Goal: Task Accomplishment & Management: Complete application form

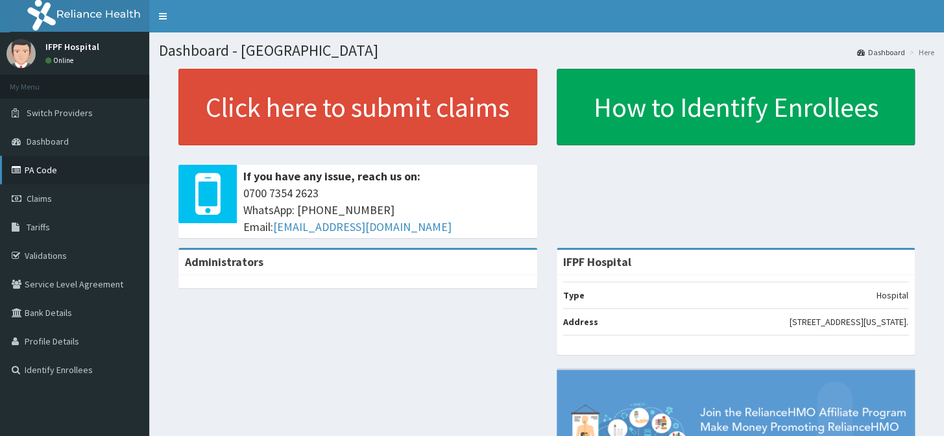
click at [38, 169] on link "PA Code" at bounding box center [74, 170] width 149 height 29
click at [45, 256] on link "Validations" at bounding box center [74, 255] width 149 height 29
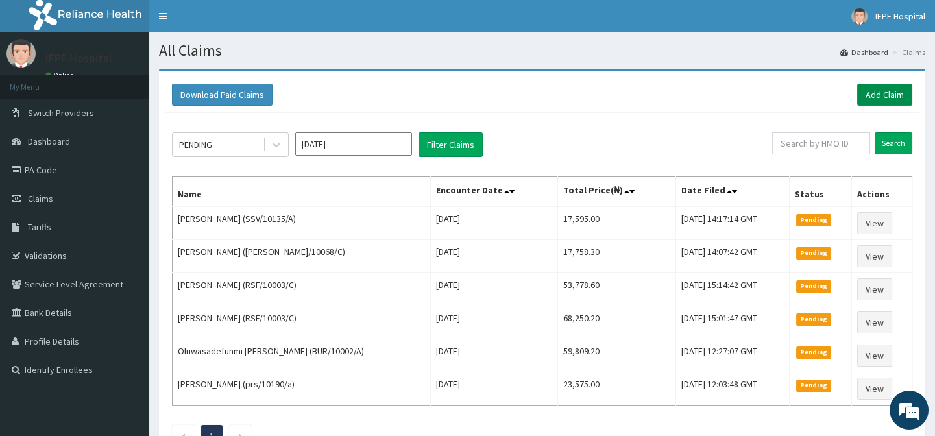
click at [875, 91] on link "Add Claim" at bounding box center [884, 95] width 55 height 22
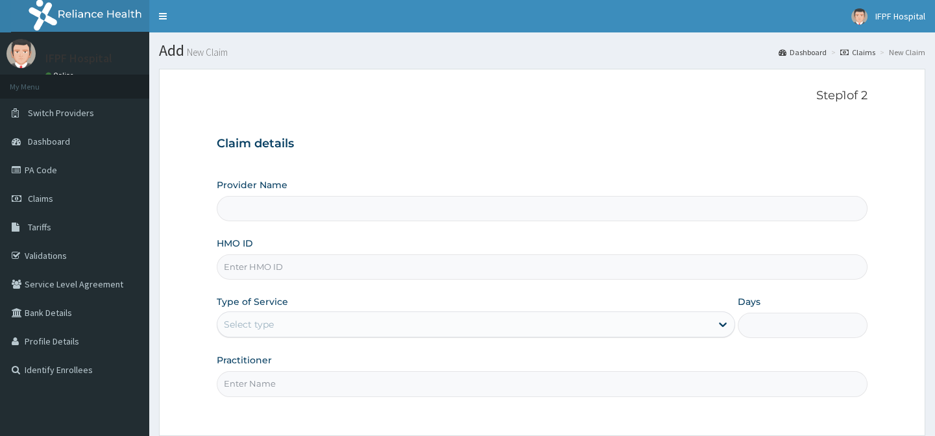
type input "IFPF Hospital"
click at [252, 266] on input "HMO ID" at bounding box center [542, 266] width 650 height 25
type input "NOM/10031/B"
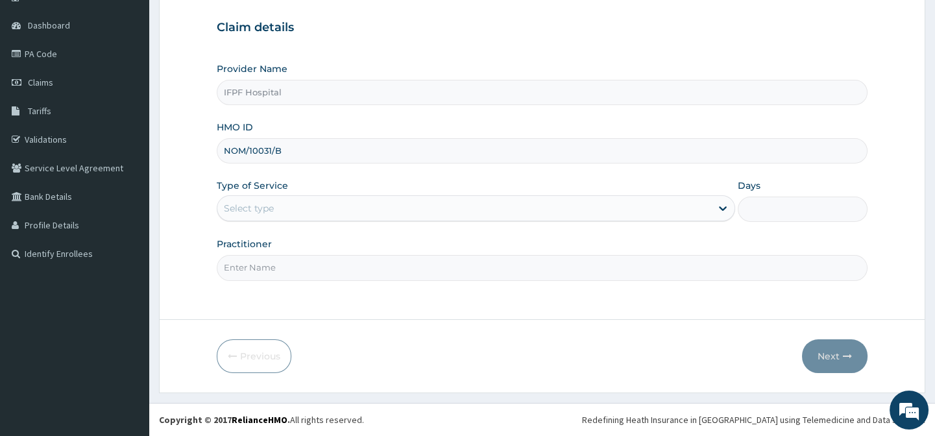
click at [251, 204] on div "Select type" at bounding box center [249, 208] width 50 height 13
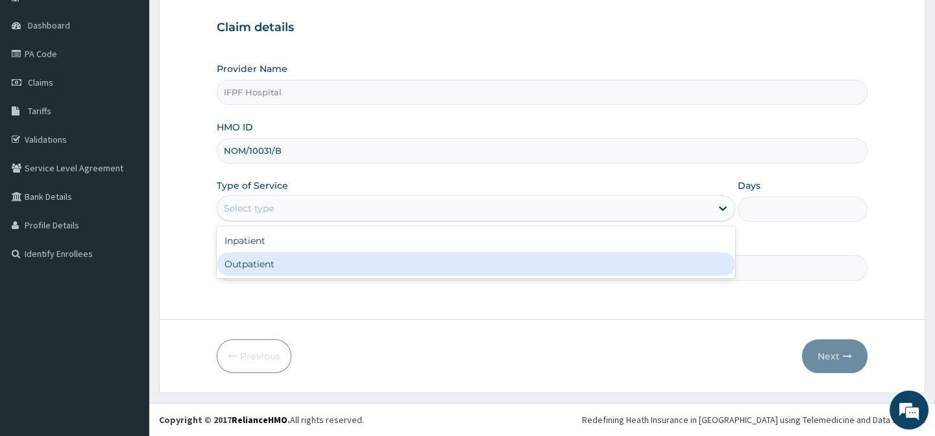
click at [236, 258] on div "Outpatient" at bounding box center [476, 263] width 519 height 23
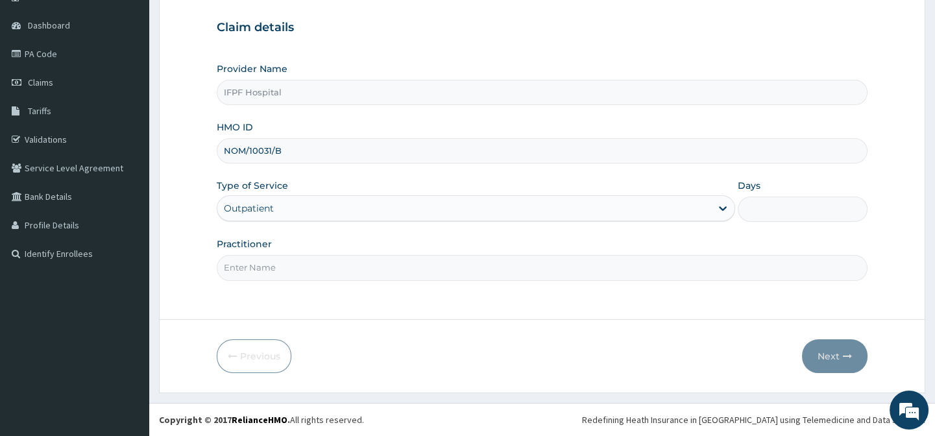
type input "1"
click at [269, 271] on input "Practitioner" at bounding box center [542, 267] width 650 height 25
type input "DR WESTERHOF"
click at [829, 360] on button "Next" at bounding box center [835, 356] width 66 height 34
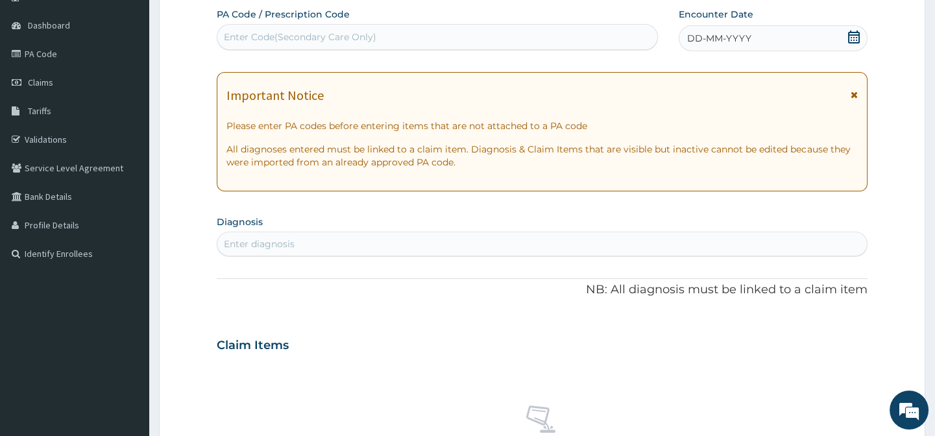
scroll to position [0, 0]
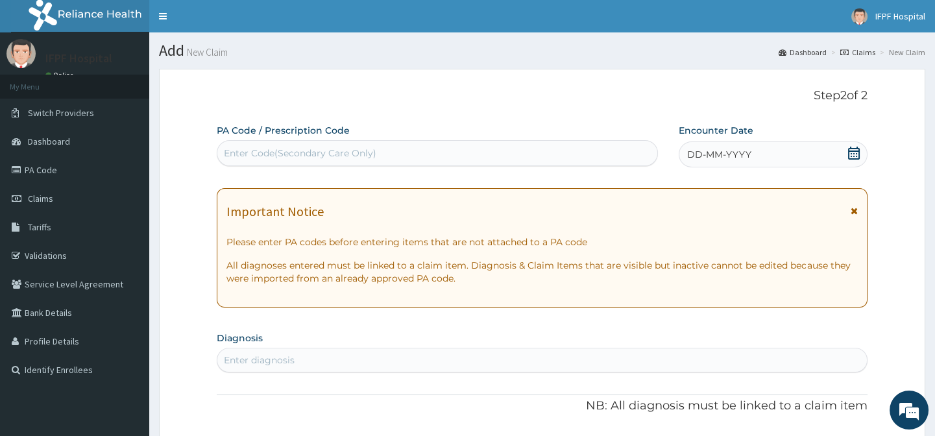
click at [404, 158] on div "Enter Code(Secondary Care Only)" at bounding box center [436, 153] width 439 height 21
type input "PA/C2814D"
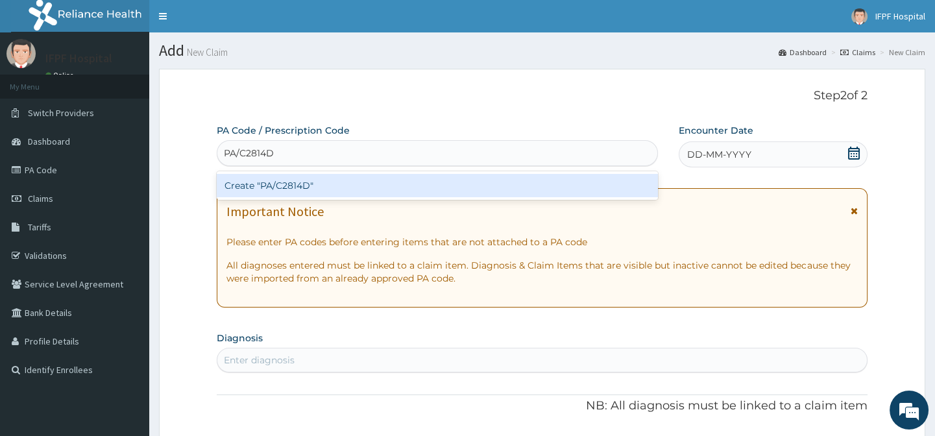
click at [404, 184] on div "Create "PA/C2814D"" at bounding box center [437, 185] width 441 height 23
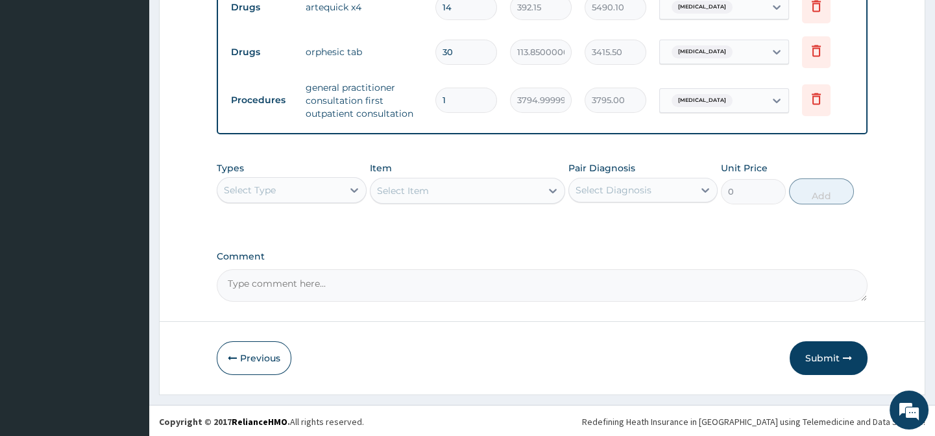
scroll to position [543, 0]
click at [829, 350] on button "Submit" at bounding box center [829, 356] width 78 height 34
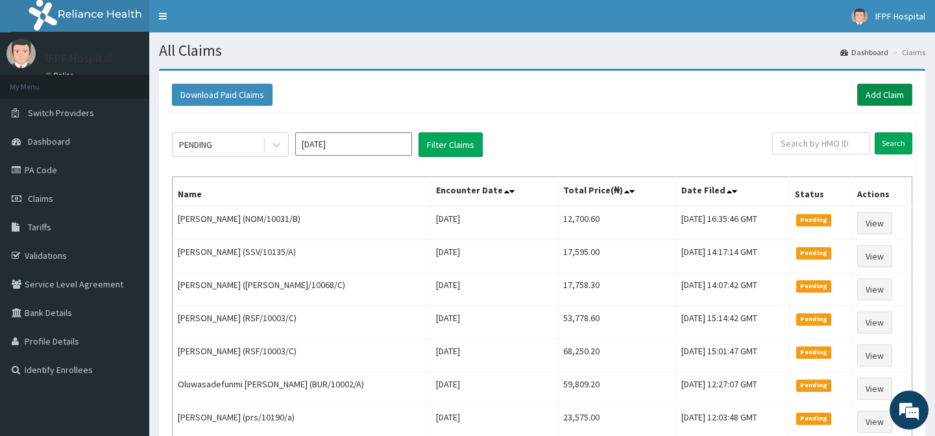
click at [877, 91] on link "Add Claim" at bounding box center [884, 95] width 55 height 22
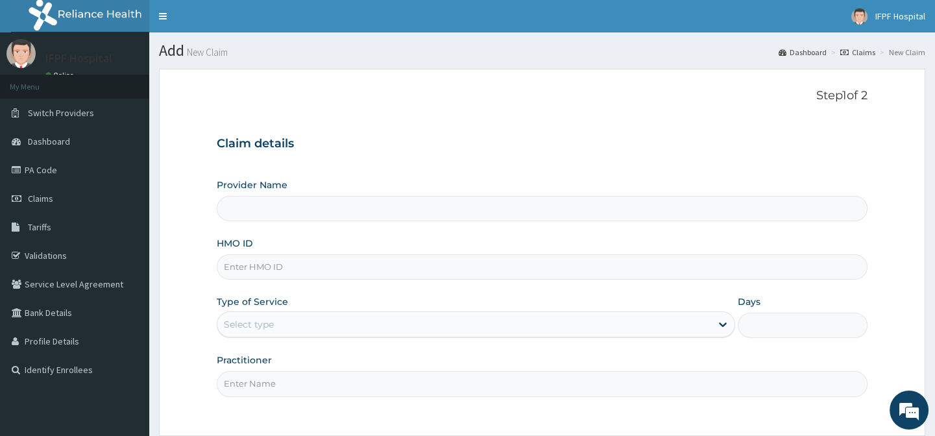
type input "IFPF Hospital"
click at [263, 268] on input "HMO ID" at bounding box center [542, 266] width 650 height 25
paste input "ELG/10068/E"
type input "ELG/10068/E"
click at [273, 324] on div "Select type" at bounding box center [464, 324] width 494 height 21
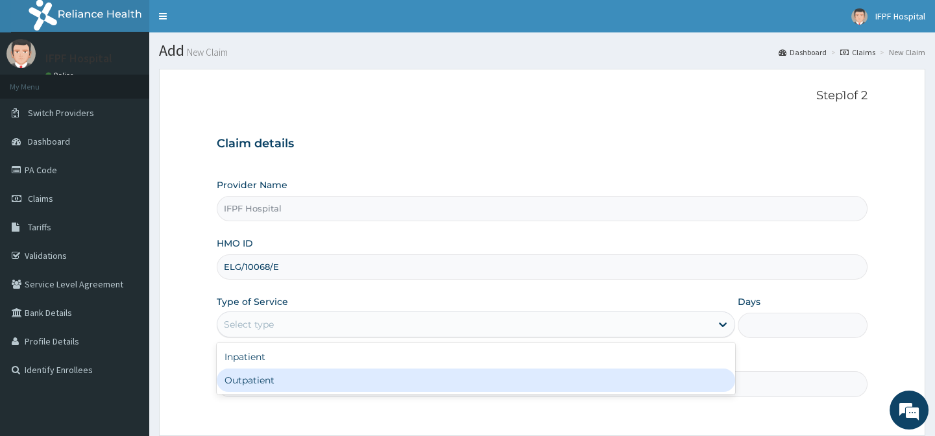
click at [253, 380] on div "Outpatient" at bounding box center [476, 380] width 519 height 23
type input "1"
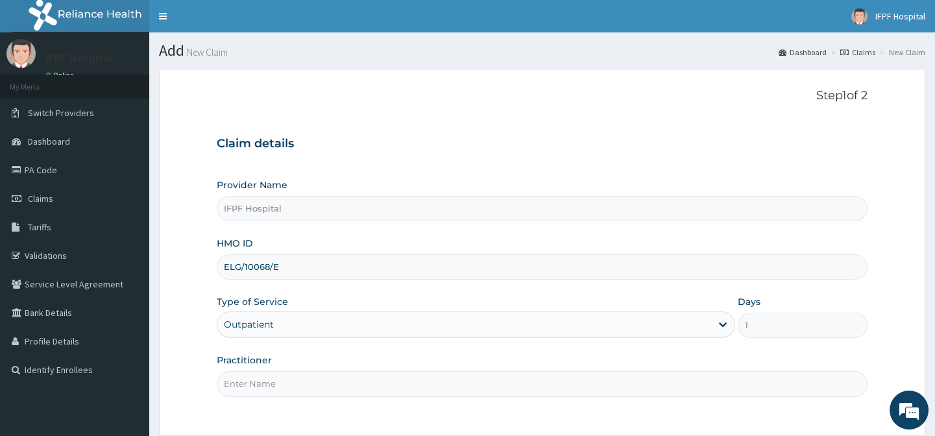
click at [254, 386] on input "Practitioner" at bounding box center [542, 383] width 650 height 25
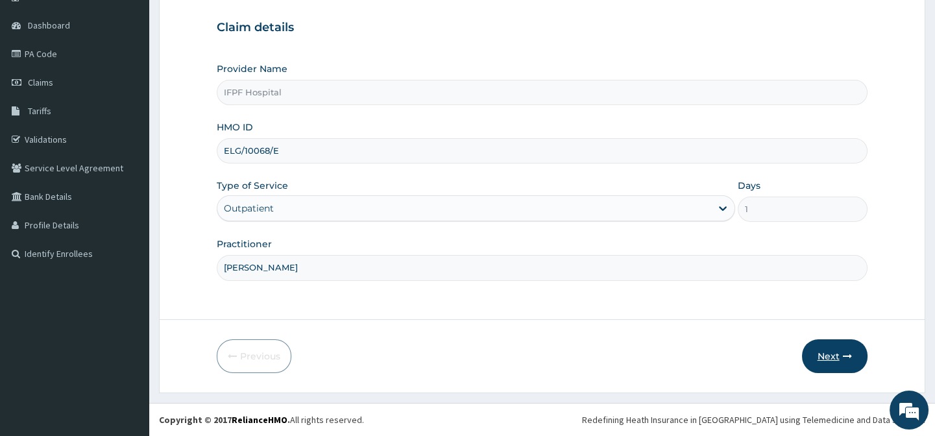
type input "DR ADENIYI"
click at [838, 365] on button "Next" at bounding box center [835, 356] width 66 height 34
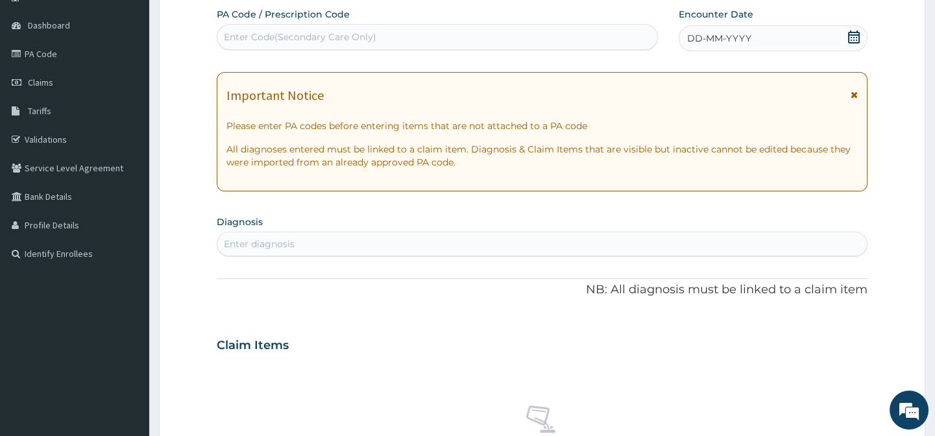
click at [856, 38] on icon at bounding box center [854, 37] width 12 height 13
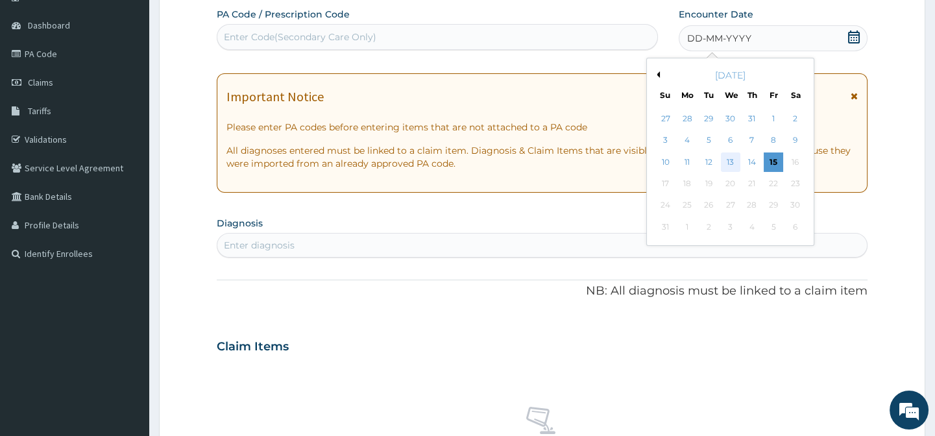
click at [733, 163] on div "13" at bounding box center [729, 162] width 19 height 19
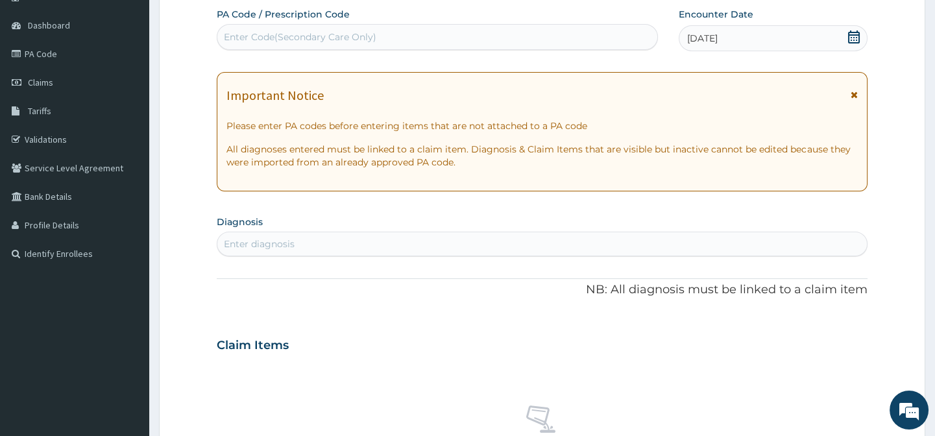
scroll to position [234, 0]
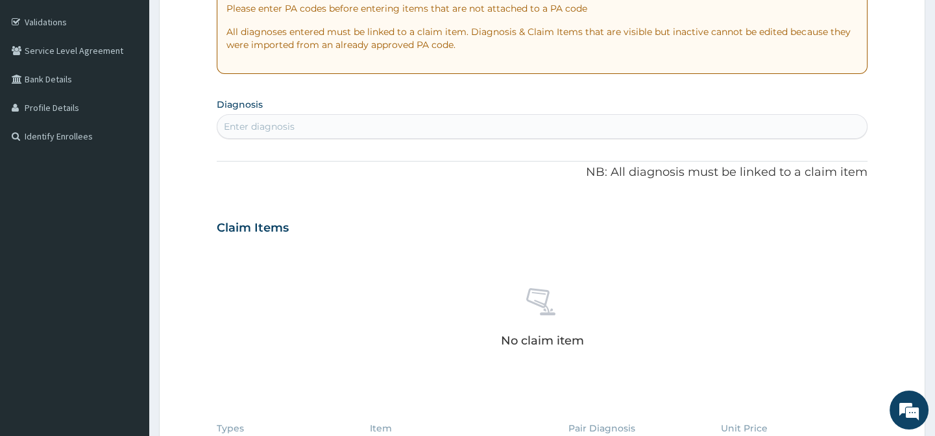
click at [303, 123] on div "Enter diagnosis" at bounding box center [541, 126] width 649 height 21
type input "MALARIA"
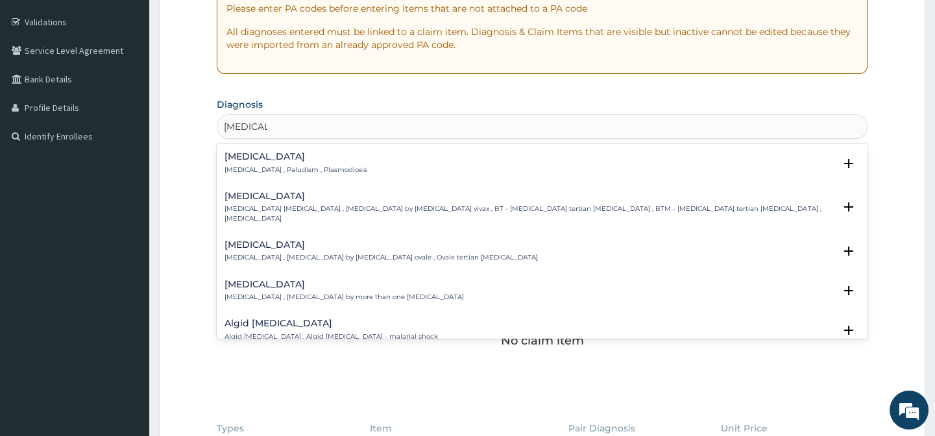
click at [244, 160] on h4 "Malaria" at bounding box center [296, 157] width 143 height 10
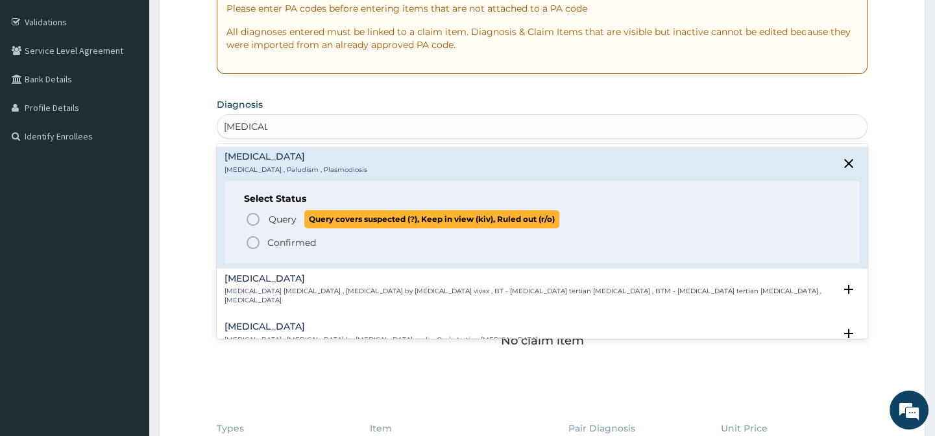
click at [261, 218] on span "Query Query covers suspected (?), Keep in view (kiv), Ruled out (r/o)" at bounding box center [542, 219] width 594 height 18
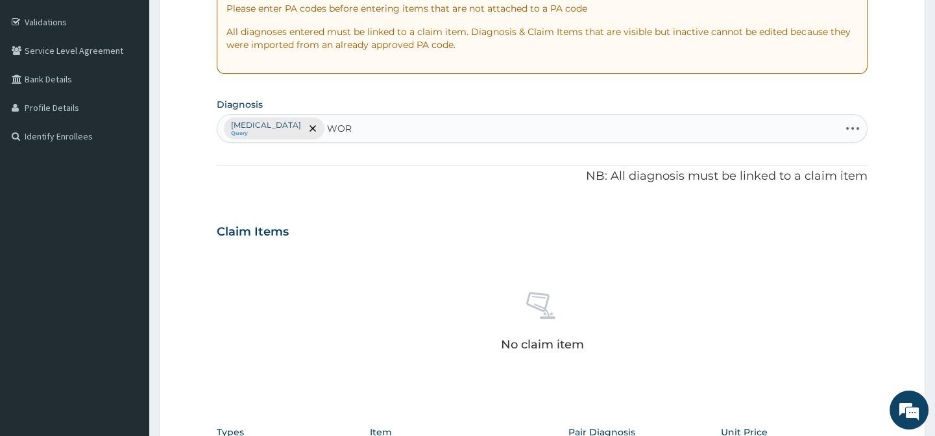
type input "WORM"
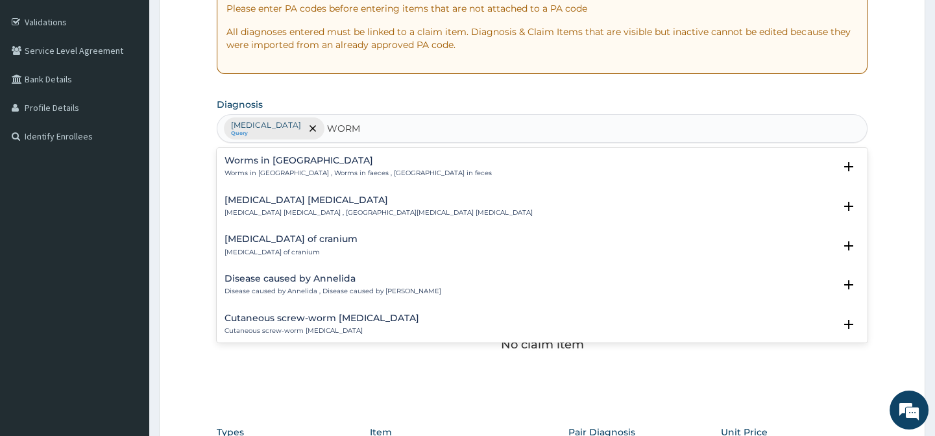
click at [258, 169] on p "Worms in stool , Worms in faeces , Worms in feces" at bounding box center [358, 173] width 267 height 9
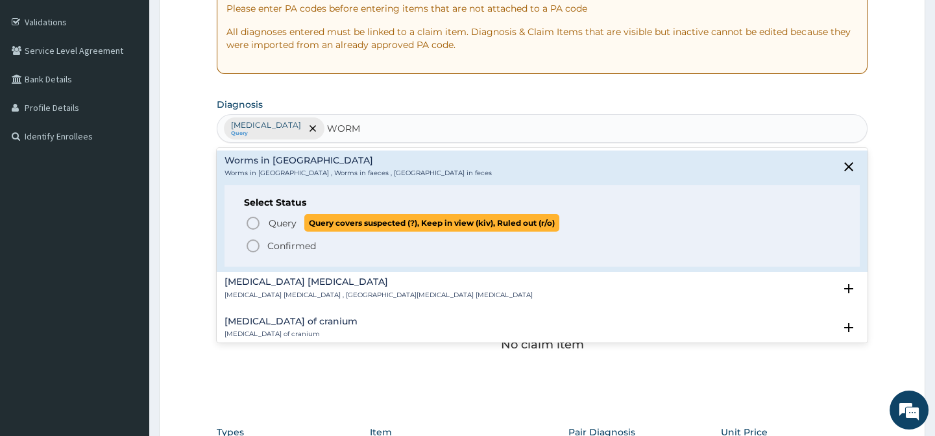
click at [247, 217] on icon "status option query" at bounding box center [253, 223] width 16 height 16
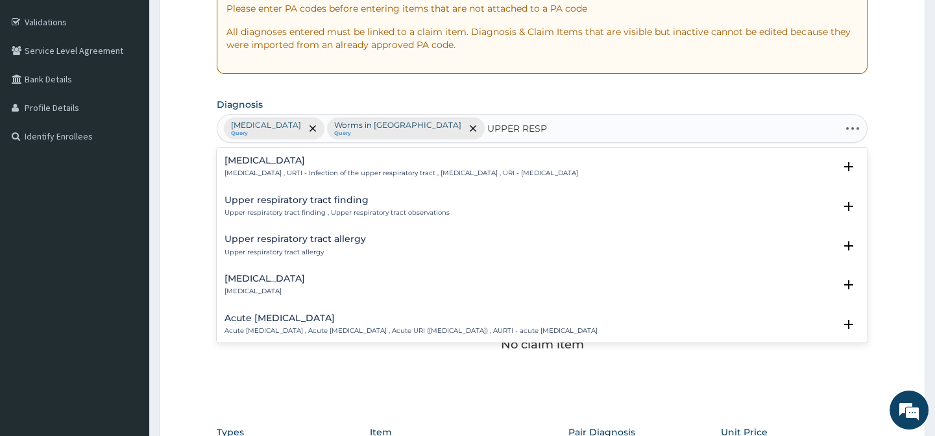
type input "UPPER RESPI"
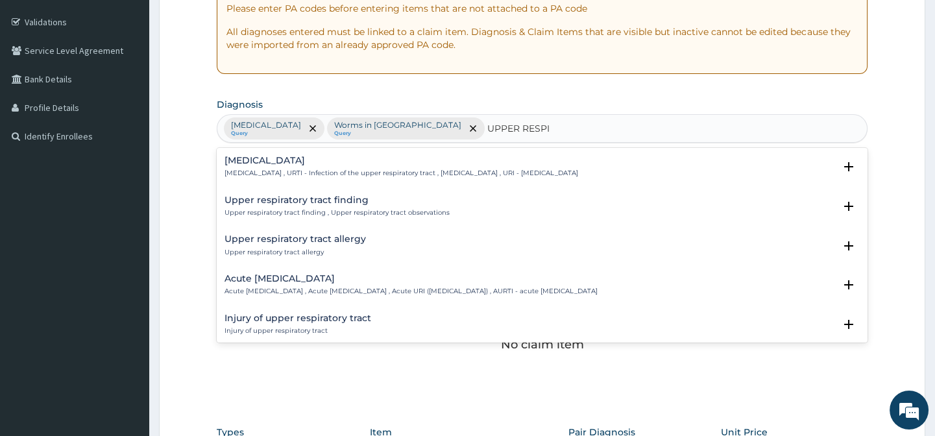
click at [267, 156] on h4 "Upper respiratory infection" at bounding box center [402, 161] width 354 height 10
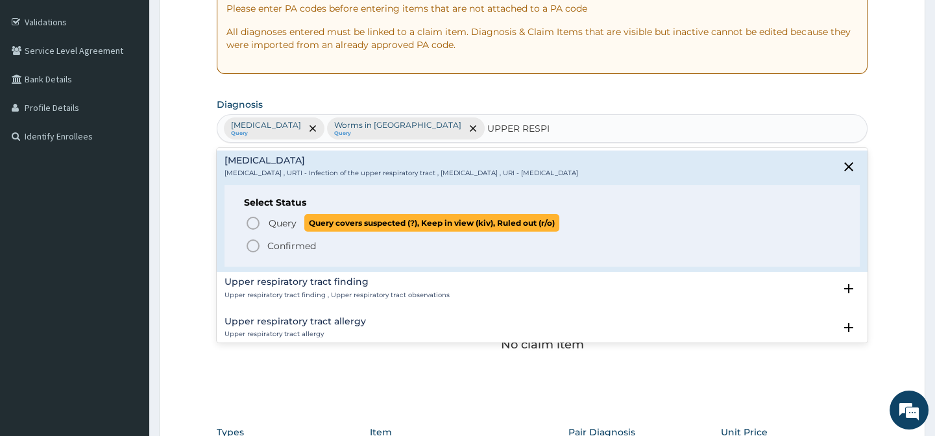
click at [275, 219] on span "Query" at bounding box center [283, 223] width 28 height 13
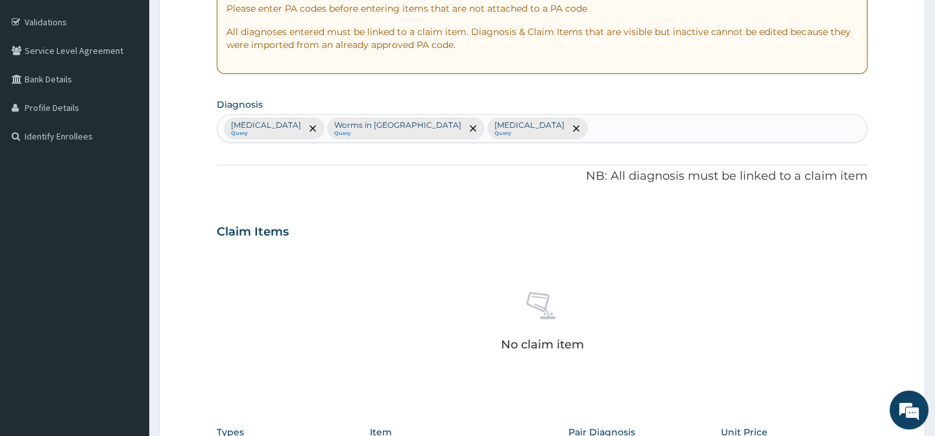
scroll to position [499, 0]
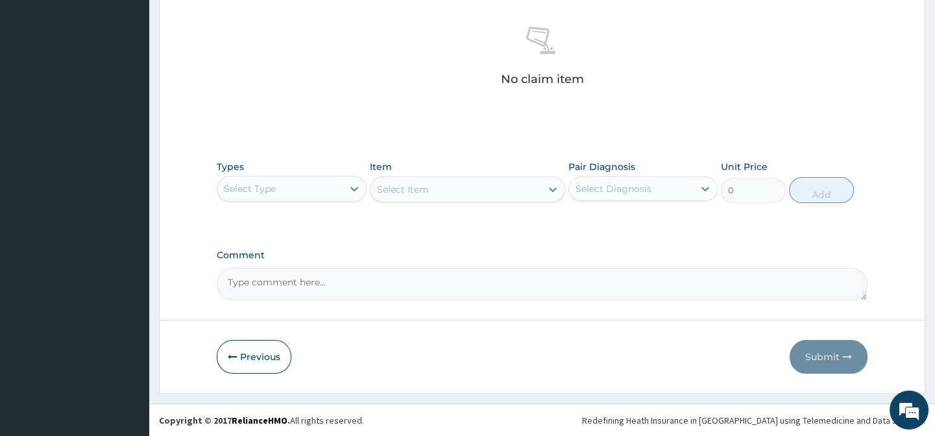
click at [265, 185] on div "Select Type" at bounding box center [250, 188] width 52 height 13
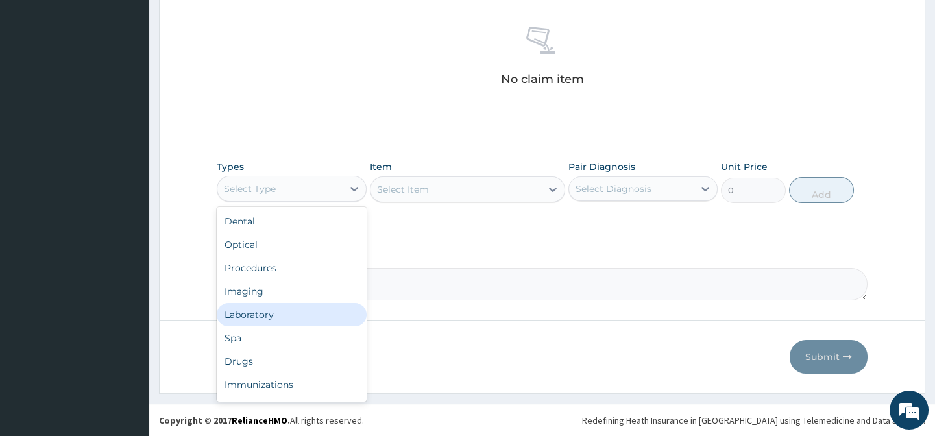
scroll to position [44, 0]
click at [243, 313] on div "Drugs" at bounding box center [291, 317] width 149 height 23
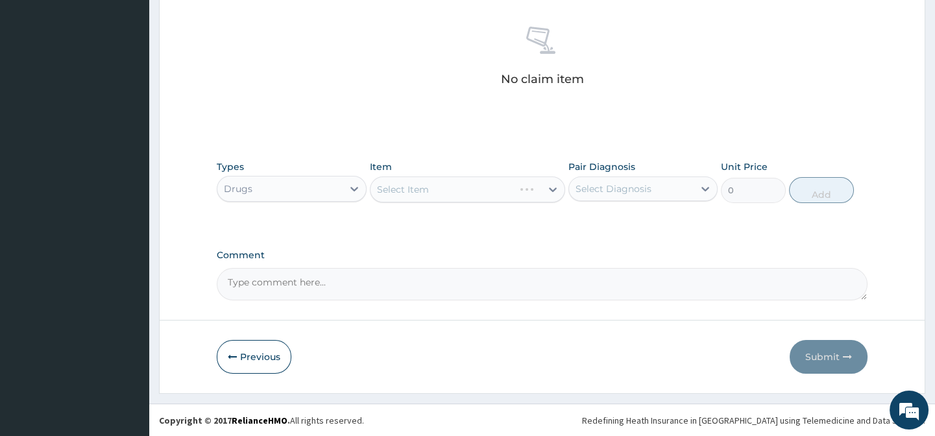
click at [443, 189] on div "Select Item" at bounding box center [467, 190] width 195 height 26
click at [421, 184] on div "Select Item" at bounding box center [403, 189] width 52 height 13
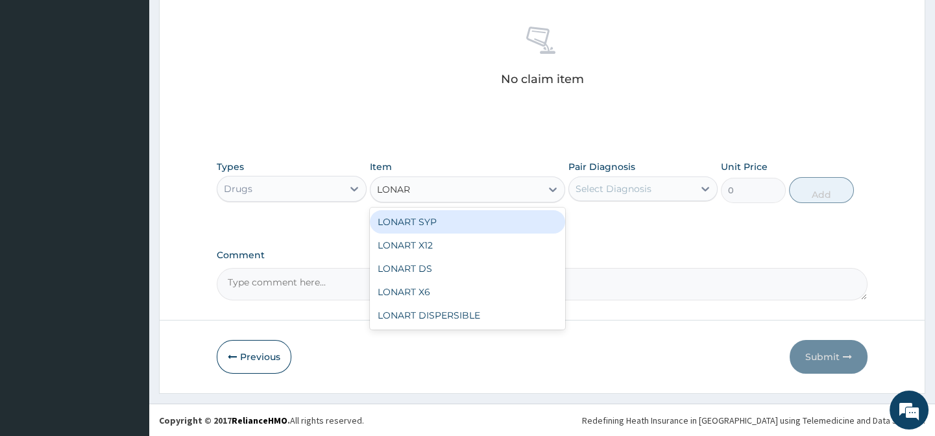
type input "LONART"
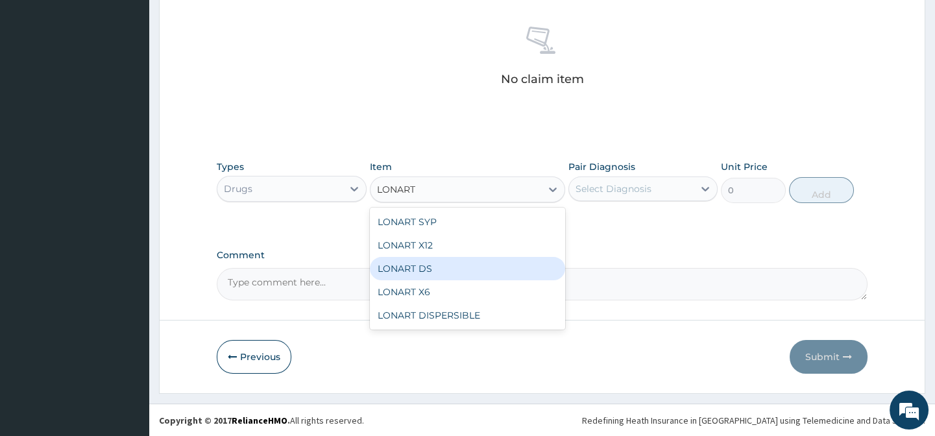
click at [429, 273] on div "LONART DS" at bounding box center [467, 268] width 195 height 23
type input "506"
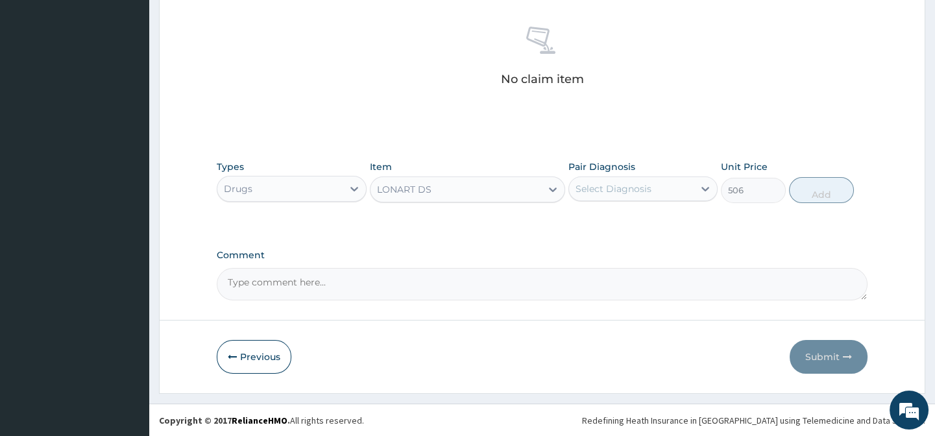
click at [639, 189] on div "Select Diagnosis" at bounding box center [614, 188] width 76 height 13
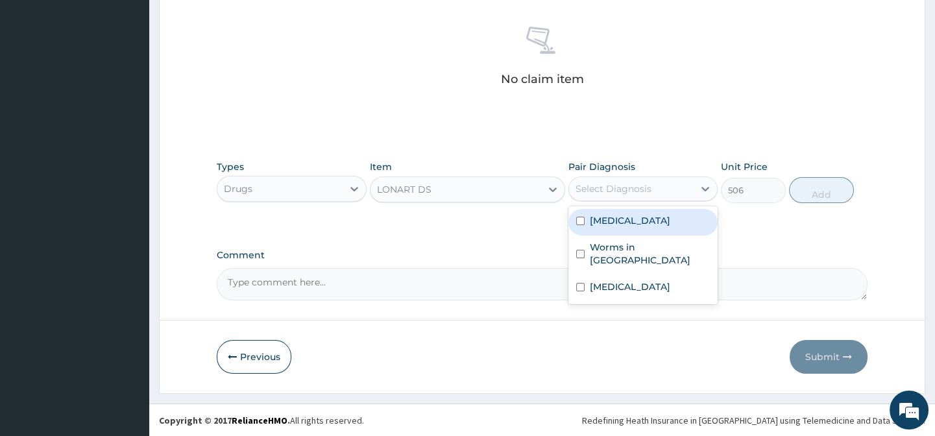
click at [622, 214] on label "[MEDICAL_DATA]" at bounding box center [630, 220] width 80 height 13
checkbox input "true"
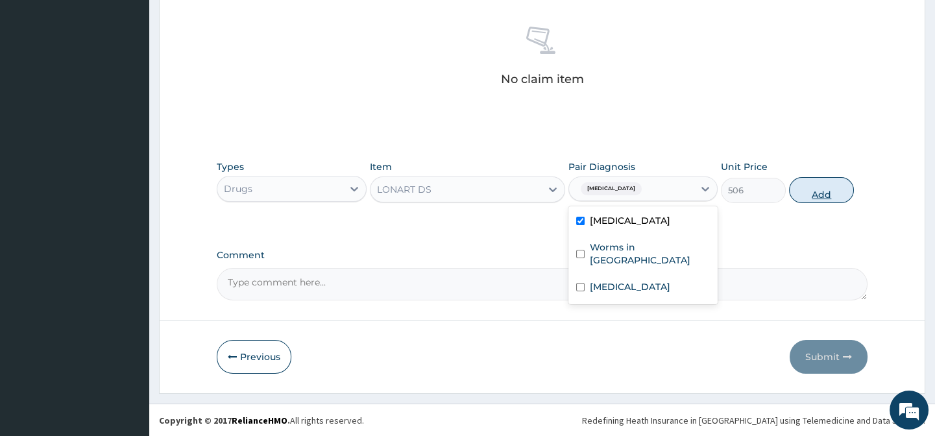
click at [822, 188] on button "Add" at bounding box center [821, 190] width 65 height 26
type input "0"
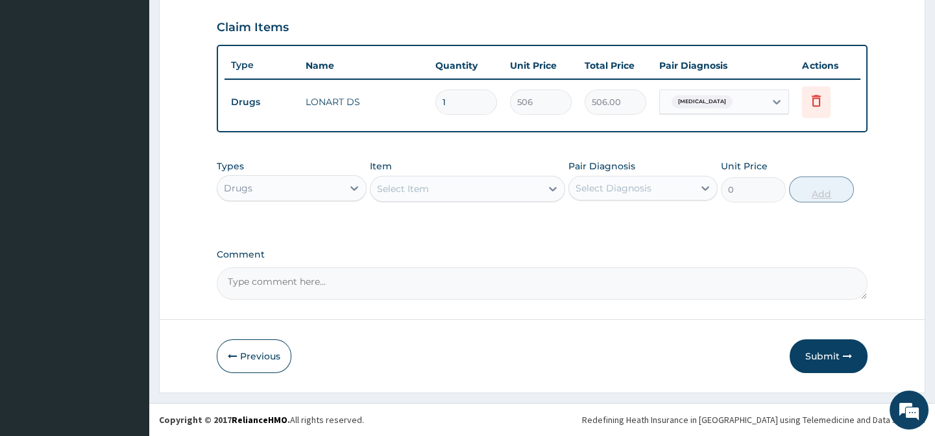
scroll to position [446, 0]
click at [428, 192] on div "Select Item" at bounding box center [456, 188] width 171 height 21
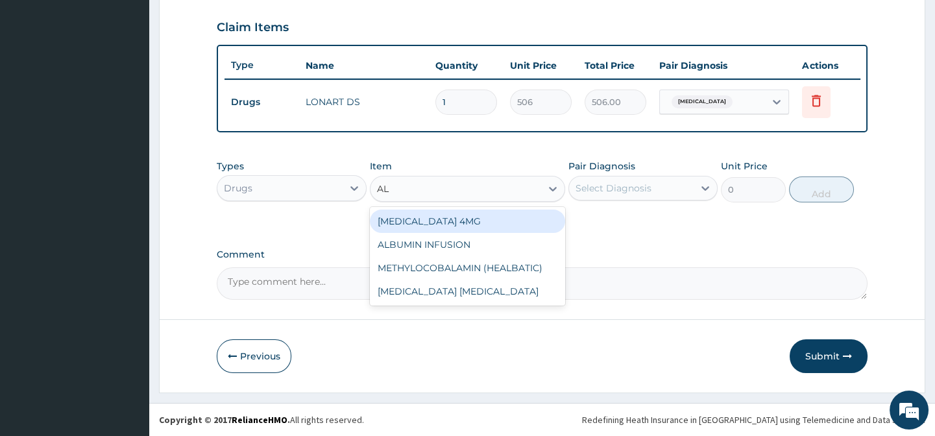
type input "A"
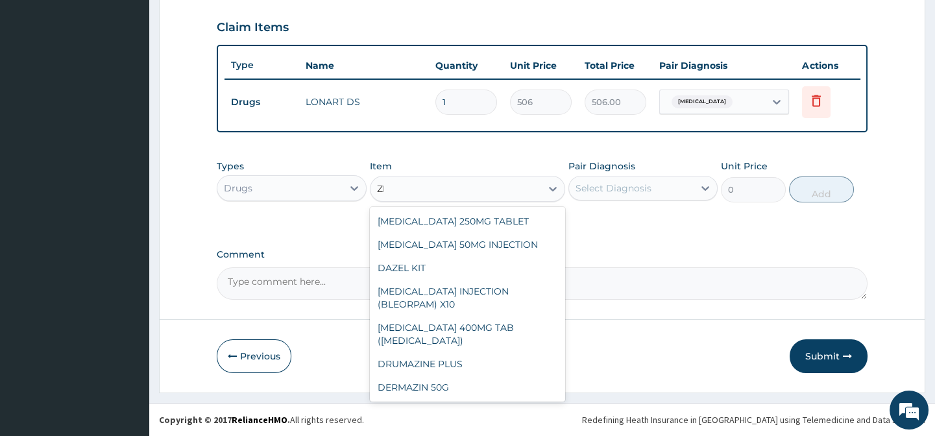
type input "Z"
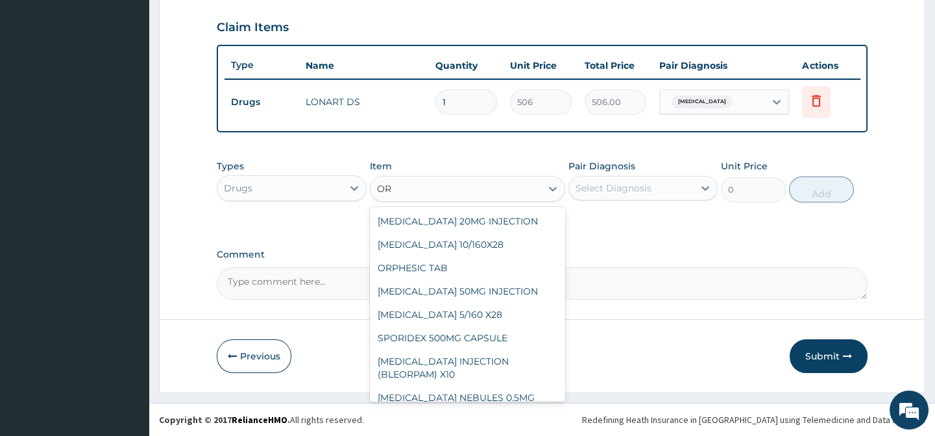
type input "O"
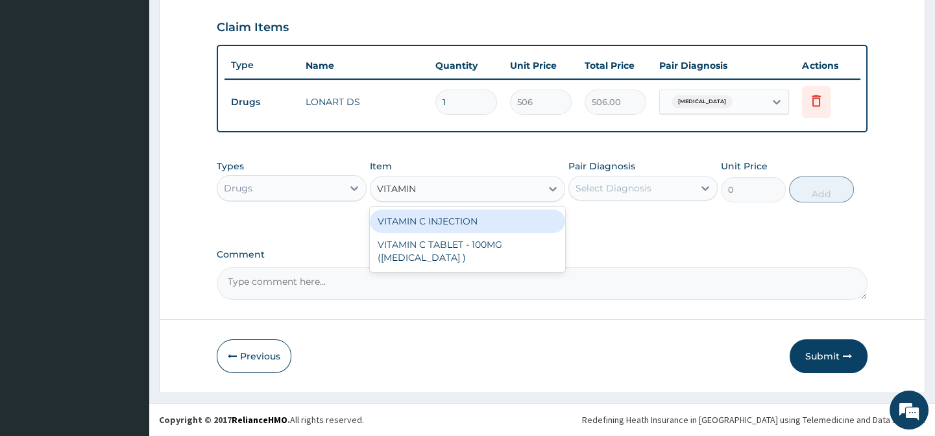
type input "VITAMIN C"
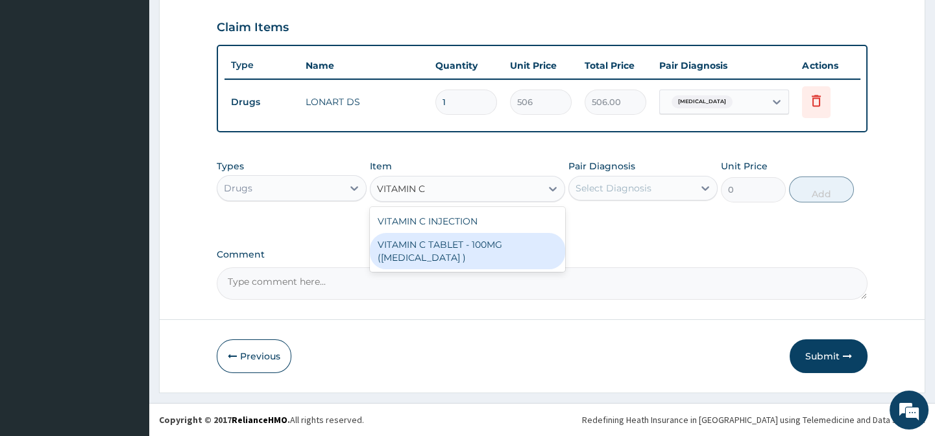
click at [482, 246] on div "VITAMIN C TABLET - 100MG (ASCORBIC ACID )" at bounding box center [467, 251] width 195 height 36
type input "16.8"
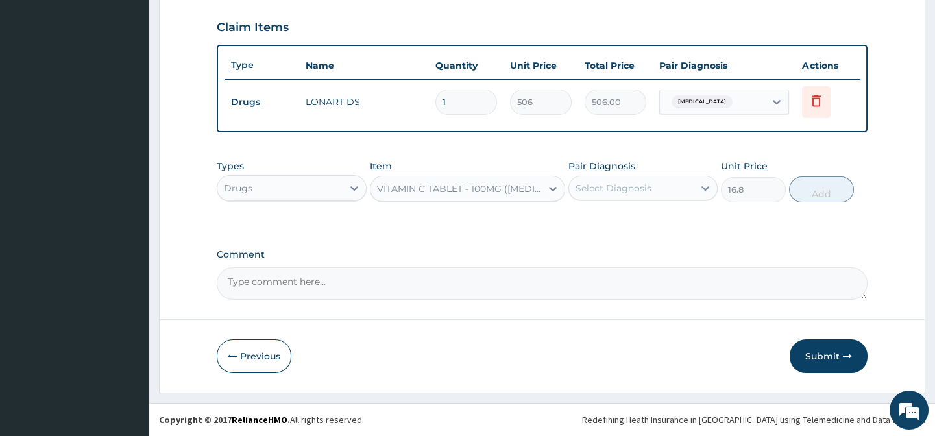
click at [609, 186] on div "Select Diagnosis" at bounding box center [614, 188] width 76 height 13
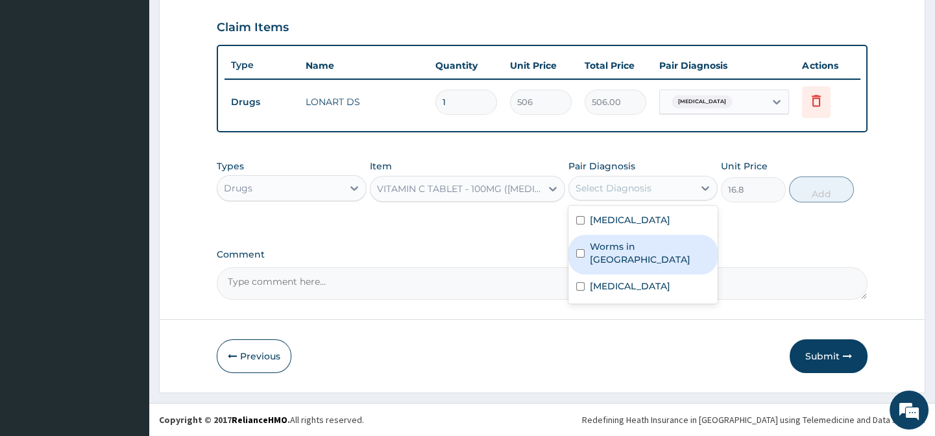
click at [629, 240] on label "Worms in stool" at bounding box center [650, 253] width 120 height 26
checkbox input "true"
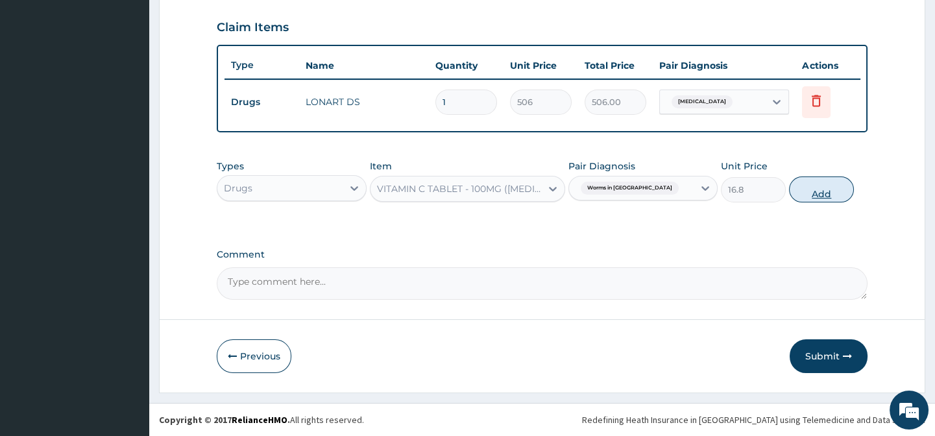
click at [827, 193] on button "Add" at bounding box center [821, 190] width 65 height 26
type input "0"
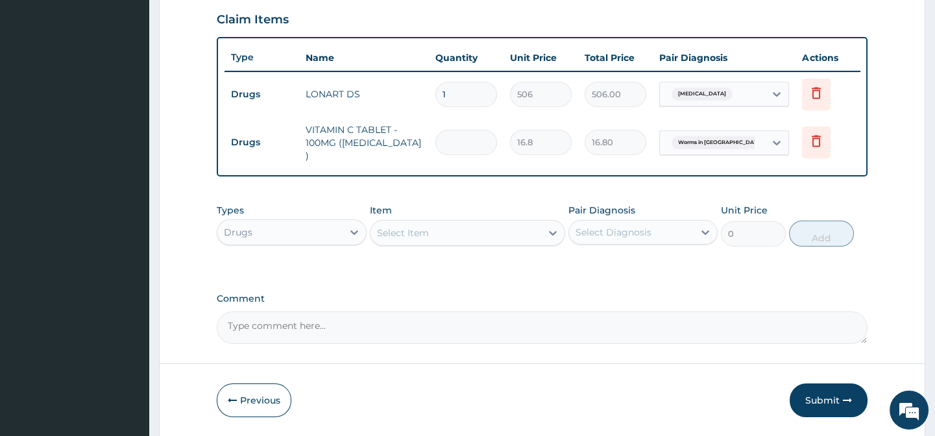
type input "0.00"
type input "4"
type input "67.20"
type input "42"
type input "705.60"
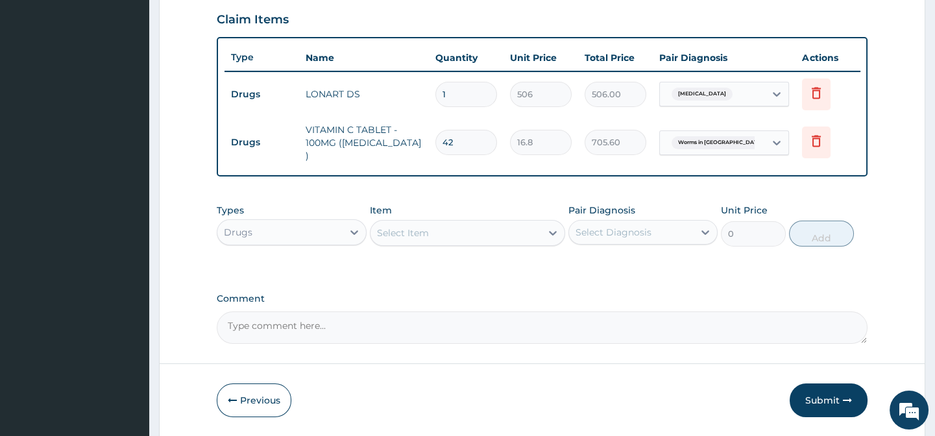
type input "42"
click at [421, 232] on div "Select Item" at bounding box center [403, 232] width 52 height 13
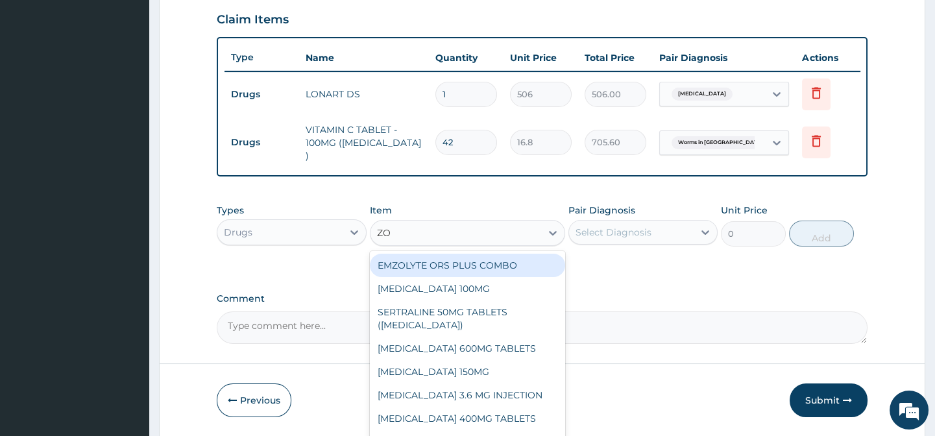
type input "ZOL"
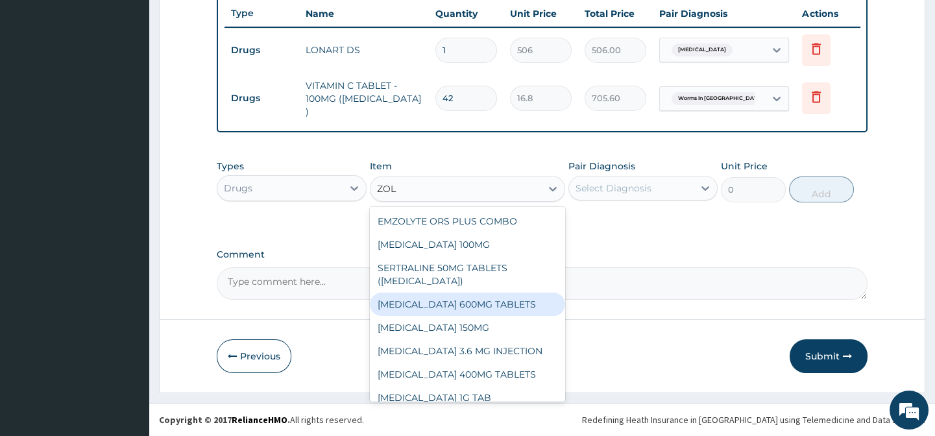
scroll to position [177, 0]
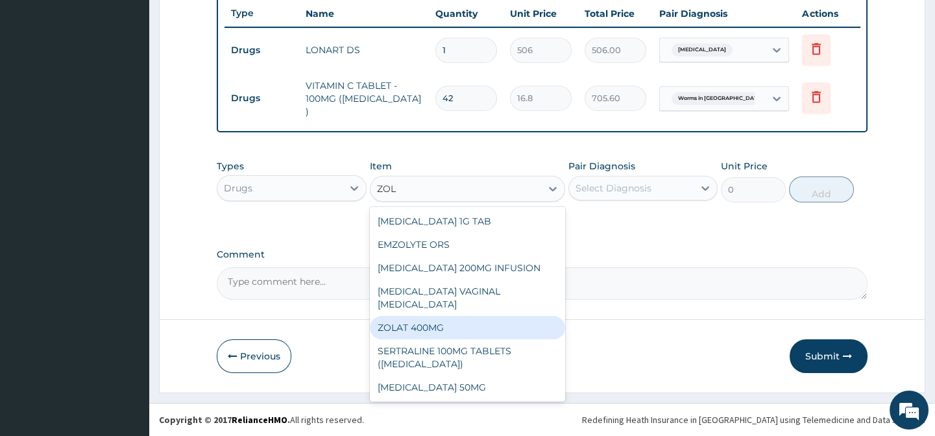
click at [429, 316] on div "ZOLAT 400MG" at bounding box center [467, 327] width 195 height 23
type input "442.75000000000006"
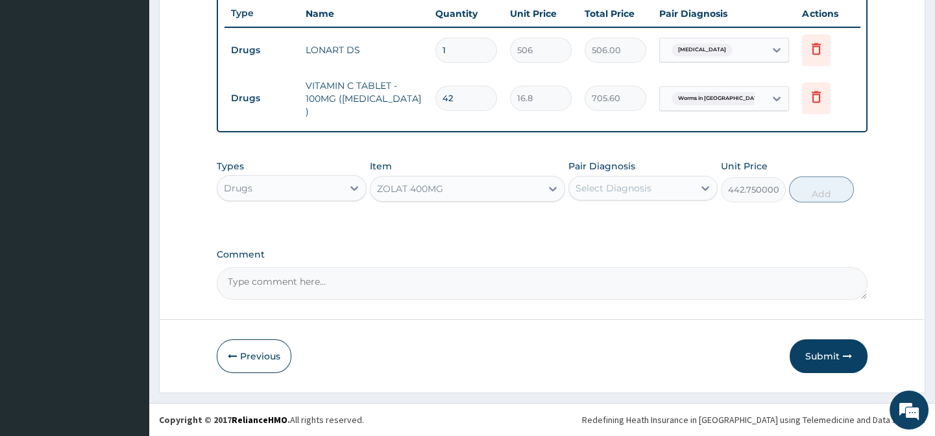
click at [626, 189] on div "Select Diagnosis" at bounding box center [614, 188] width 76 height 13
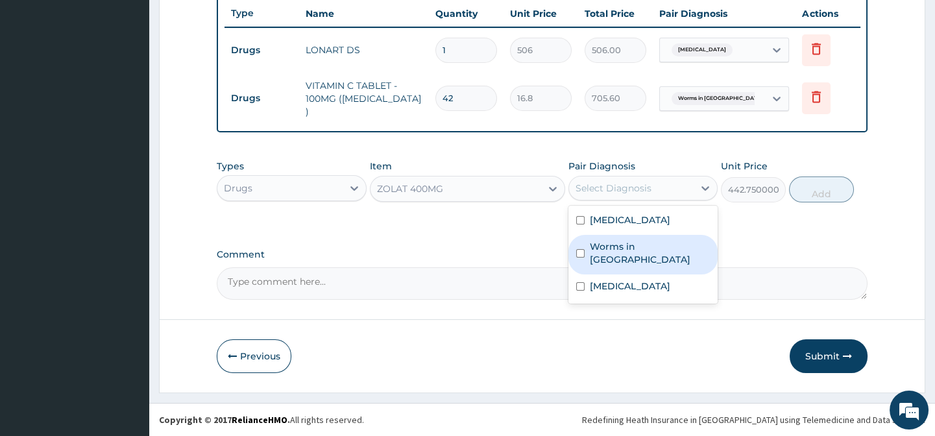
click at [620, 243] on label "Worms in stool" at bounding box center [650, 253] width 120 height 26
checkbox input "true"
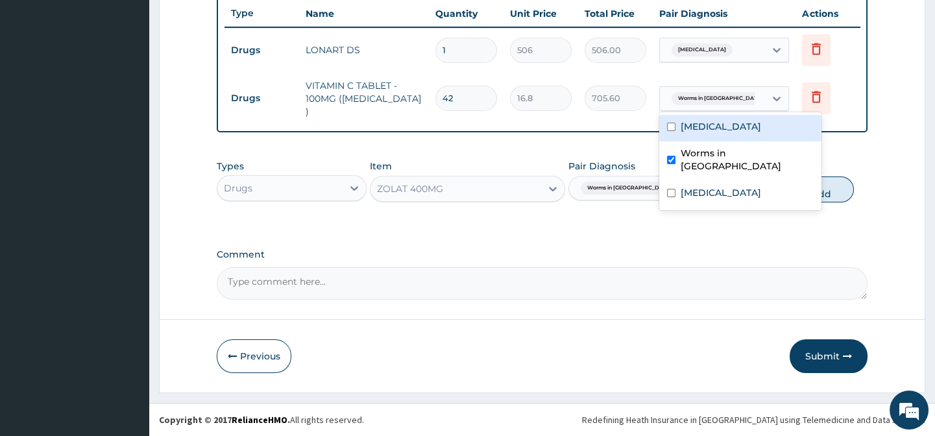
click at [759, 91] on div "Worms in stool" at bounding box center [712, 99] width 105 height 22
click at [670, 156] on input "checkbox" at bounding box center [671, 160] width 8 height 8
checkbox input "false"
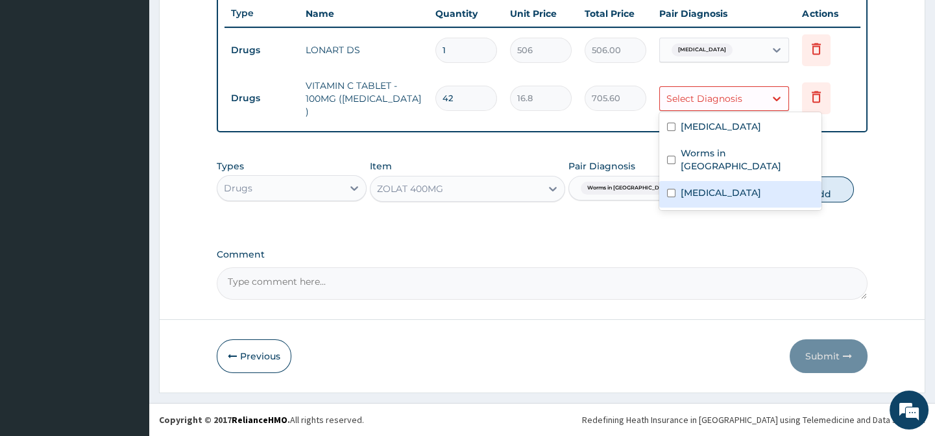
click at [720, 186] on label "Upper respiratory infection" at bounding box center [721, 192] width 80 height 13
checkbox input "true"
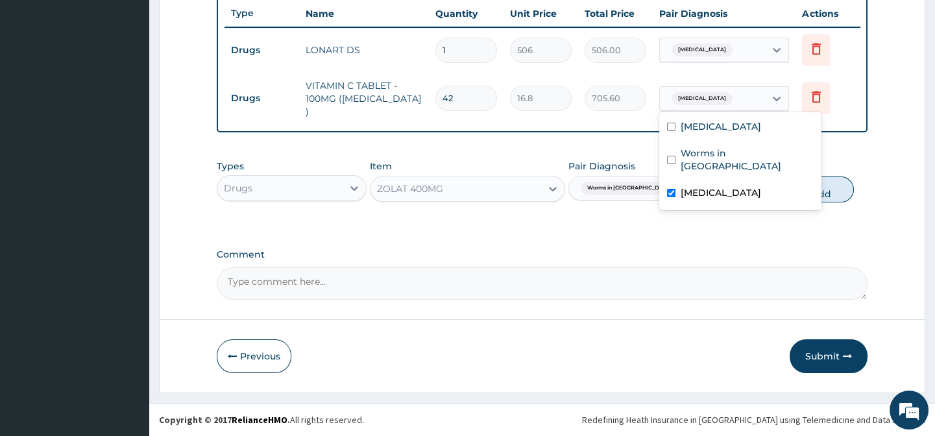
click at [698, 225] on div "Types Drugs Item ZOLAT 400MG Pair Diagnosis Worms in stool Unit Price 442.75000…" at bounding box center [542, 190] width 650 height 75
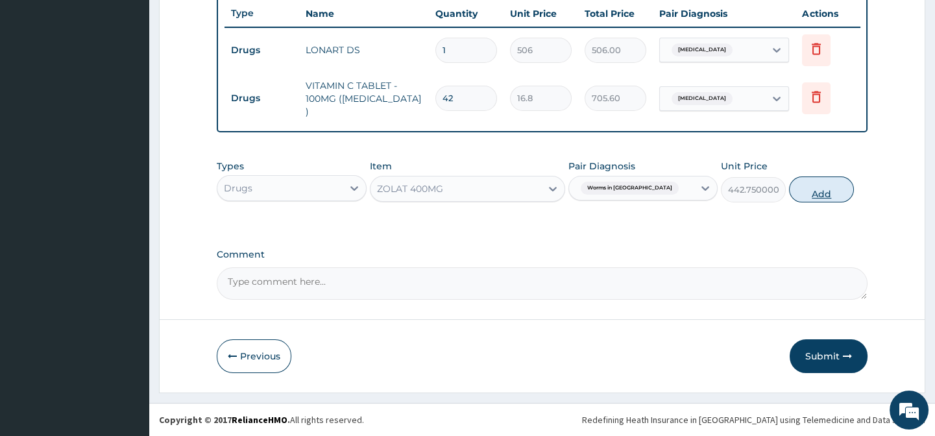
click at [824, 192] on button "Add" at bounding box center [821, 190] width 65 height 26
type input "0"
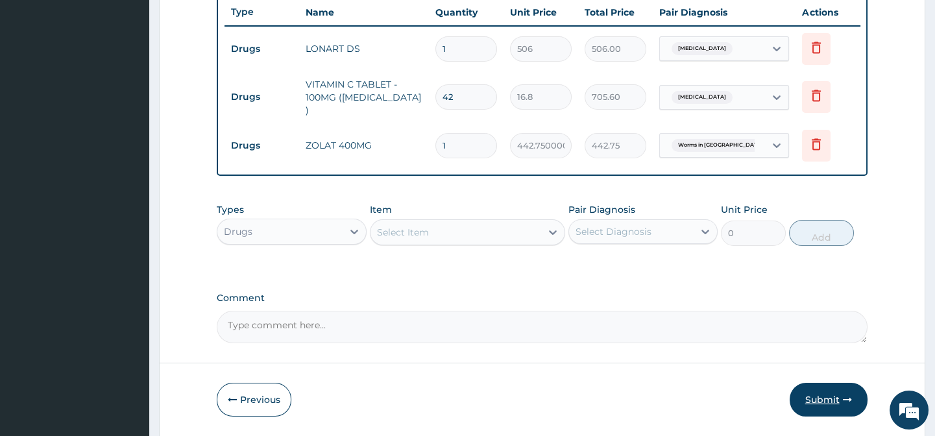
click at [847, 400] on icon "button" at bounding box center [847, 399] width 9 height 9
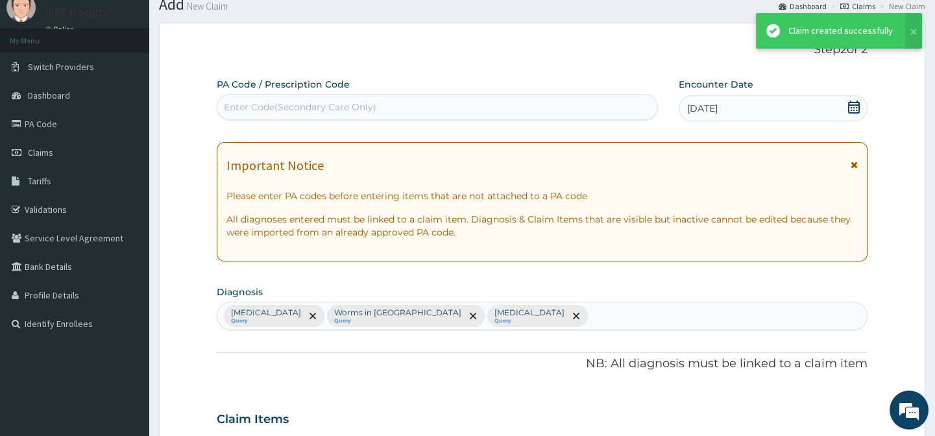
scroll to position [491, 0]
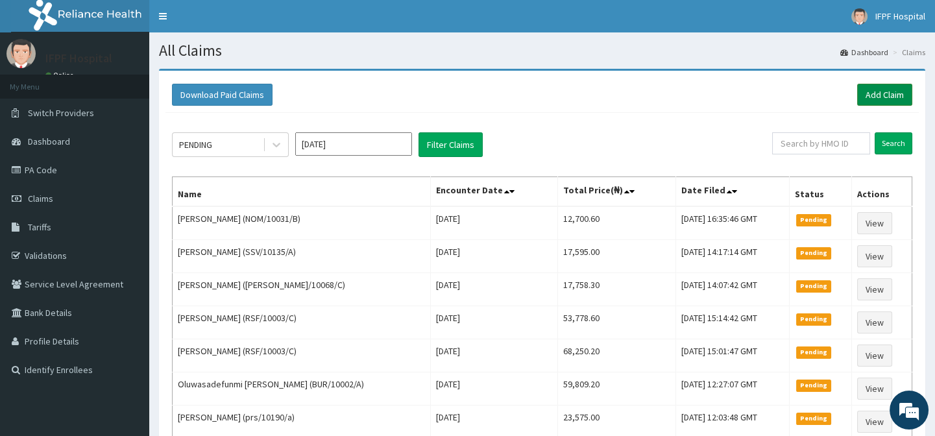
click at [870, 87] on link "Add Claim" at bounding box center [884, 95] width 55 height 22
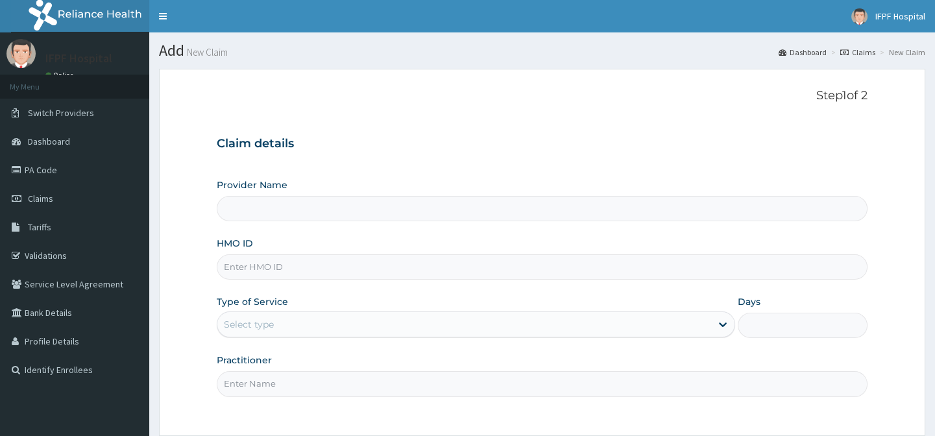
click at [262, 269] on input "HMO ID" at bounding box center [542, 266] width 650 height 25
type input "IFPF Hospital"
paste input "ELG/10068/E"
type input "ELG/10068/E"
click at [257, 318] on div "Select type" at bounding box center [249, 324] width 50 height 13
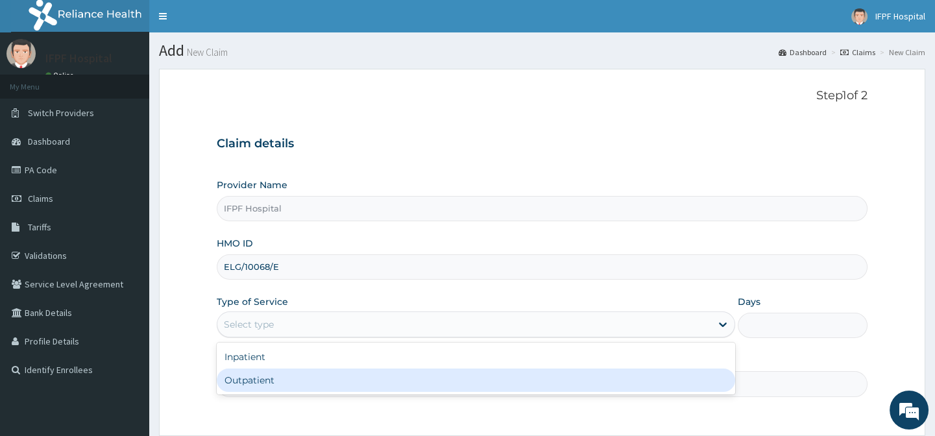
click at [260, 374] on div "Outpatient" at bounding box center [476, 380] width 519 height 23
type input "1"
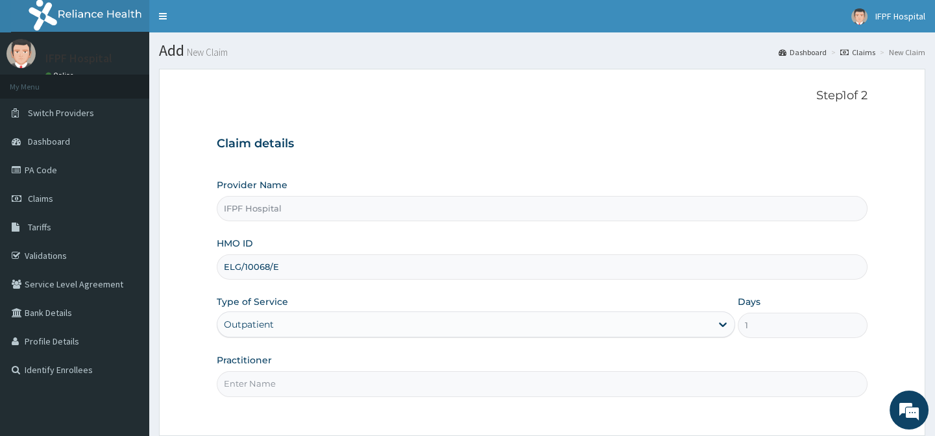
click at [248, 384] on input "Practitioner" at bounding box center [542, 383] width 650 height 25
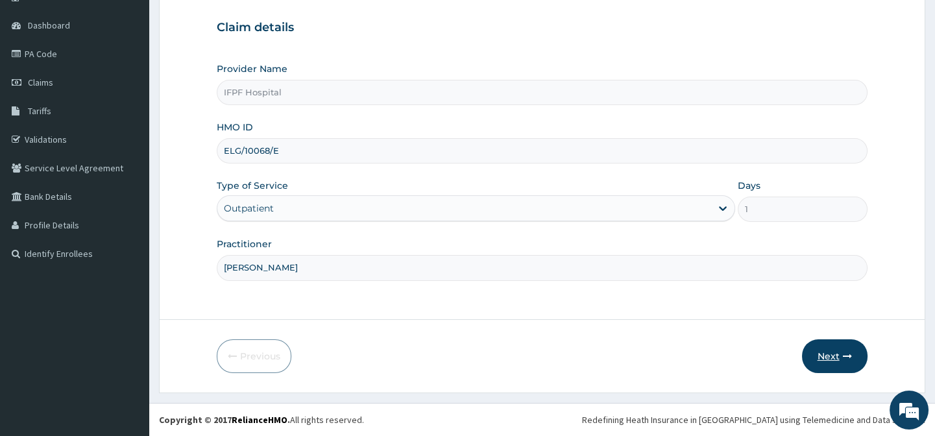
type input "DR ADENIYI"
click at [814, 350] on button "Next" at bounding box center [835, 356] width 66 height 34
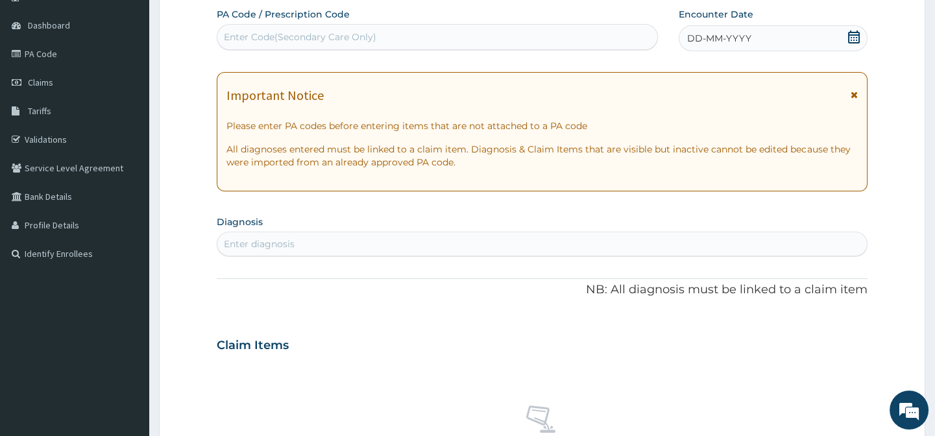
click at [272, 41] on div "Enter Code(Secondary Care Only)" at bounding box center [300, 37] width 153 height 13
type input "PA/75D34F"
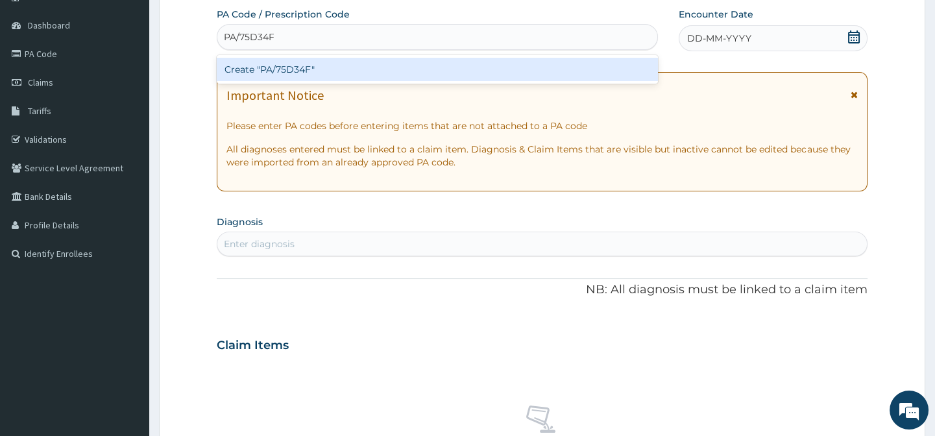
click at [298, 63] on div "Create "PA/75D34F"" at bounding box center [437, 69] width 441 height 23
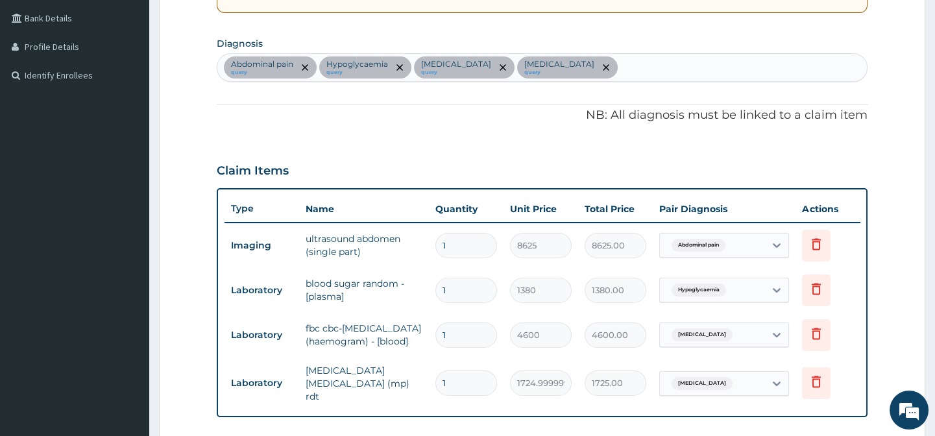
scroll to position [531, 0]
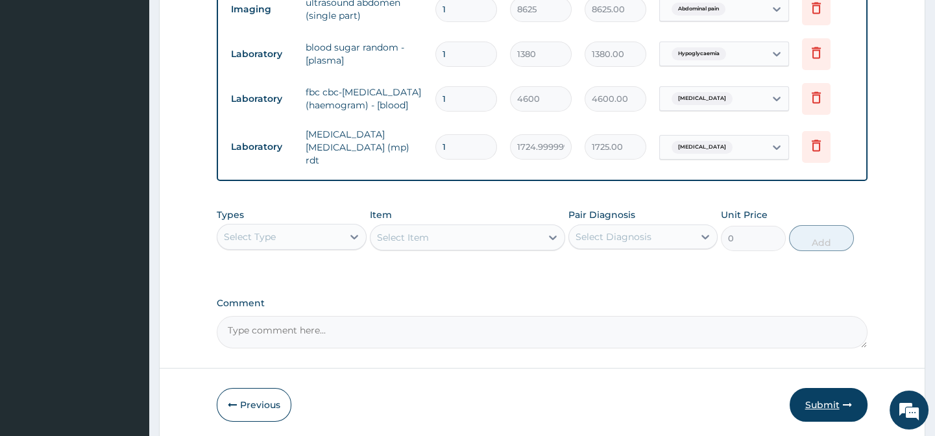
click at [821, 407] on button "Submit" at bounding box center [829, 405] width 78 height 34
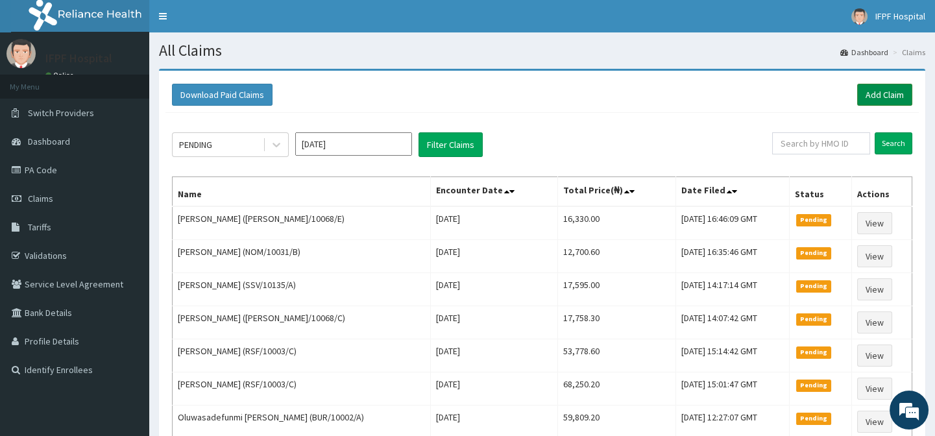
click at [867, 95] on link "Add Claim" at bounding box center [884, 95] width 55 height 22
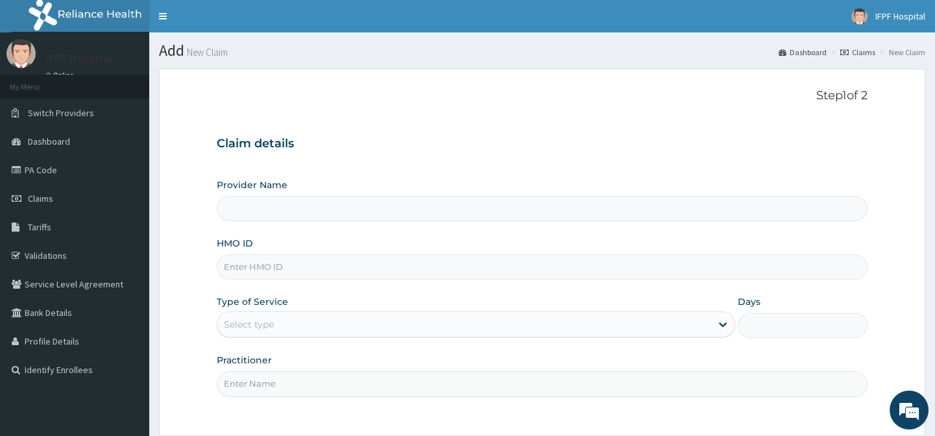
type input "IFPF Hospital"
click at [244, 261] on input "HMO ID" at bounding box center [542, 266] width 650 height 25
paste input "ELG/10068/C"
type input "ELG/10068/C"
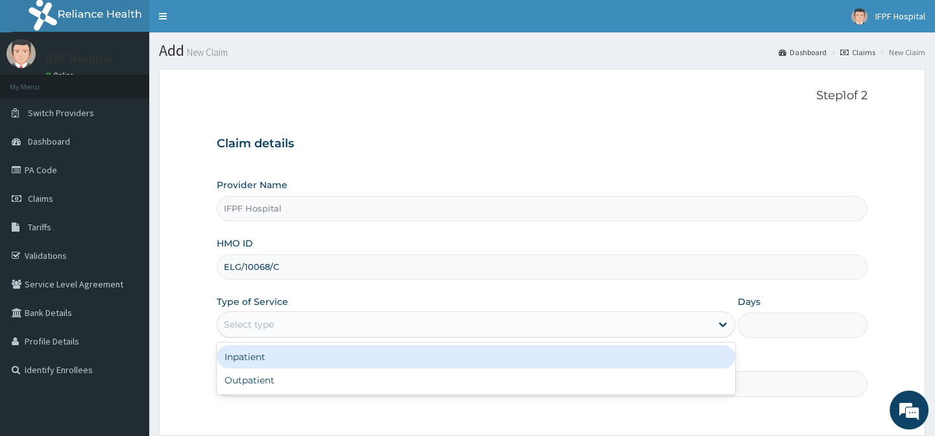
click at [240, 319] on div "Select type" at bounding box center [249, 324] width 50 height 13
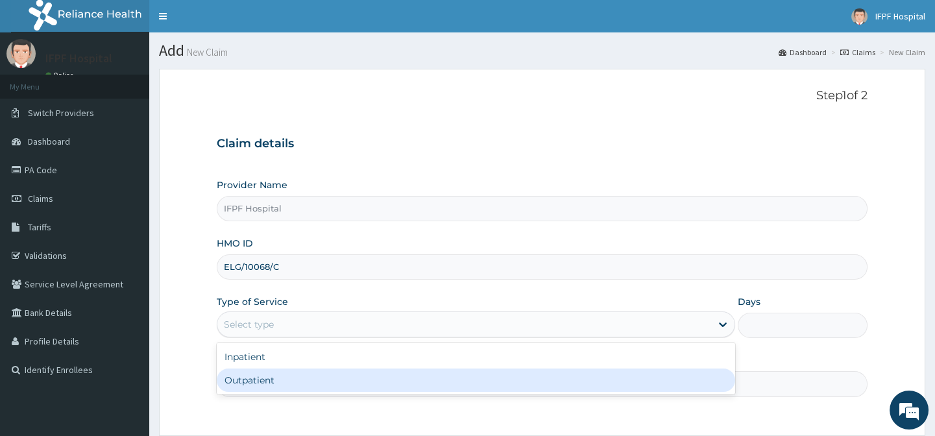
click at [247, 380] on div "Outpatient" at bounding box center [476, 380] width 519 height 23
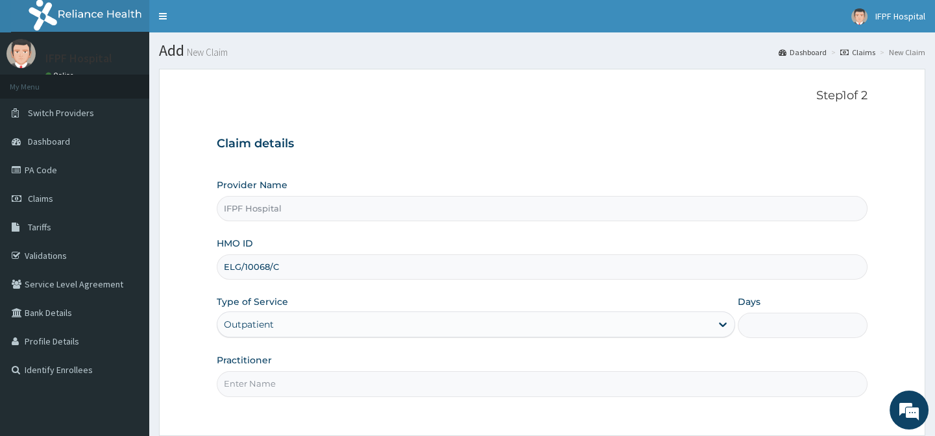
type input "1"
click at [247, 380] on input "Practitioner" at bounding box center [542, 383] width 650 height 25
type input "DR MORONKOLA"
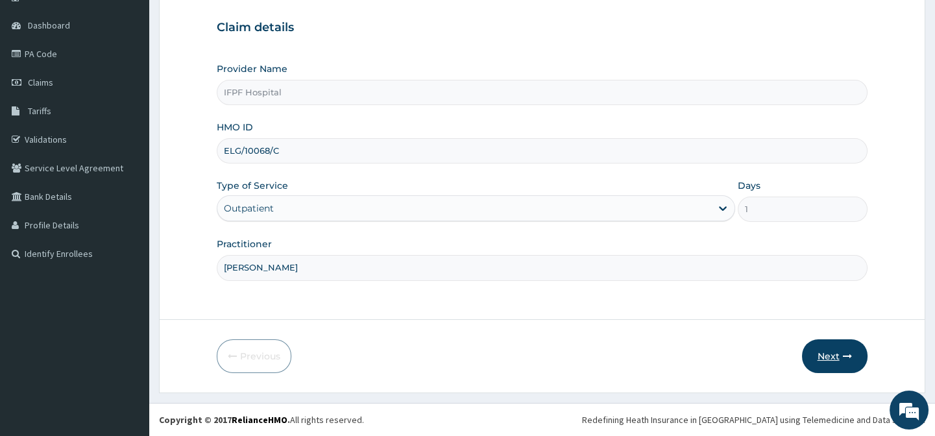
click at [823, 369] on button "Next" at bounding box center [835, 356] width 66 height 34
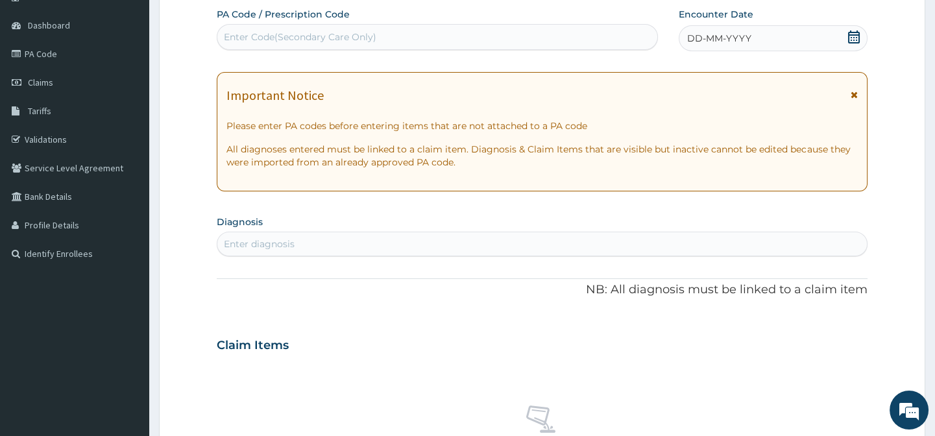
scroll to position [0, 0]
click at [408, 33] on div "Enter Code(Secondary Care Only)" at bounding box center [436, 37] width 439 height 21
type input "PA/8FBFEE"
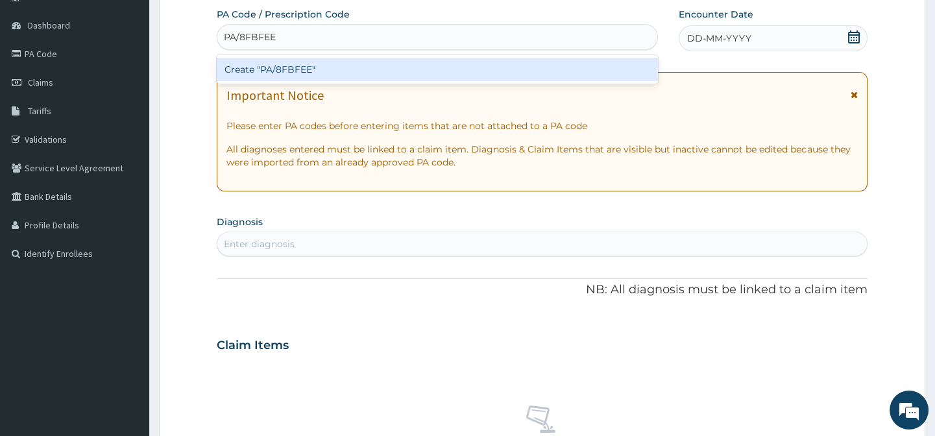
click at [374, 65] on div "Create "PA/8FBFEE"" at bounding box center [437, 69] width 441 height 23
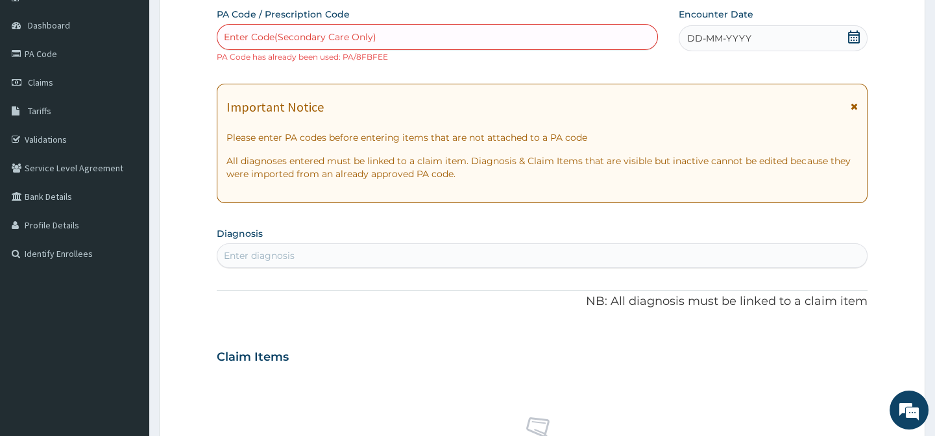
click at [857, 41] on icon at bounding box center [854, 37] width 13 height 13
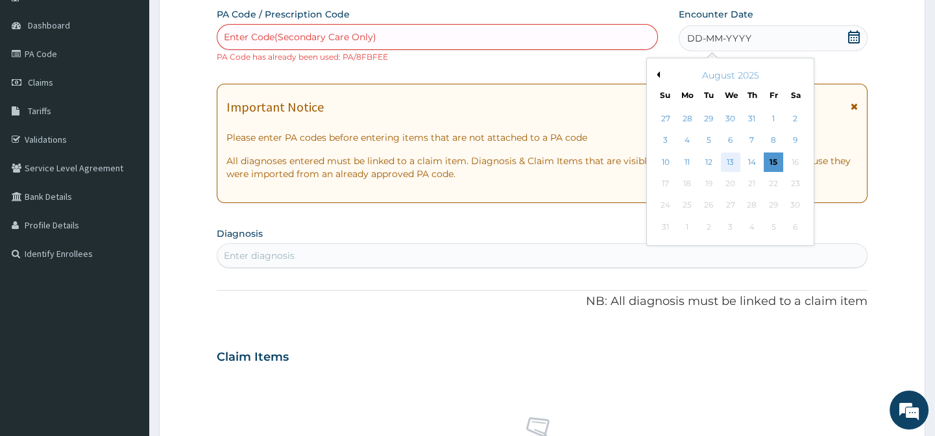
click at [731, 161] on div "13" at bounding box center [729, 162] width 19 height 19
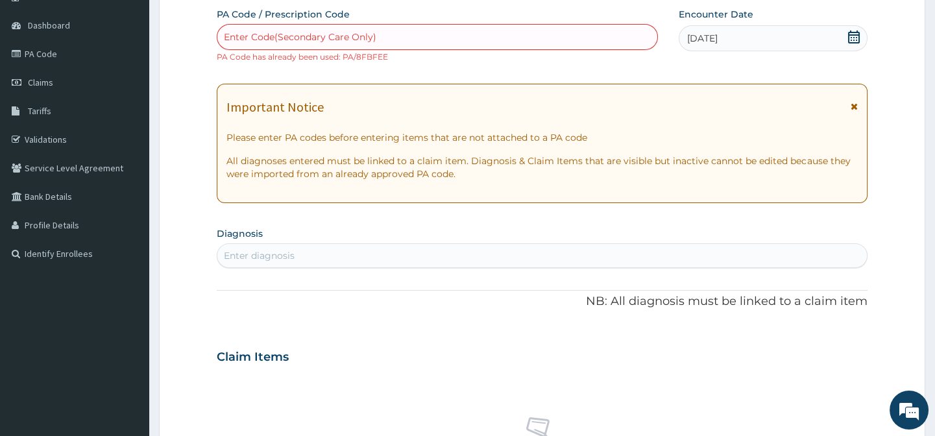
click at [341, 256] on div "Enter diagnosis" at bounding box center [541, 255] width 649 height 21
type input "MALARIA"
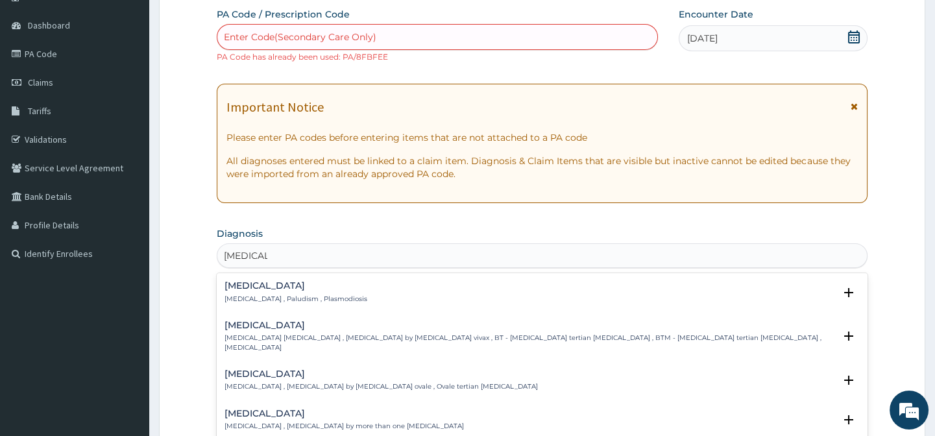
click at [287, 299] on p "Malaria , Paludism , Plasmodiosis" at bounding box center [296, 299] width 143 height 9
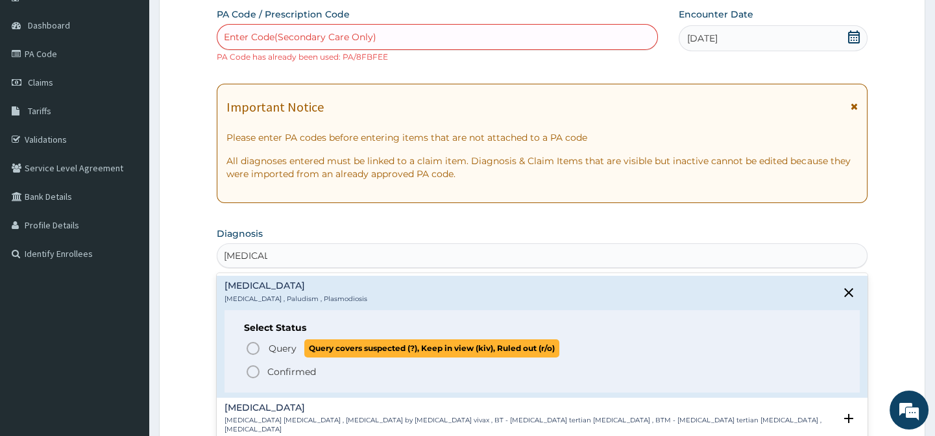
click at [278, 339] on p "Query Query covers suspected (?), Keep in view (kiv), Ruled out (r/o)" at bounding box center [413, 348] width 292 height 18
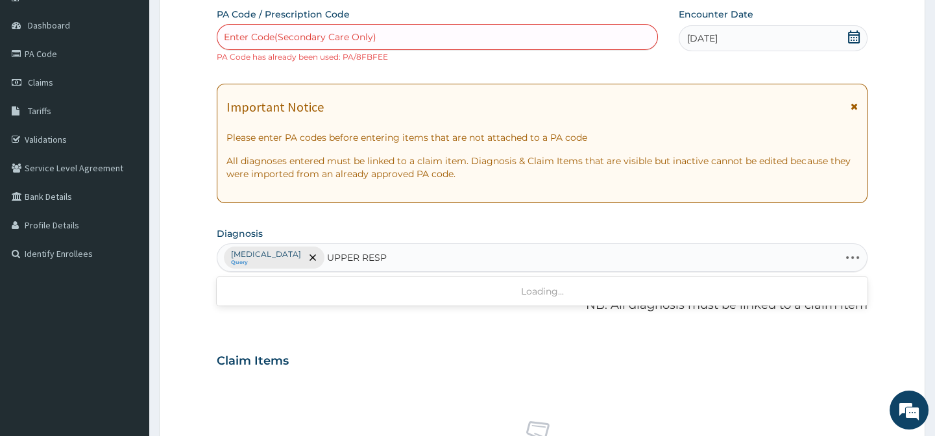
type input "UPPER RESPI"
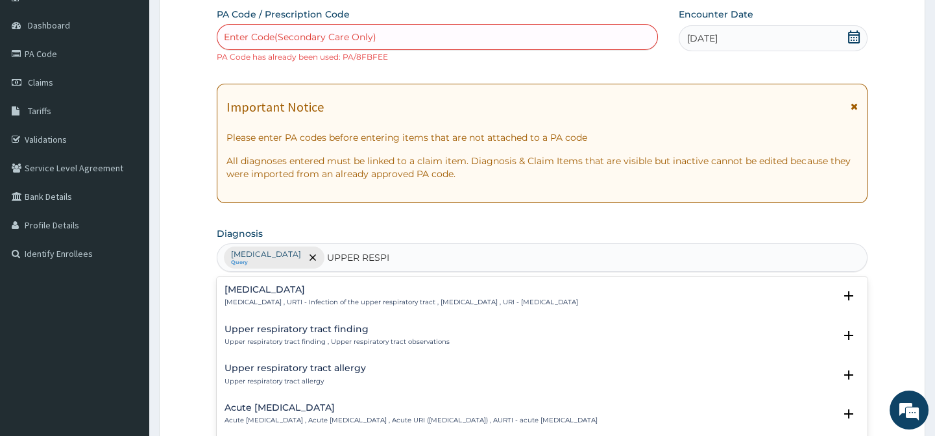
click at [321, 288] on h4 "Upper respiratory infection" at bounding box center [402, 290] width 354 height 10
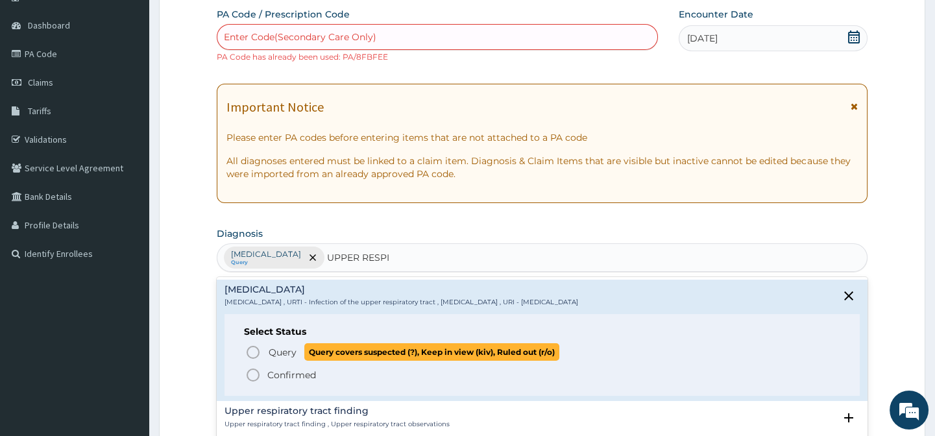
click at [297, 351] on p "Query Query covers suspected (?), Keep in view (kiv), Ruled out (r/o)" at bounding box center [413, 352] width 292 height 18
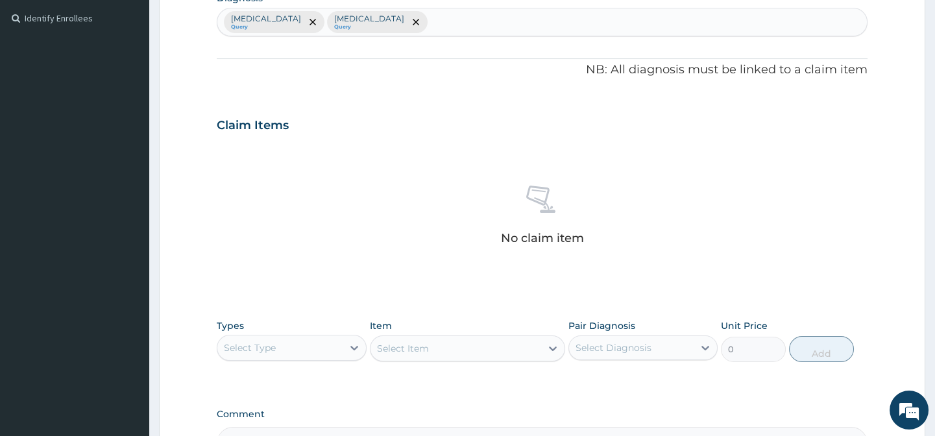
scroll to position [511, 0]
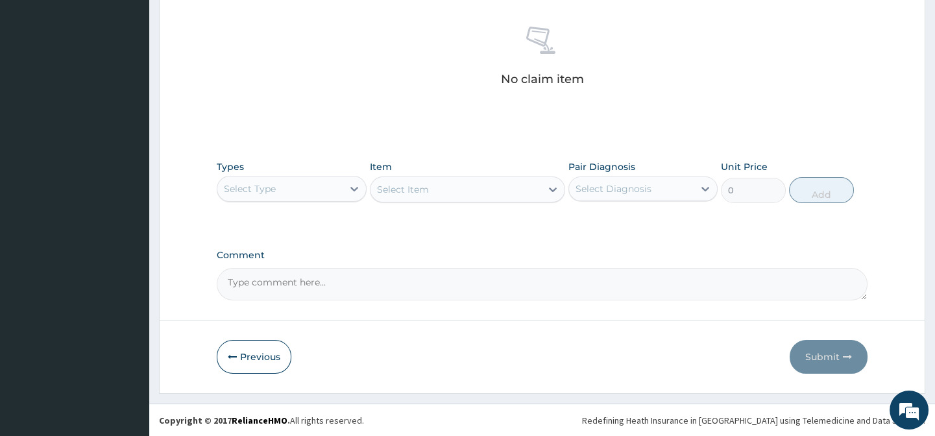
click at [303, 189] on div "Select Type" at bounding box center [279, 188] width 125 height 21
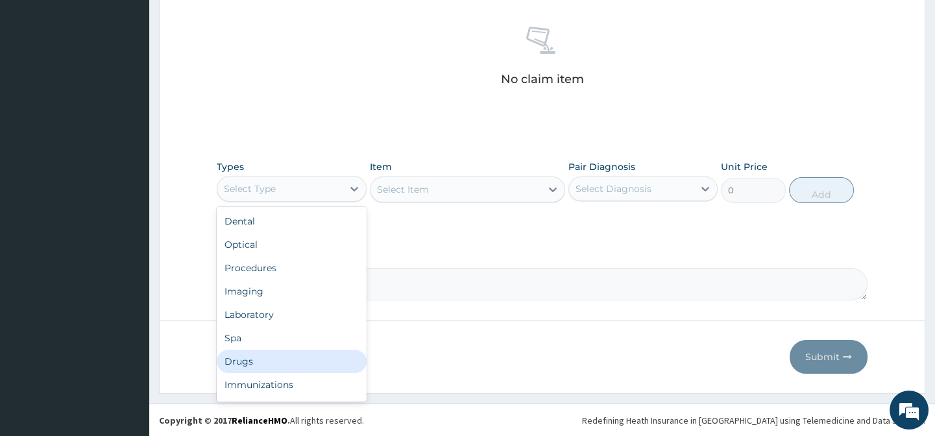
click at [251, 358] on div "Drugs" at bounding box center [291, 361] width 149 height 23
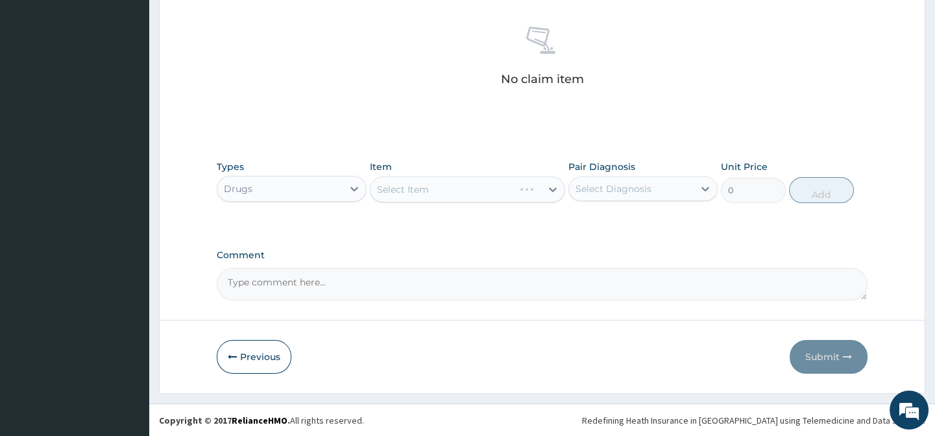
click at [400, 197] on div "Select Item" at bounding box center [467, 190] width 195 height 26
click at [444, 189] on div "Select Item" at bounding box center [467, 190] width 195 height 26
click at [441, 179] on div "Select Item" at bounding box center [456, 189] width 171 height 21
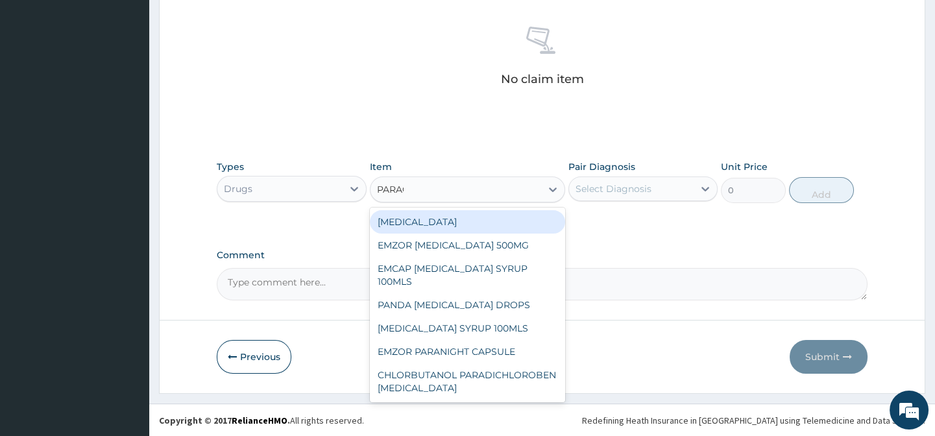
type input "PARACE"
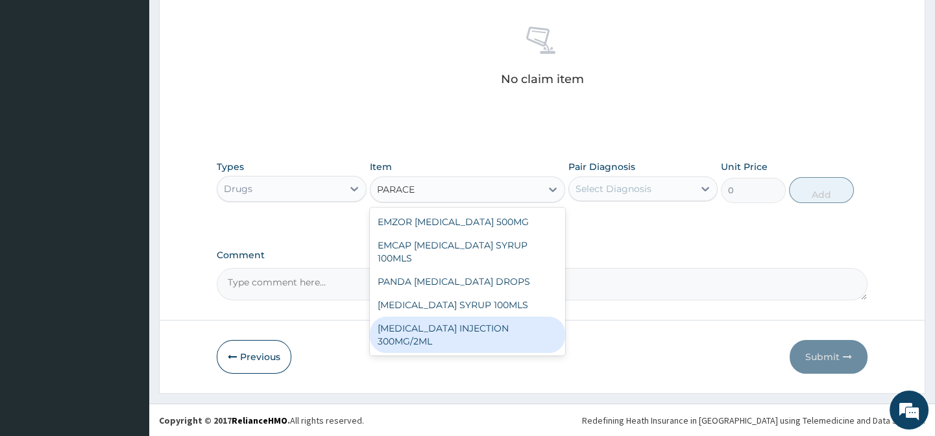
click at [479, 317] on div "PARACETAMOL INJECTION 300MG/2ML" at bounding box center [467, 335] width 195 height 36
type input "278.3"
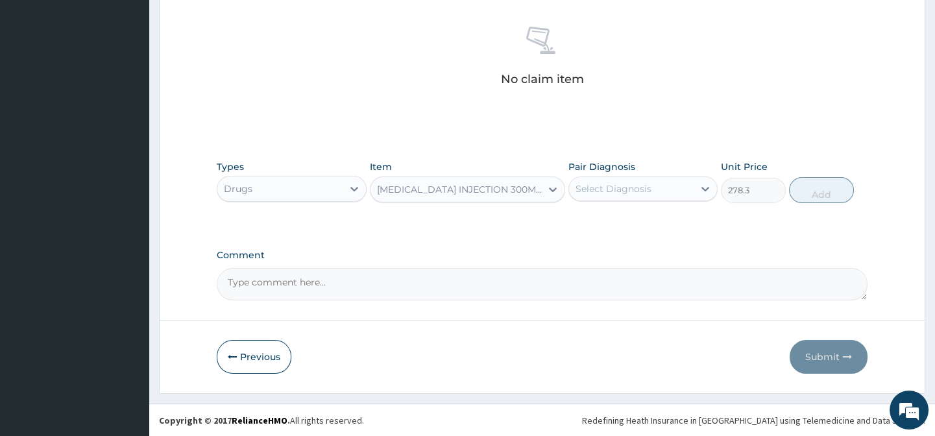
click at [609, 182] on div "Select Diagnosis" at bounding box center [614, 188] width 76 height 13
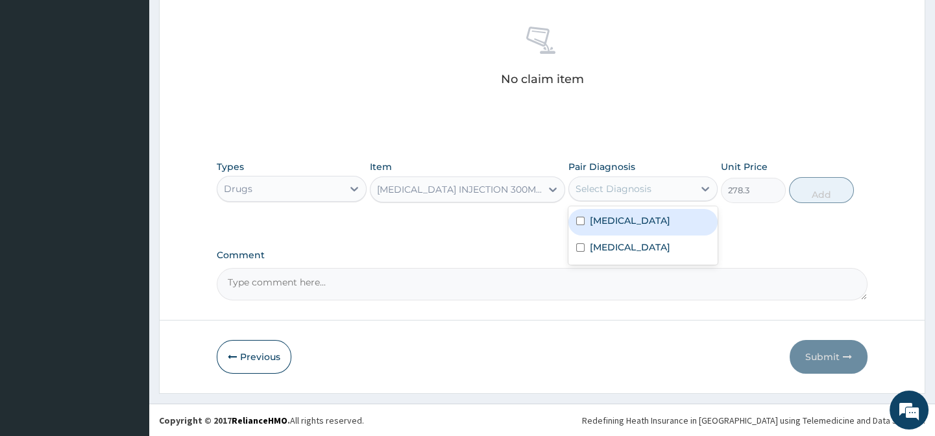
click at [609, 216] on label "[MEDICAL_DATA]" at bounding box center [630, 220] width 80 height 13
checkbox input "true"
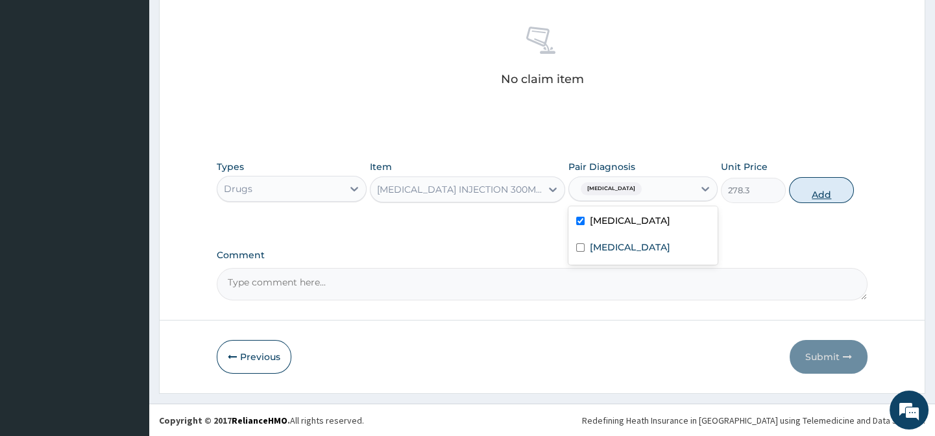
click at [795, 186] on button "Add" at bounding box center [821, 190] width 65 height 26
type input "0"
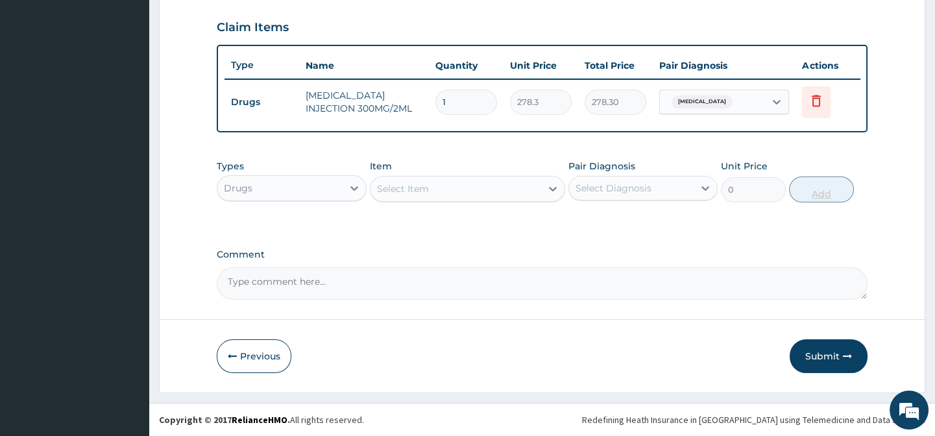
scroll to position [458, 0]
type input "0.00"
type input "4"
type input "1113.20"
type input "4"
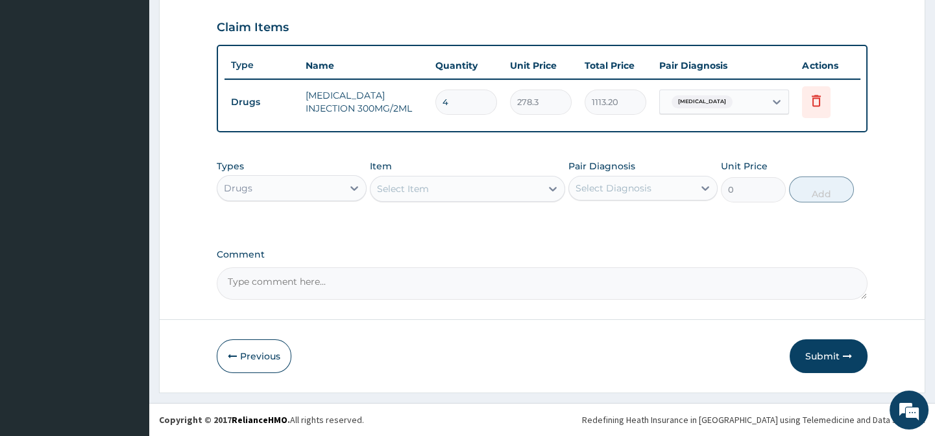
click at [397, 183] on div "Select Item" at bounding box center [403, 188] width 52 height 13
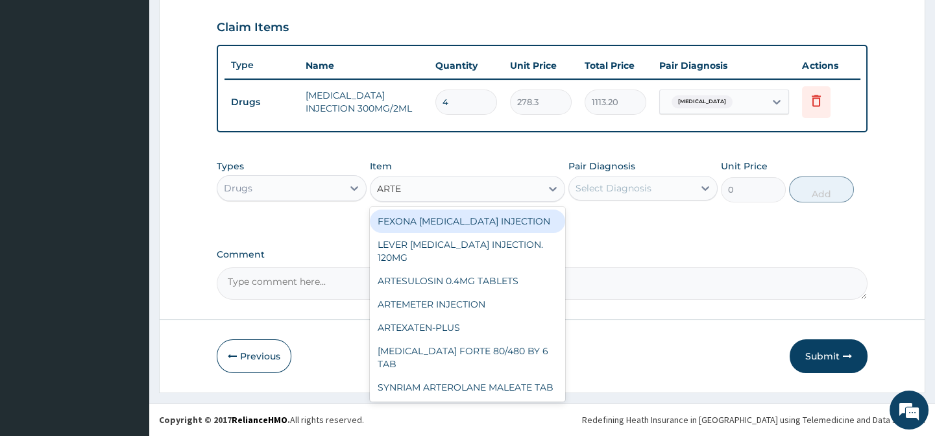
type input "ARTEM"
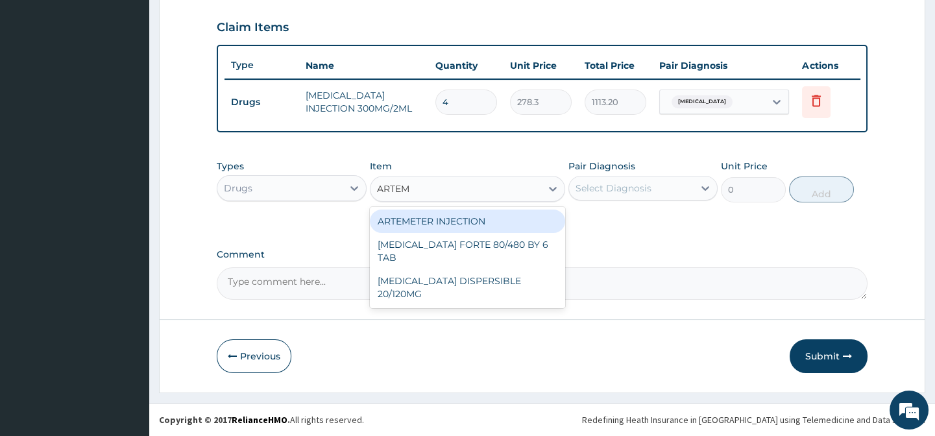
click at [480, 217] on div "ARTEMETER INJECTION" at bounding box center [467, 221] width 195 height 23
type input "1012"
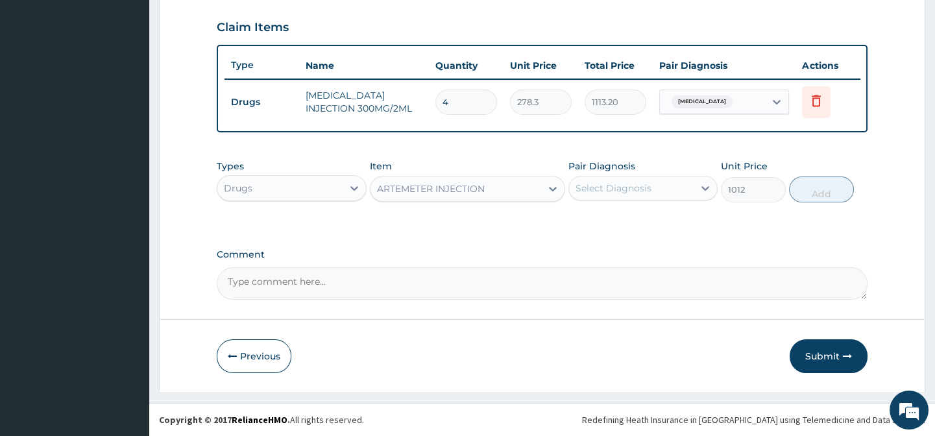
click at [643, 192] on div "Select Diagnosis" at bounding box center [614, 188] width 76 height 13
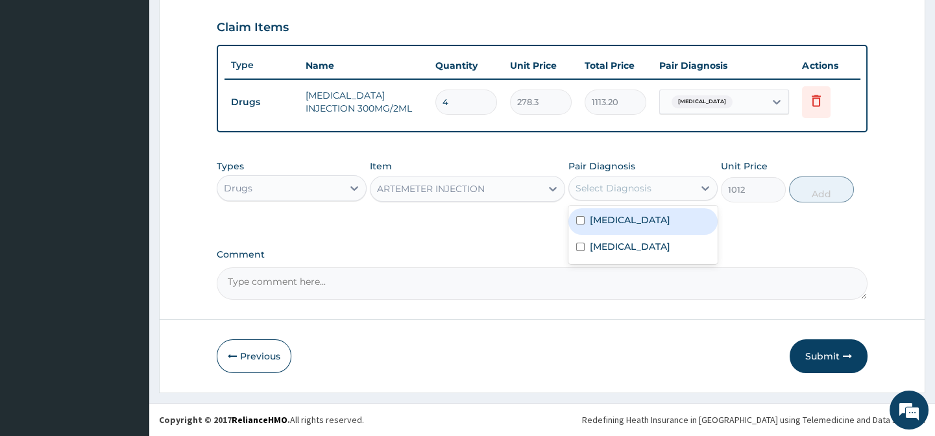
click at [620, 210] on div "[MEDICAL_DATA]" at bounding box center [642, 221] width 149 height 27
checkbox input "true"
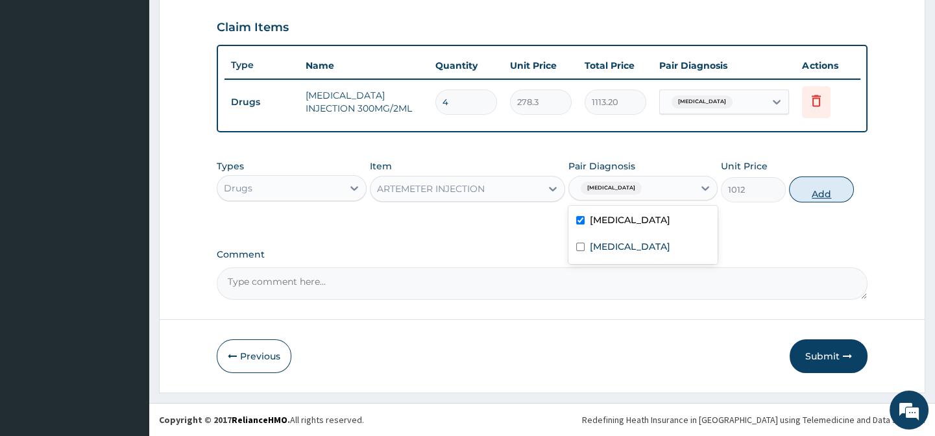
click at [803, 195] on button "Add" at bounding box center [821, 190] width 65 height 26
type input "0"
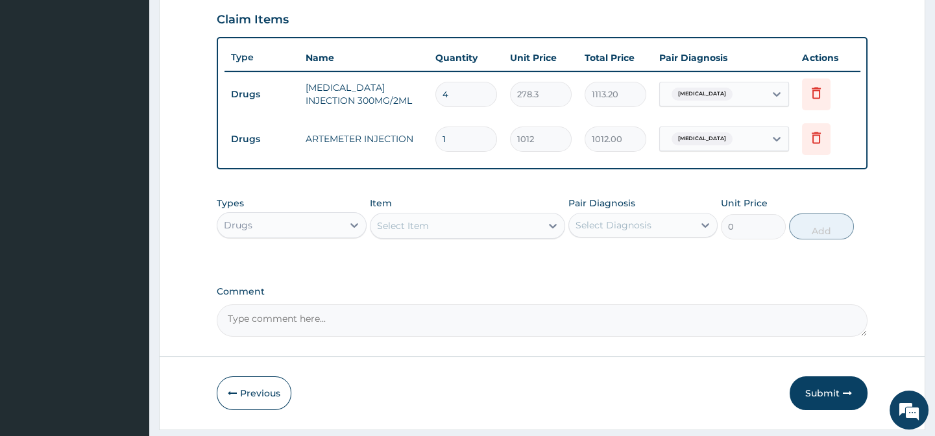
type input "0.00"
type input "3"
type input "3036.00"
type input "3"
click at [414, 232] on div "Select Item" at bounding box center [403, 225] width 52 height 13
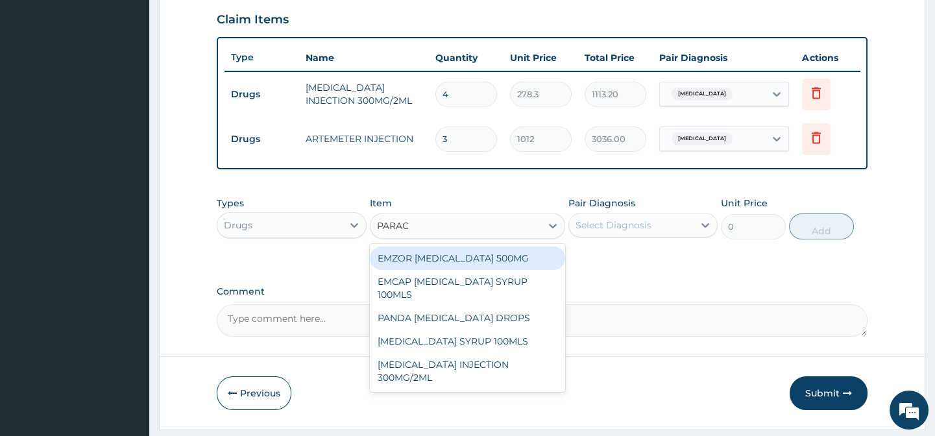
type input "PARACE"
click at [509, 269] on div "EMZOR PARACETAMOL 500MG" at bounding box center [467, 258] width 195 height 23
type input "25.299999999999997"
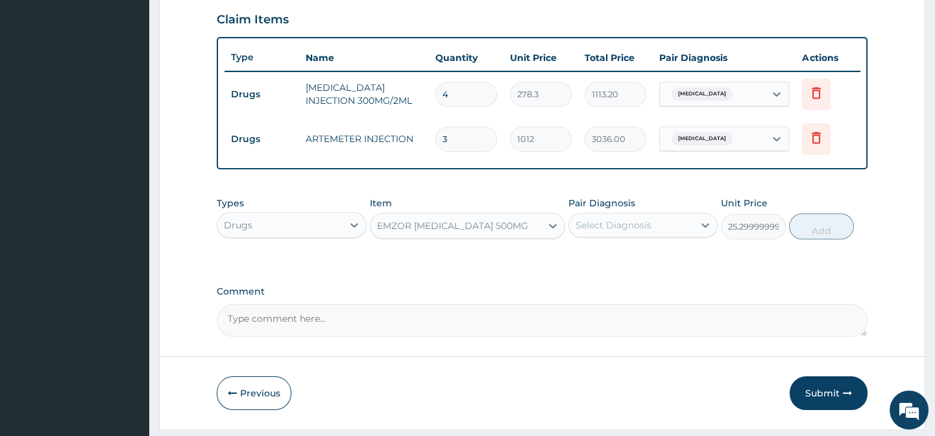
click at [635, 230] on div "Select Diagnosis" at bounding box center [614, 225] width 76 height 13
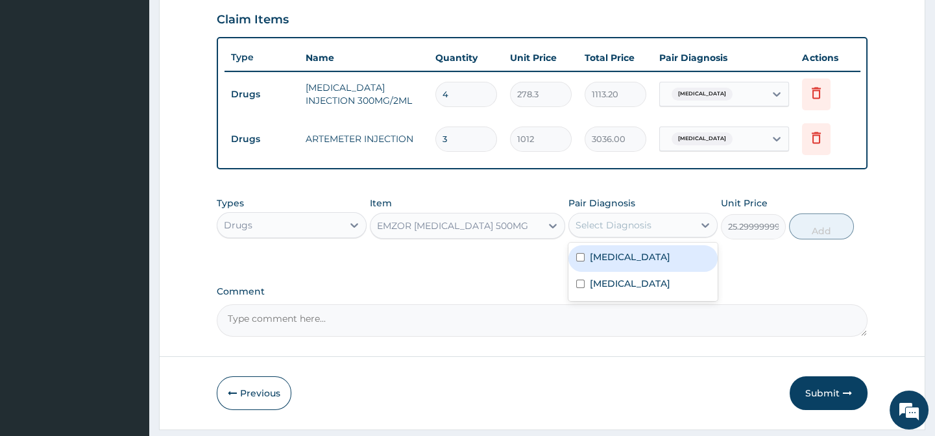
click at [622, 262] on label "Malaria" at bounding box center [630, 257] width 80 height 13
checkbox input "true"
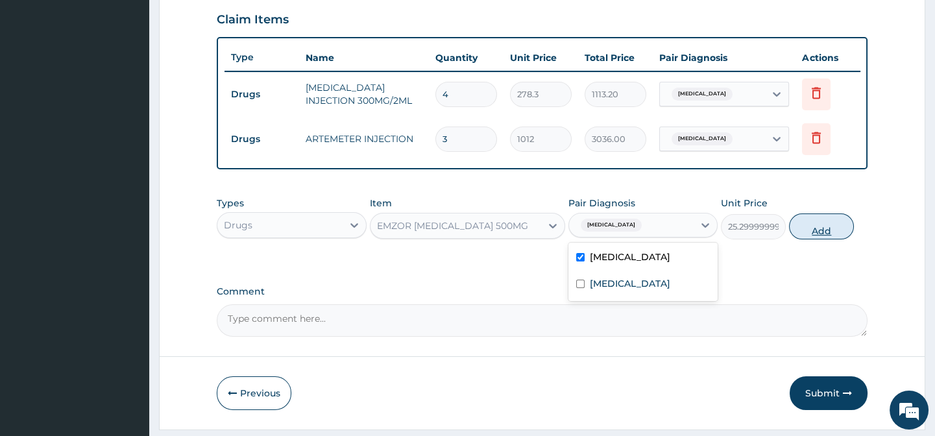
click at [822, 230] on button "Add" at bounding box center [821, 227] width 65 height 26
type input "0"
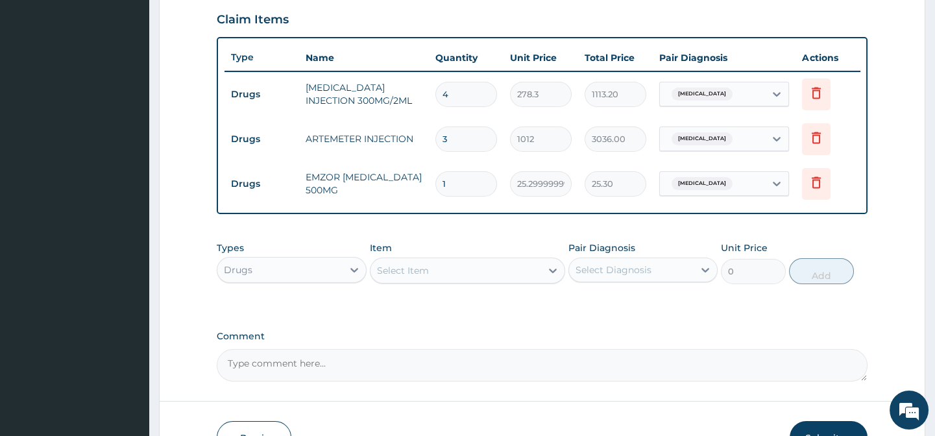
type input "18"
type input "455.40"
type input "18"
click at [415, 277] on div "Select Item" at bounding box center [403, 270] width 52 height 13
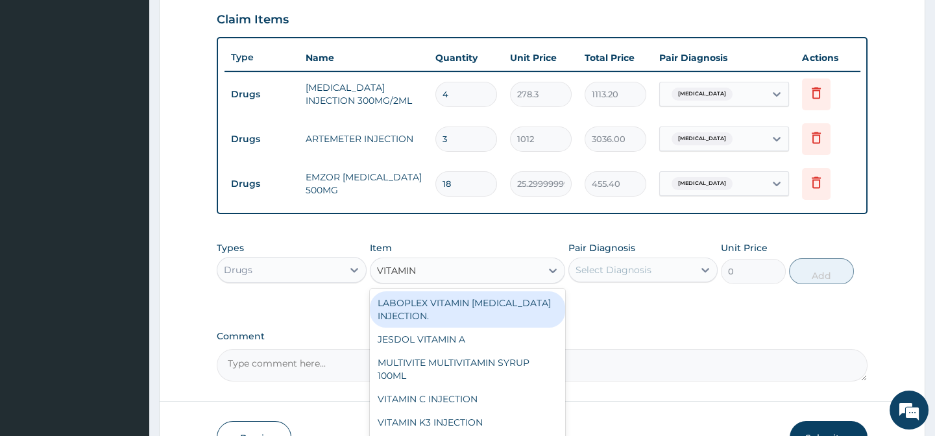
type input "VITAMIN C"
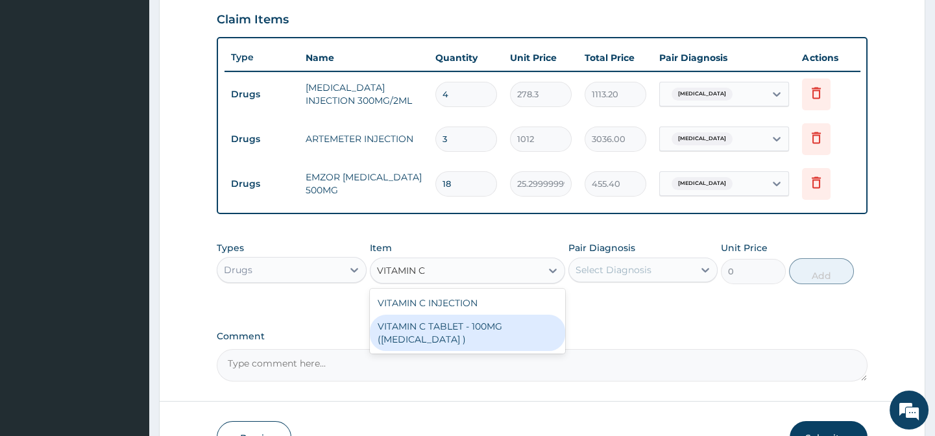
click at [500, 341] on div "VITAMIN C TABLET - 100MG (ASCORBIC ACID )" at bounding box center [467, 333] width 195 height 36
type input "16.8"
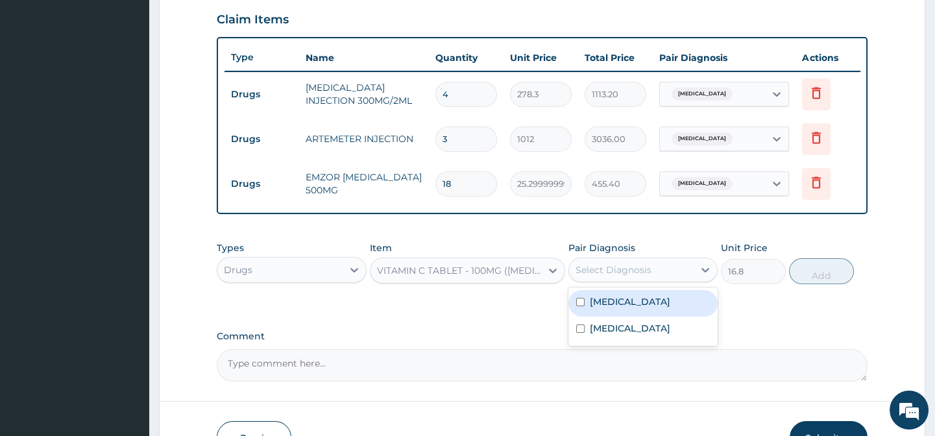
click at [614, 270] on div "Select Diagnosis" at bounding box center [631, 270] width 125 height 21
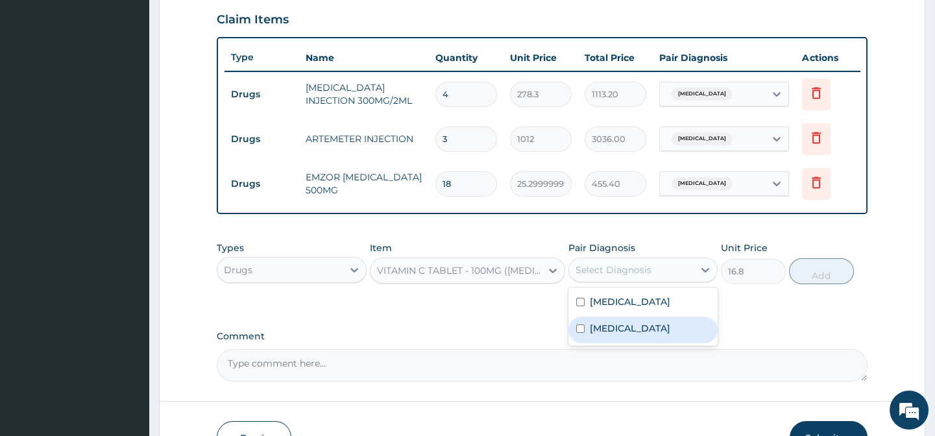
click at [630, 335] on label "Upper respiratory infection" at bounding box center [630, 328] width 80 height 13
checkbox input "true"
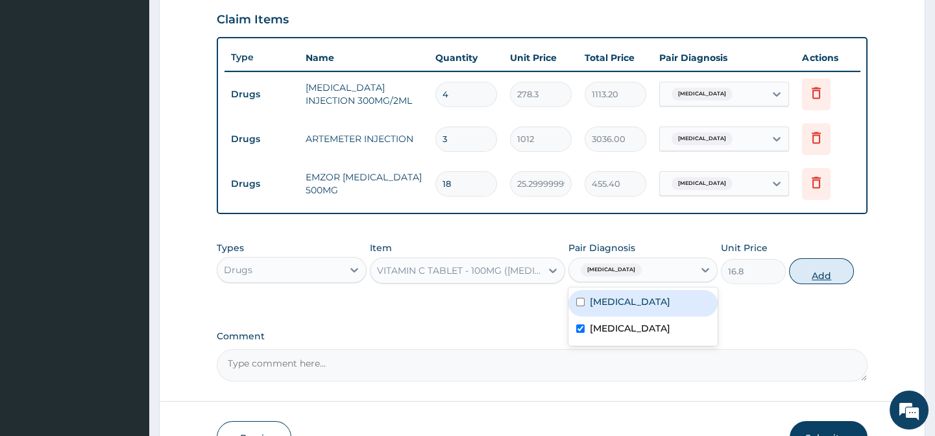
click at [813, 277] on button "Add" at bounding box center [821, 271] width 65 height 26
type input "0"
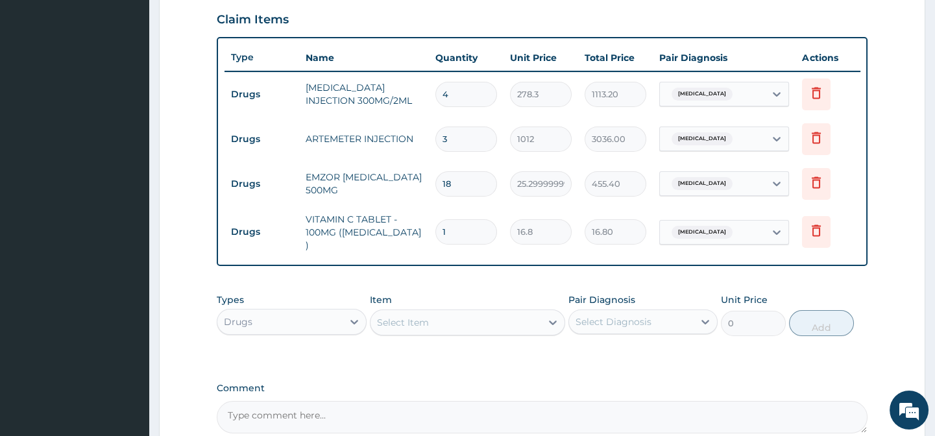
type input "0.00"
type input "4"
type input "67.20"
type input "42"
type input "705.60"
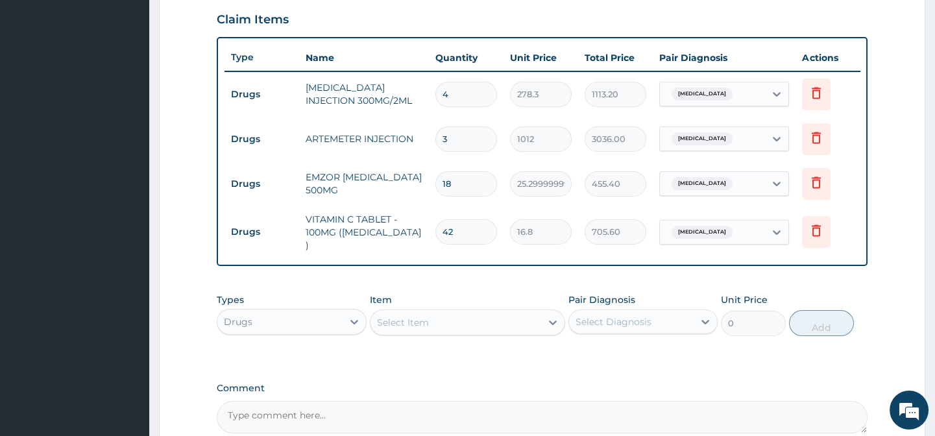
type input "42"
click at [438, 316] on div "Select Item" at bounding box center [456, 322] width 171 height 21
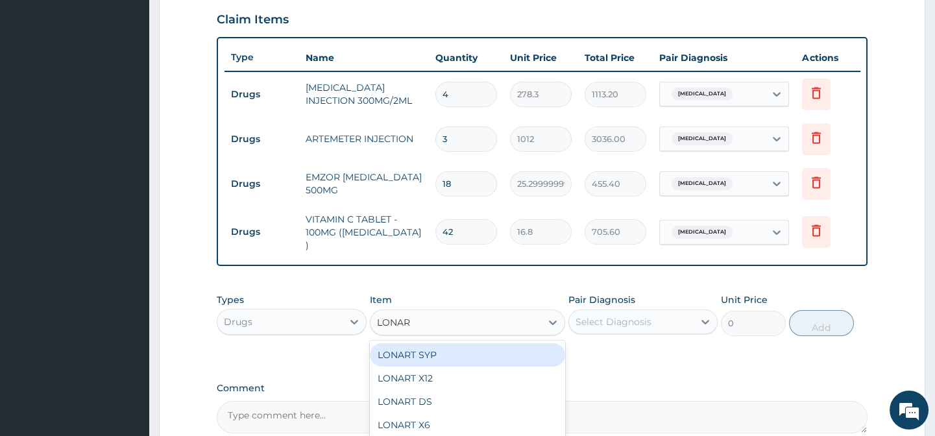
type input "LONART"
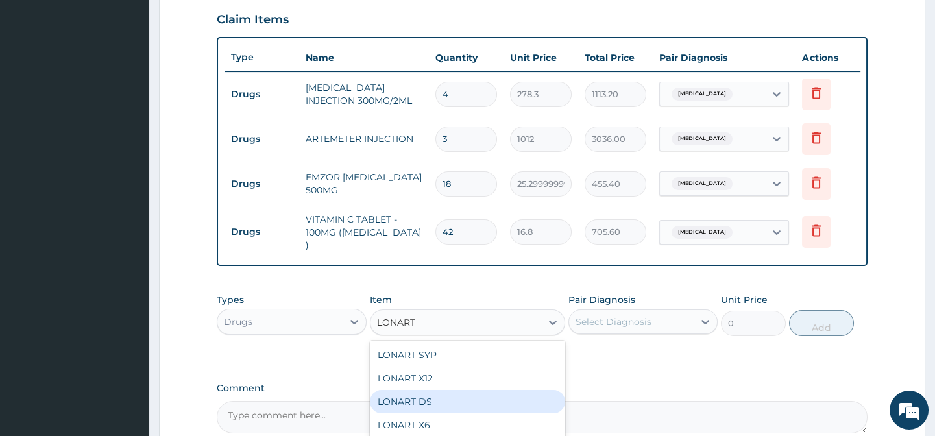
click at [424, 406] on div "LONART DS" at bounding box center [467, 401] width 195 height 23
type input "506"
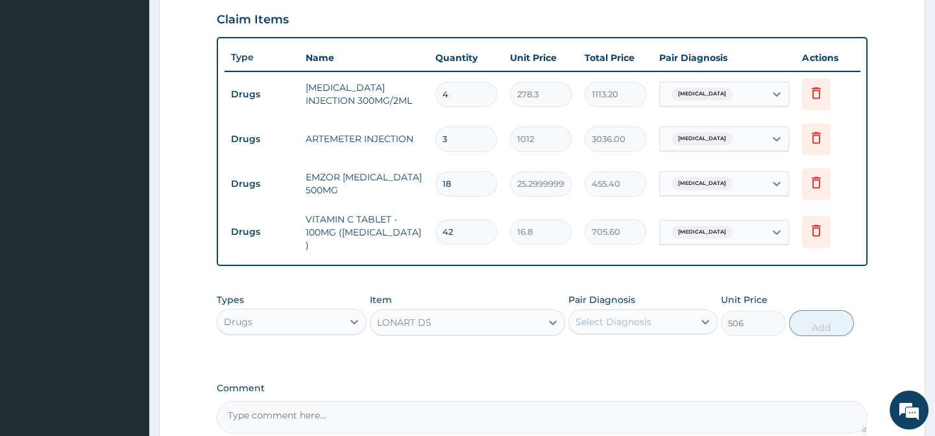
click at [629, 321] on div "Select Diagnosis" at bounding box center [614, 321] width 76 height 13
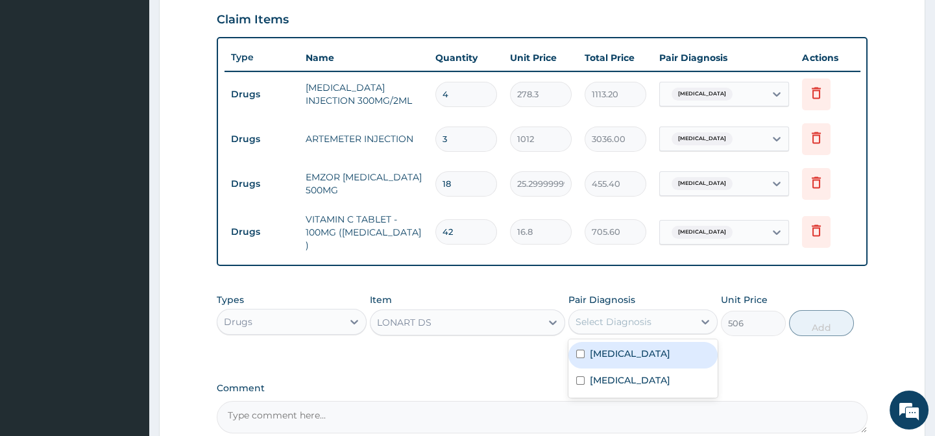
click at [628, 354] on div "[MEDICAL_DATA]" at bounding box center [642, 355] width 149 height 27
checkbox input "true"
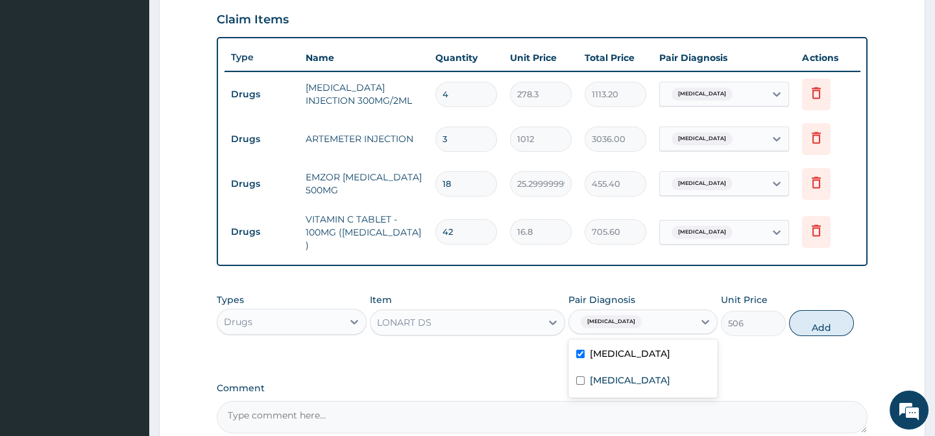
click at [829, 313] on button "Add" at bounding box center [821, 323] width 65 height 26
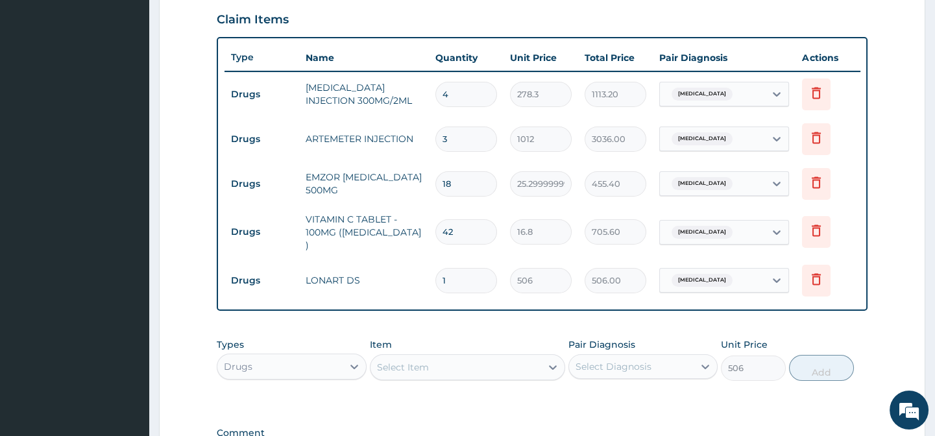
type input "0"
type input "0.00"
type input "6"
type input "3036.00"
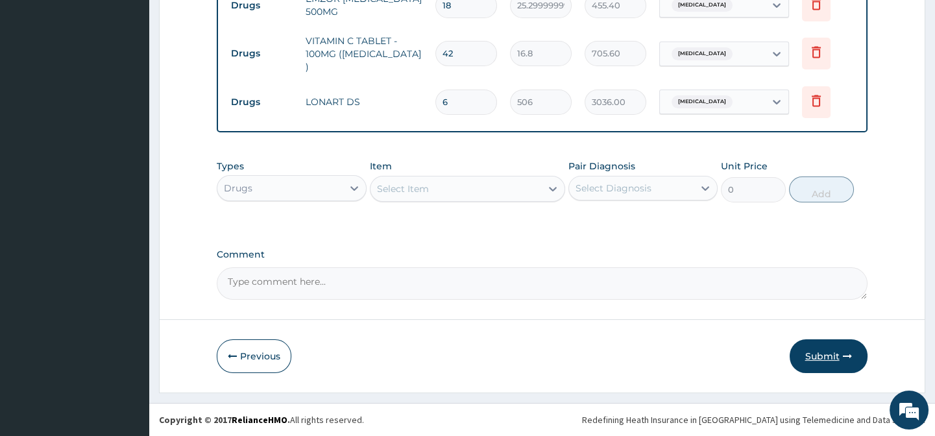
type input "6"
click at [831, 345] on button "Submit" at bounding box center [829, 356] width 78 height 34
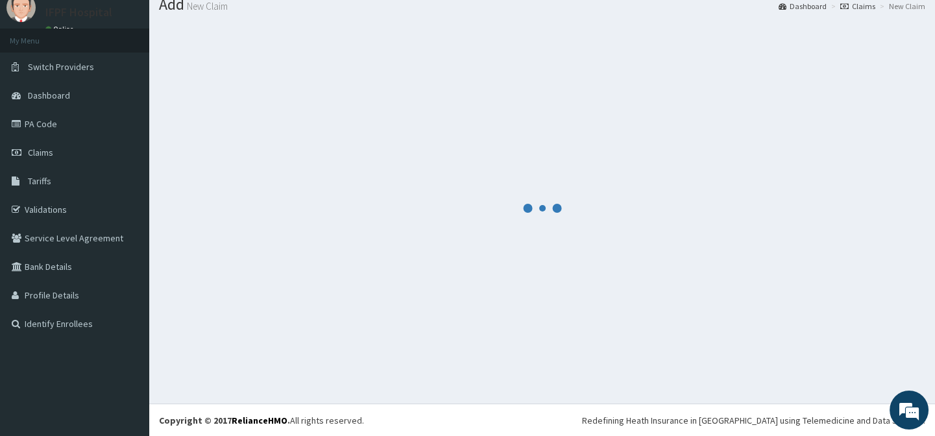
scroll to position [626, 0]
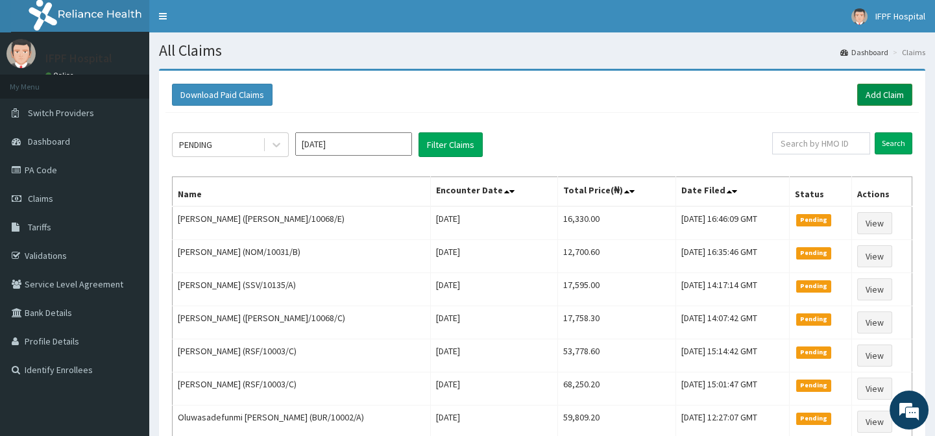
click at [866, 91] on link "Add Claim" at bounding box center [884, 95] width 55 height 22
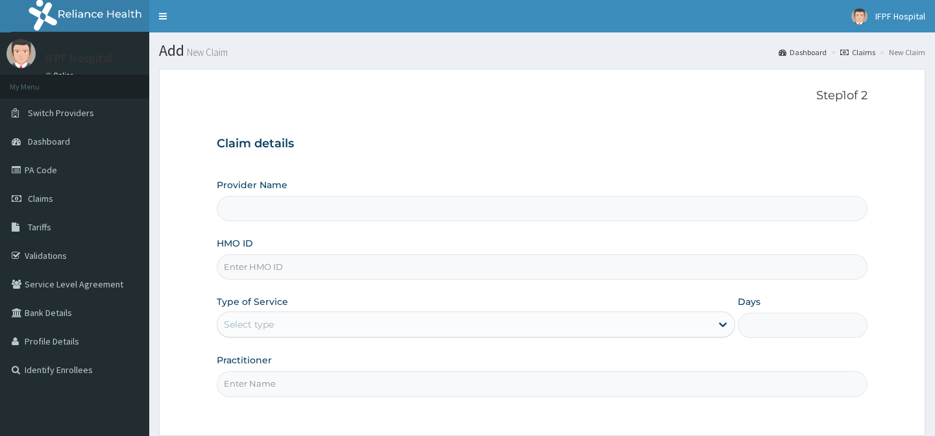
type input "IFPF Hospital"
click at [276, 268] on input "HMO ID" at bounding box center [542, 266] width 650 height 25
paste input "KUD/10442/C"
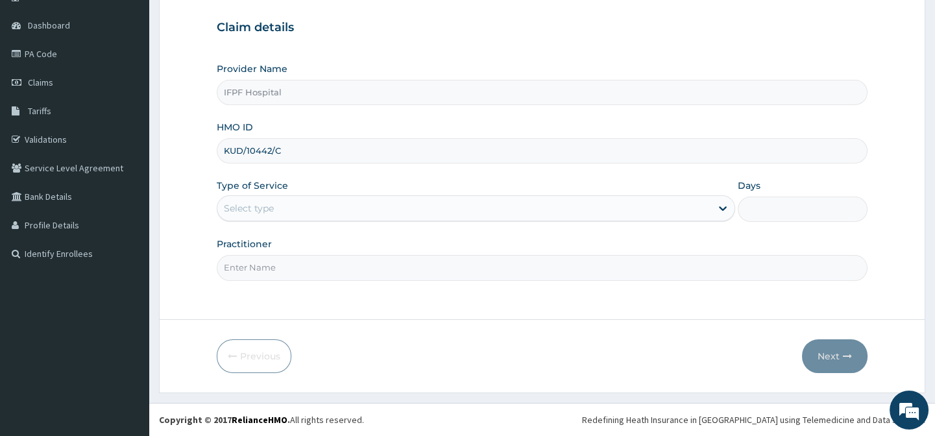
type input "KUD/10442/C"
click at [276, 207] on div "Select type" at bounding box center [464, 208] width 494 height 21
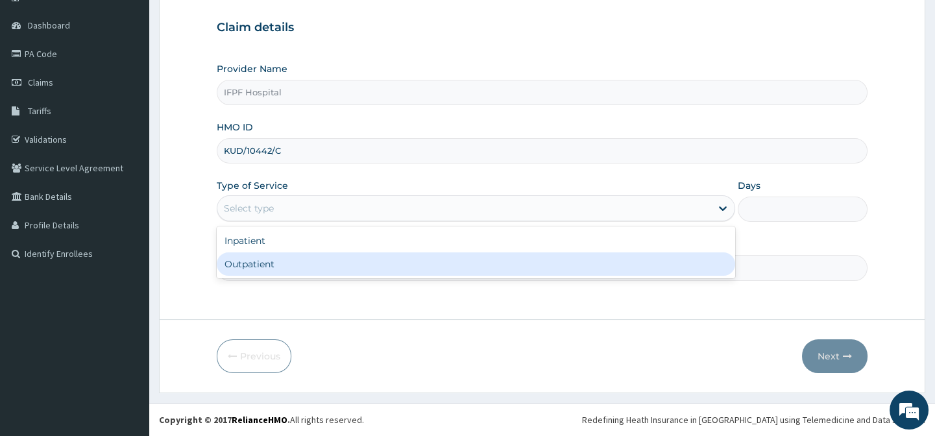
click at [260, 262] on div "Outpatient" at bounding box center [476, 263] width 519 height 23
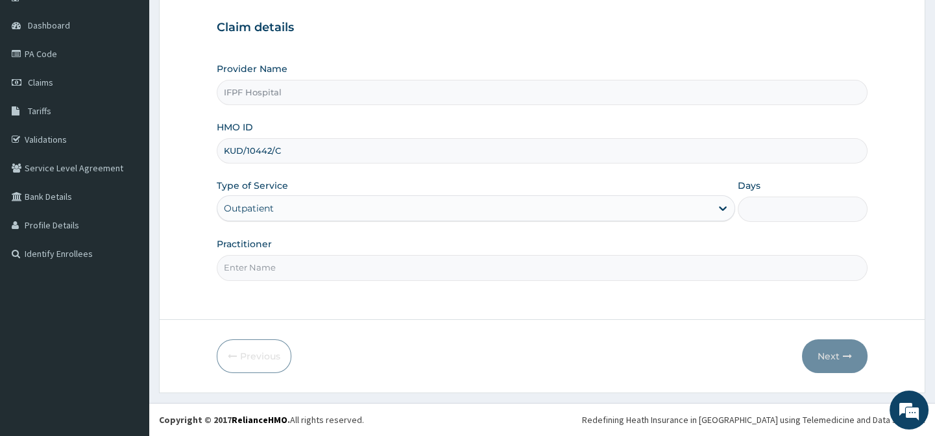
type input "1"
click at [260, 273] on input "Practitioner" at bounding box center [542, 267] width 650 height 25
type input "DR MORONKOLA"
click at [846, 352] on icon "button" at bounding box center [847, 356] width 9 height 9
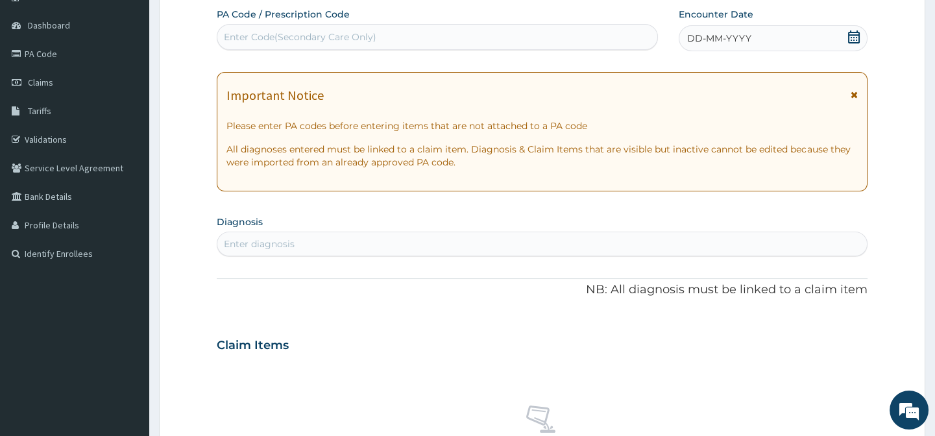
click at [414, 32] on div "Enter Code(Secondary Care Only)" at bounding box center [436, 37] width 439 height 21
type input "PA/FCD549"
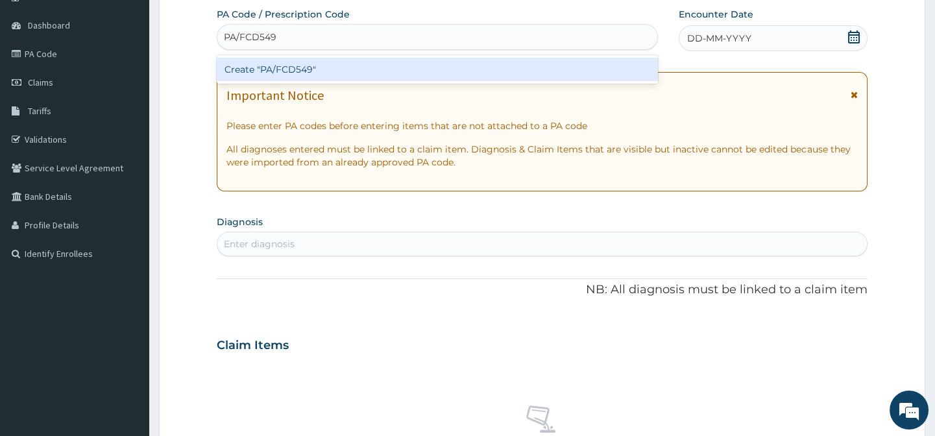
click at [386, 67] on div "Create "PA/FCD549"" at bounding box center [437, 69] width 441 height 23
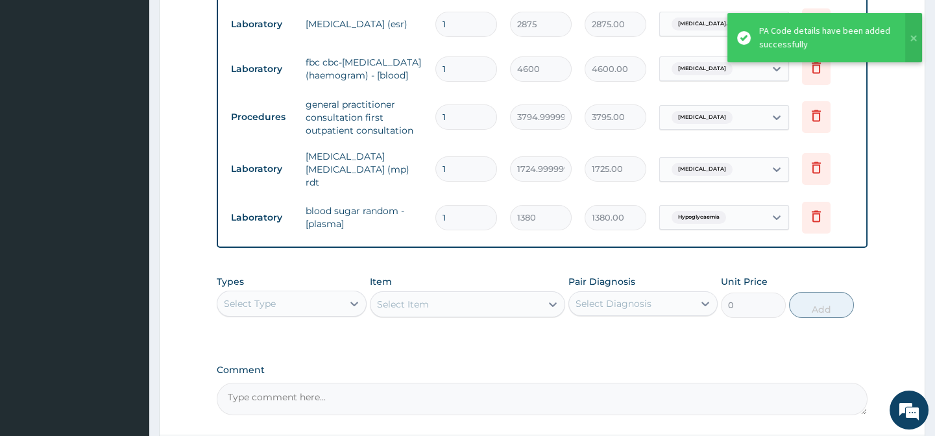
scroll to position [474, 0]
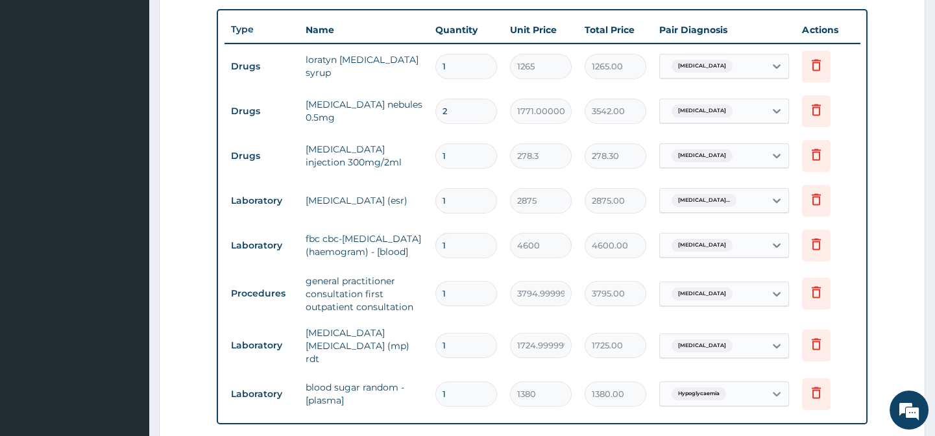
click at [459, 158] on input "1" at bounding box center [466, 155] width 62 height 25
type input "0.00"
type input "4"
type input "1113.20"
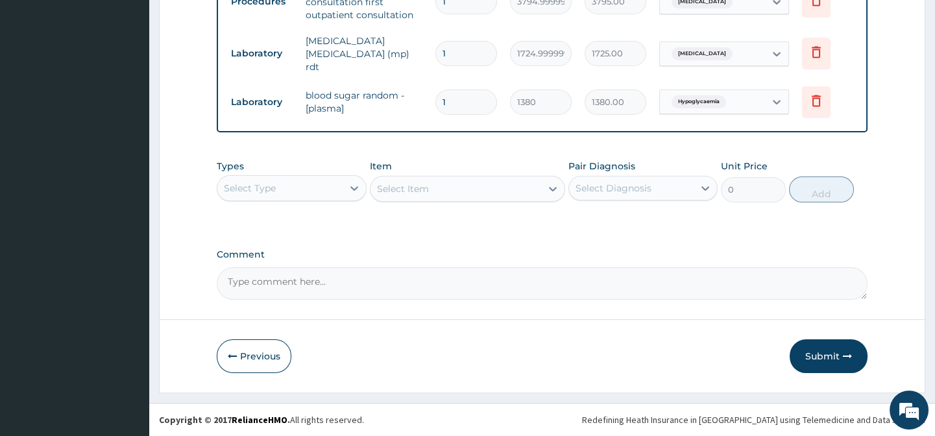
scroll to position [716, 0]
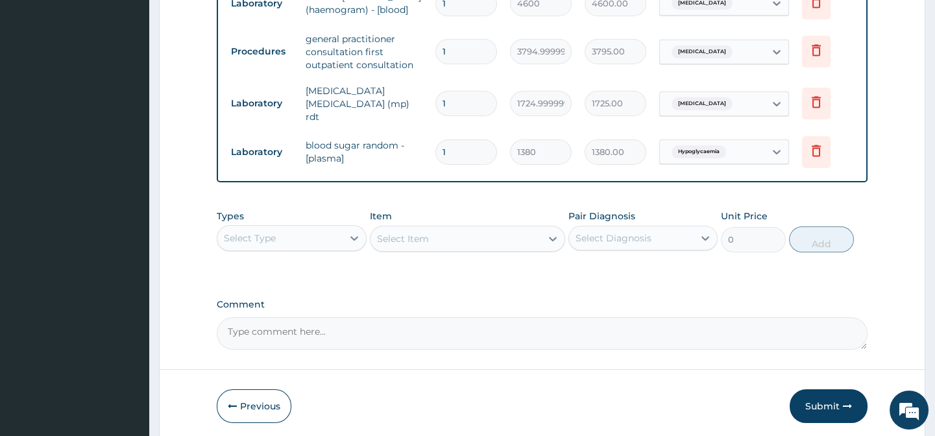
click at [840, 402] on button "Submit" at bounding box center [829, 406] width 78 height 34
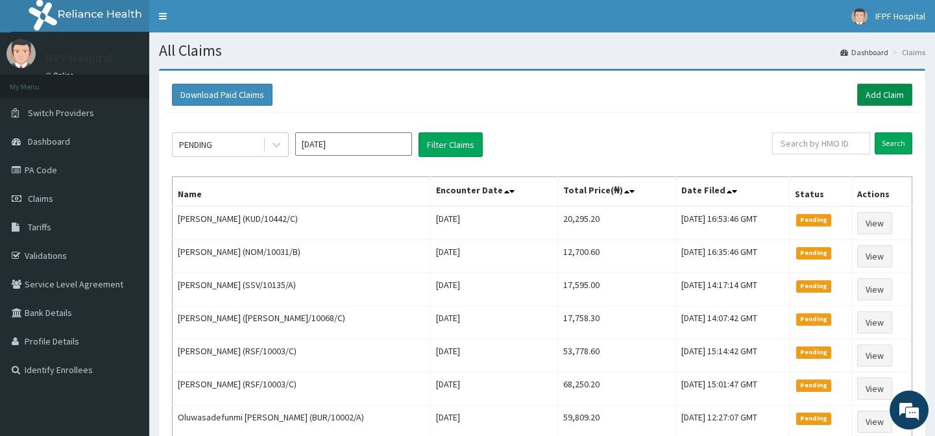
click at [876, 97] on link "Add Claim" at bounding box center [884, 95] width 55 height 22
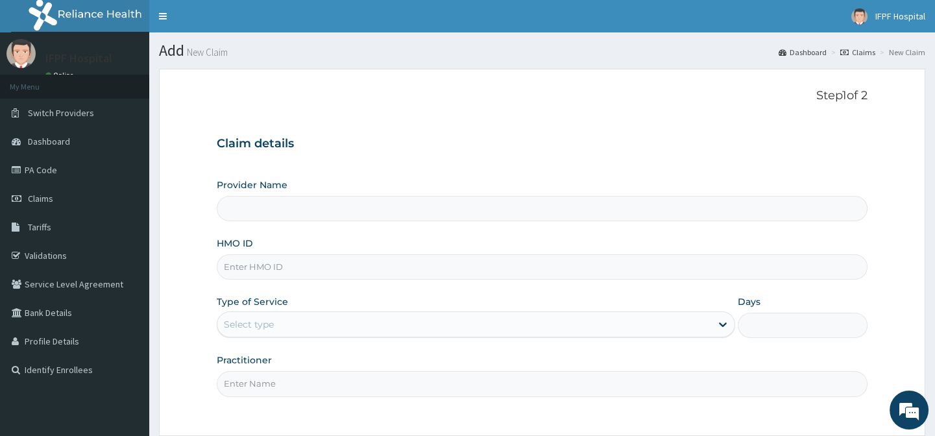
type input "IFPF Hospital"
click at [245, 265] on input "HMO ID" at bounding box center [542, 266] width 650 height 25
paste input "KUD/10442/C"
type input "KUD/10442/C"
click at [252, 324] on div "Select type" at bounding box center [249, 324] width 50 height 13
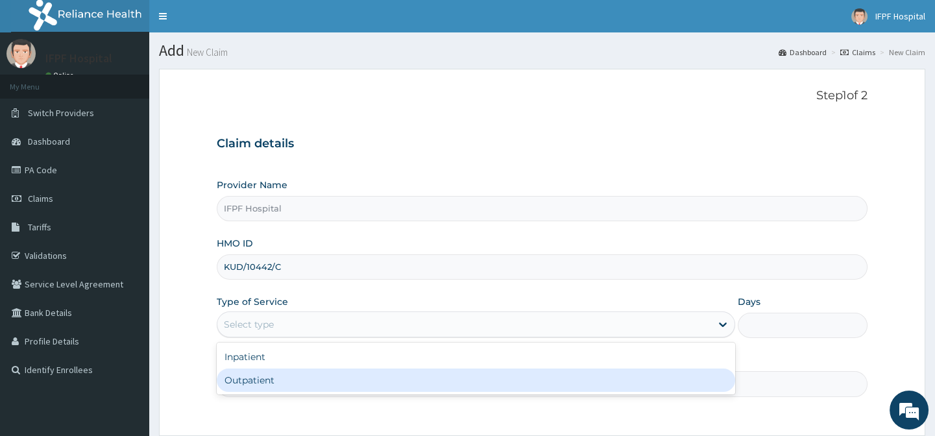
click at [252, 378] on div "Outpatient" at bounding box center [476, 380] width 519 height 23
type input "1"
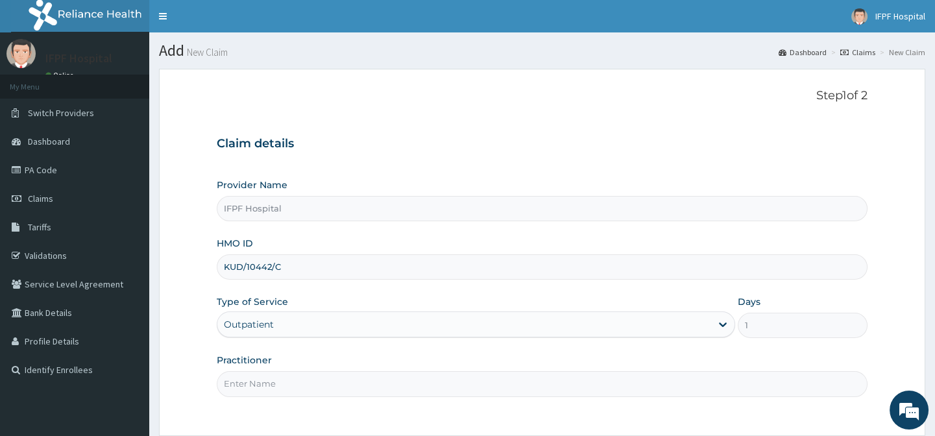
click at [270, 393] on input "Practitioner" at bounding box center [542, 383] width 650 height 25
type input "[PERSON_NAME]"
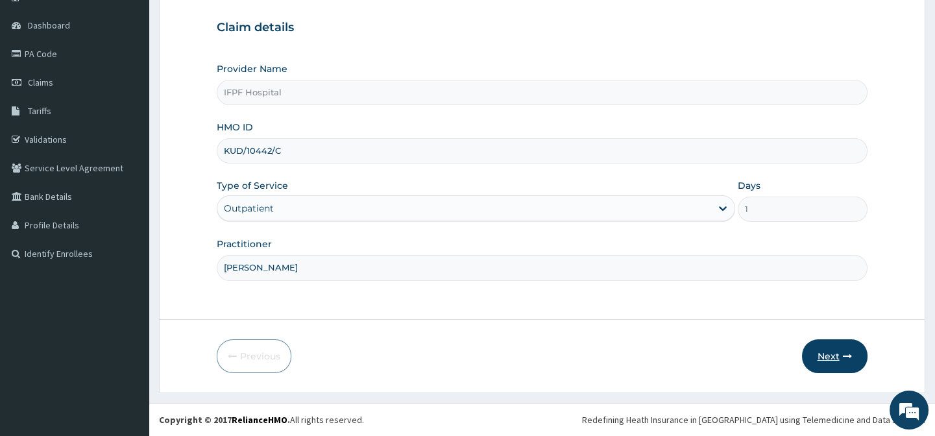
click at [814, 357] on button "Next" at bounding box center [835, 356] width 66 height 34
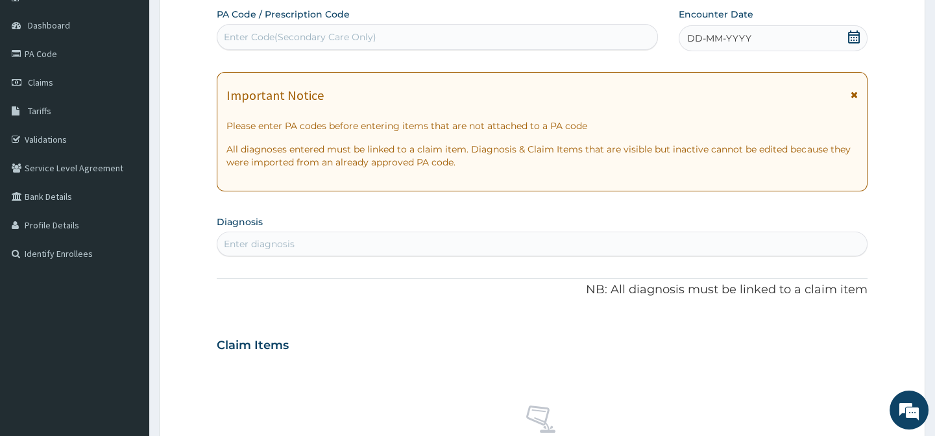
scroll to position [0, 0]
click at [358, 37] on div "Enter Code(Secondary Care Only)" at bounding box center [300, 37] width 153 height 13
type input "PA/C22D55"
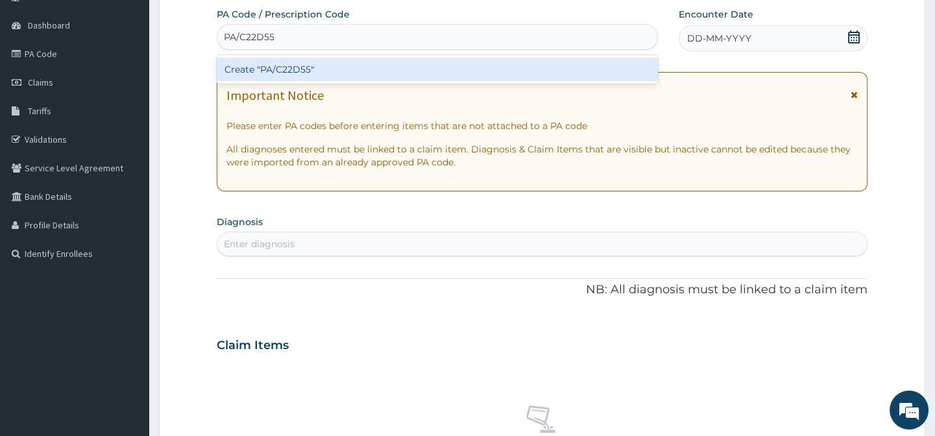
click at [354, 65] on div "Create "PA/C22D55"" at bounding box center [437, 69] width 441 height 23
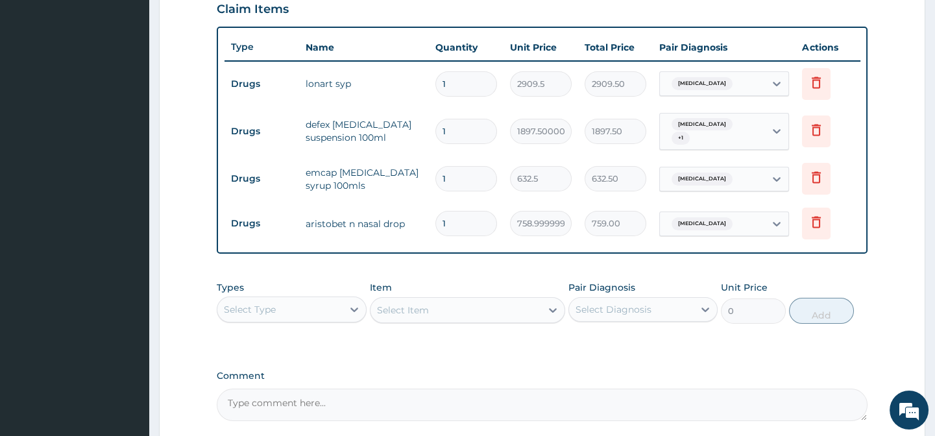
scroll to position [574, 0]
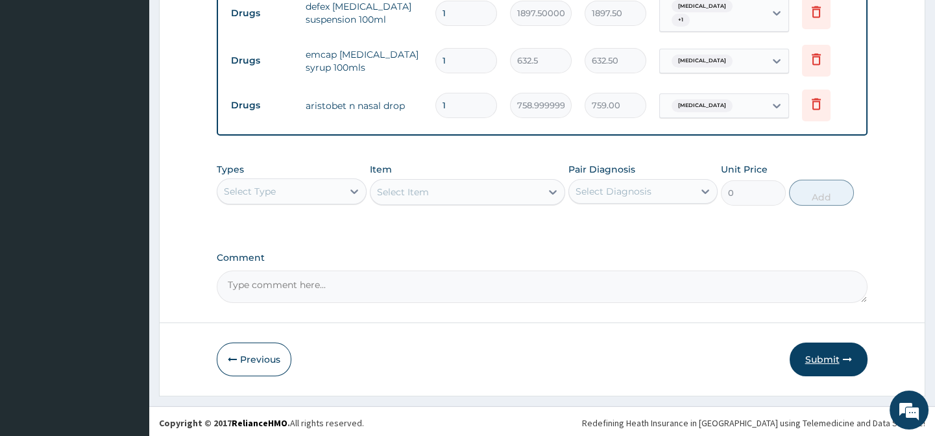
click at [851, 374] on button "Submit" at bounding box center [829, 360] width 78 height 34
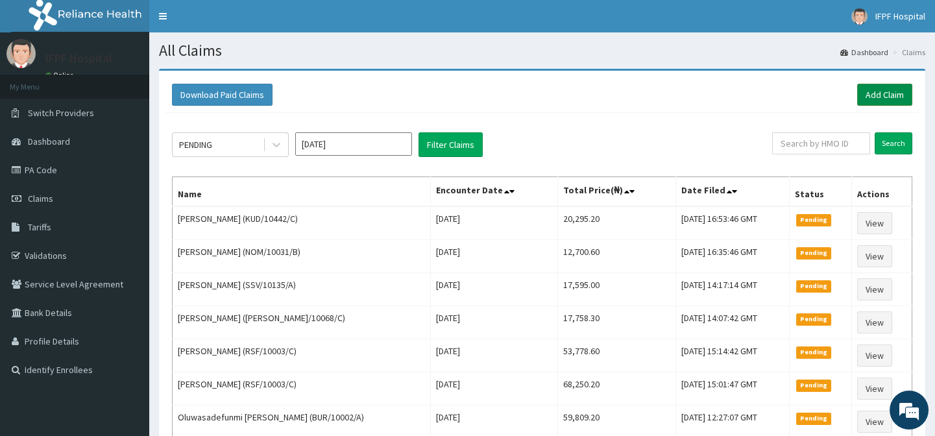
click at [883, 97] on link "Add Claim" at bounding box center [884, 95] width 55 height 22
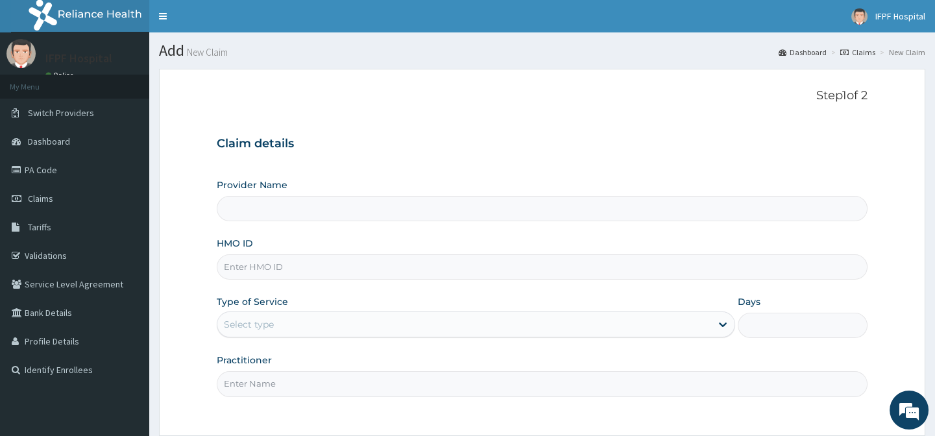
type input "IFPF Hospital"
click at [255, 266] on input "HMO ID" at bounding box center [542, 266] width 650 height 25
paste input "KUD/10442/C"
type input "KUD/10442/C"
click at [259, 319] on div "Select type" at bounding box center [249, 324] width 50 height 13
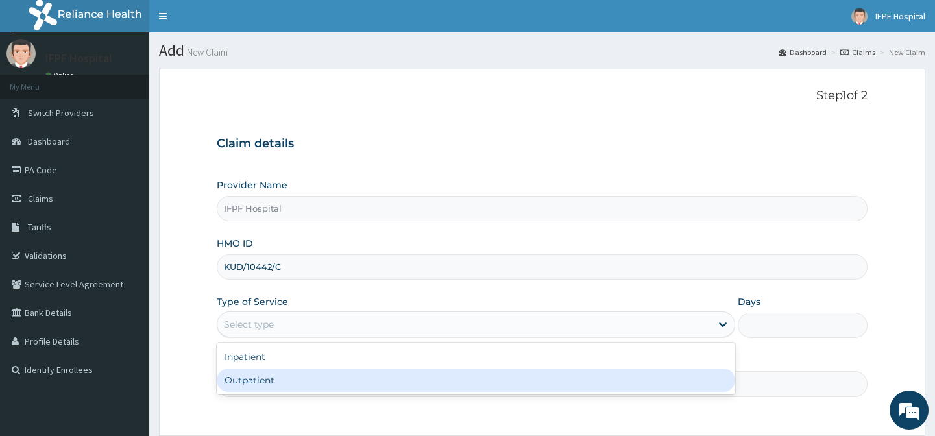
click at [251, 375] on div "Outpatient" at bounding box center [476, 380] width 519 height 23
type input "1"
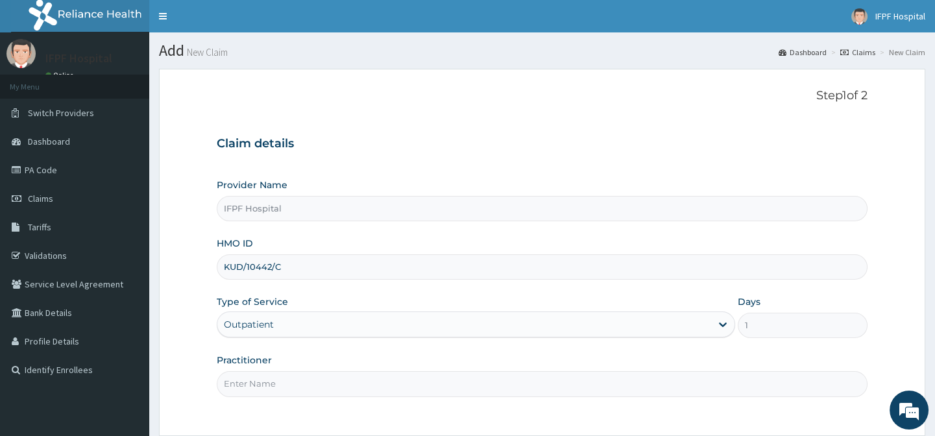
click at [255, 373] on input "Practitioner" at bounding box center [542, 383] width 650 height 25
type input "[PERSON_NAME]"
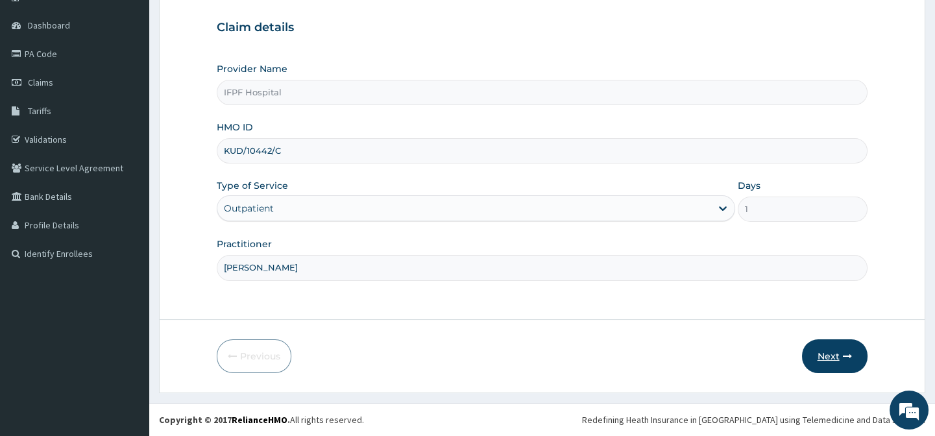
click at [831, 353] on button "Next" at bounding box center [835, 356] width 66 height 34
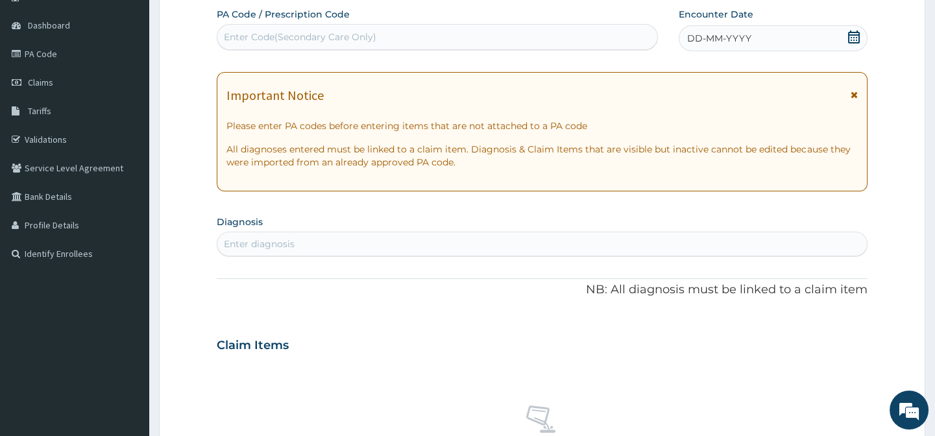
scroll to position [0, 0]
click at [398, 40] on div "Enter Code(Secondary Care Only)" at bounding box center [436, 37] width 439 height 21
type input "PA/7DEA4A"
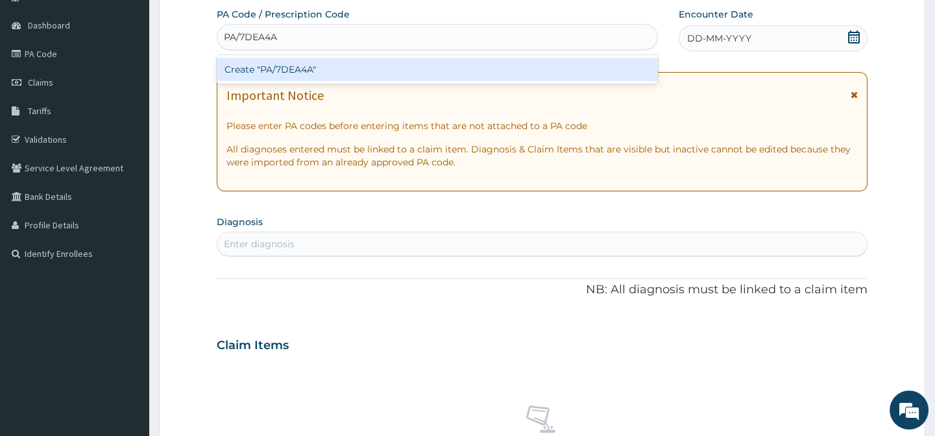
click at [366, 67] on div "Create "PA/7DEA4A"" at bounding box center [437, 69] width 441 height 23
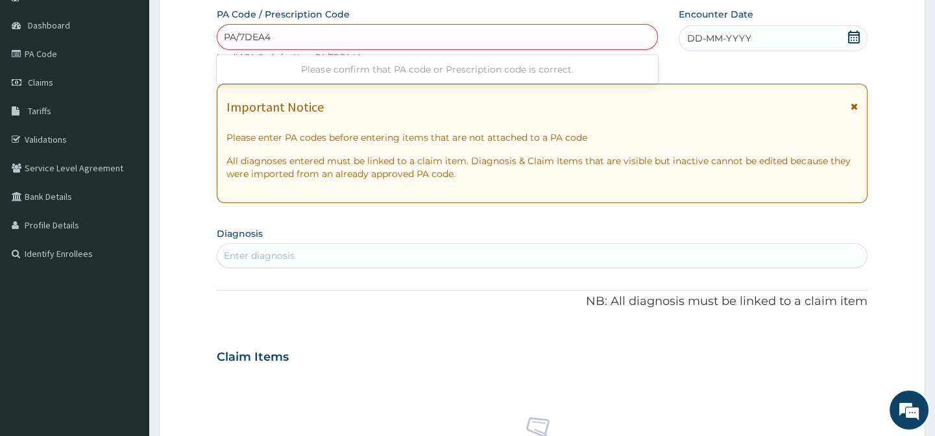
type input "PA/7DEA4A"
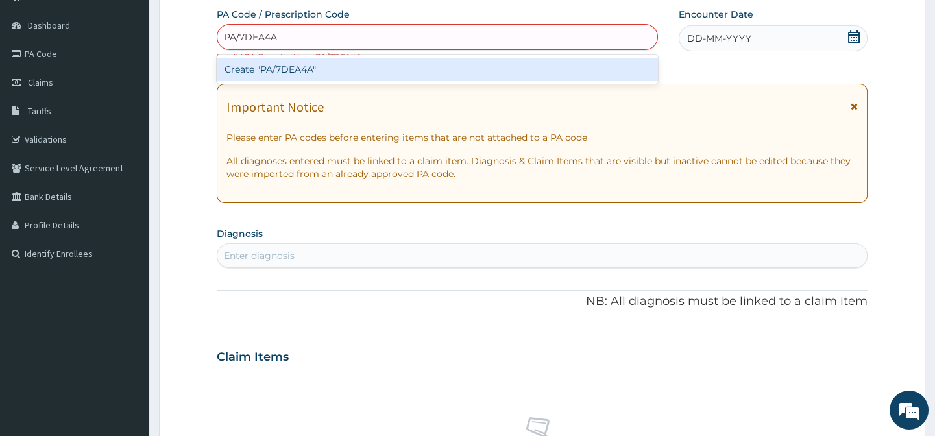
click at [319, 69] on div "Create "PA/7DEA4A"" at bounding box center [437, 69] width 441 height 23
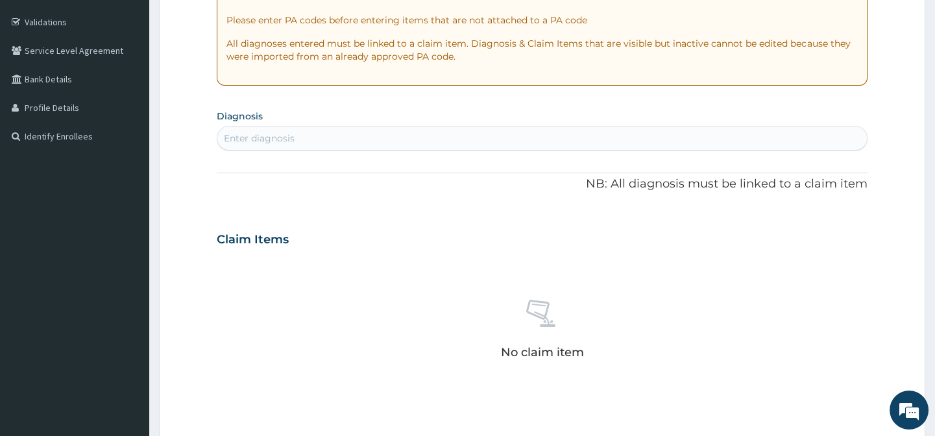
scroll to position [470, 0]
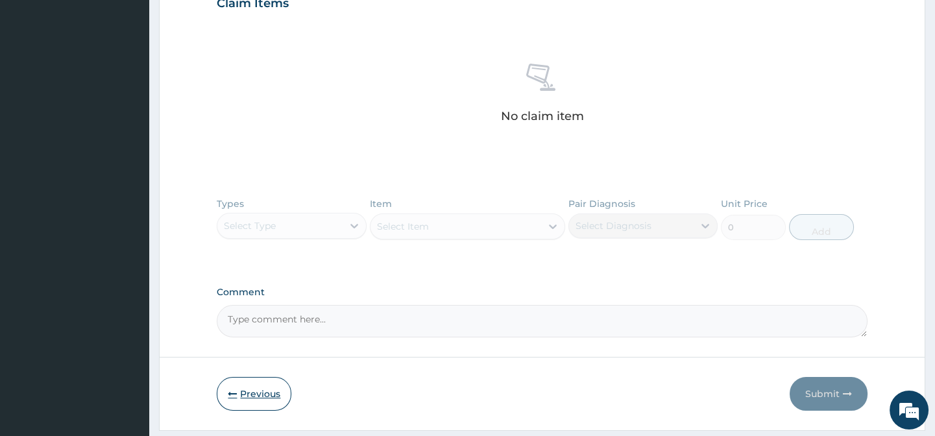
click at [254, 389] on button "Previous" at bounding box center [254, 394] width 75 height 34
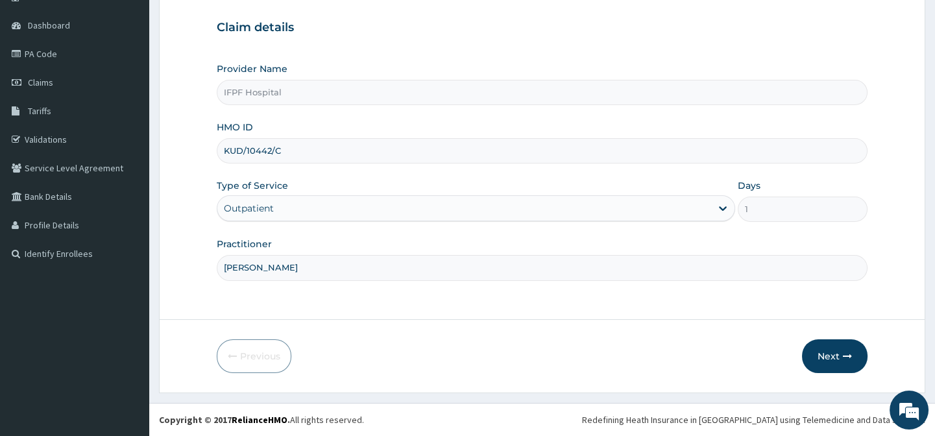
scroll to position [116, 0]
drag, startPoint x: 222, startPoint y: 151, endPoint x: 304, endPoint y: 154, distance: 82.5
click at [304, 154] on input "KUD/10442/C" at bounding box center [542, 150] width 650 height 25
paste input "LTI/10300"
type input "LTI/10300/C"
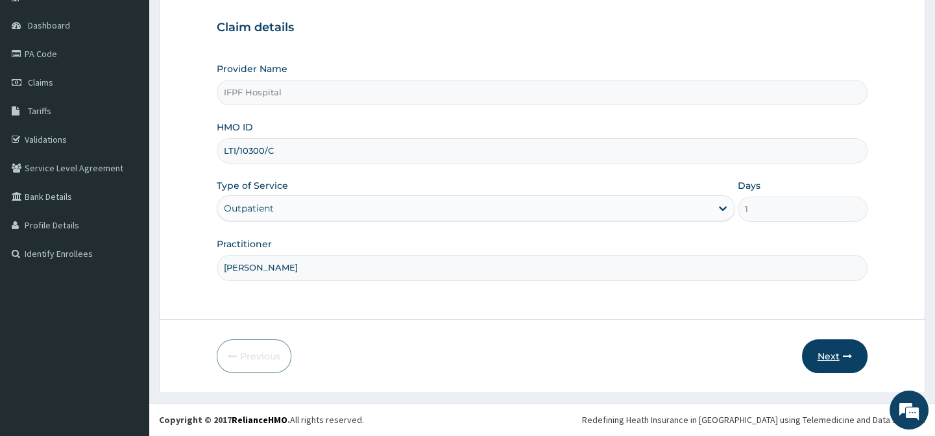
click at [830, 361] on button "Next" at bounding box center [835, 356] width 66 height 34
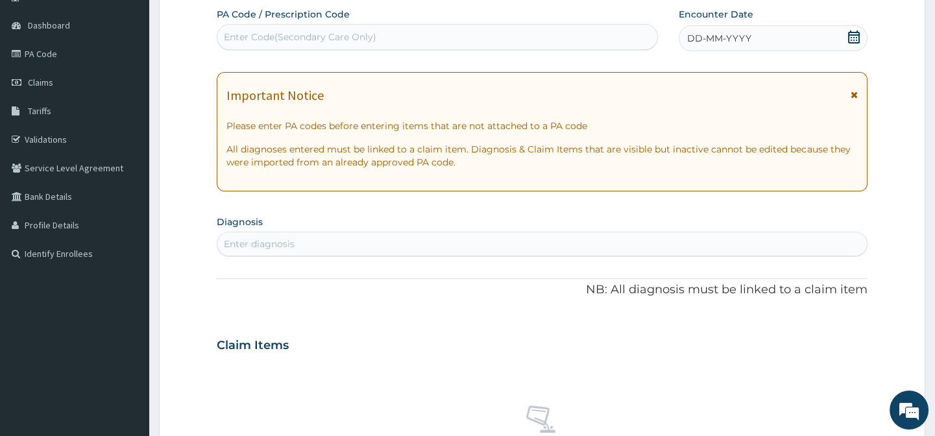
click at [360, 36] on div "Enter Code(Secondary Care Only)" at bounding box center [300, 37] width 153 height 13
type input "PA/7DEA4A"
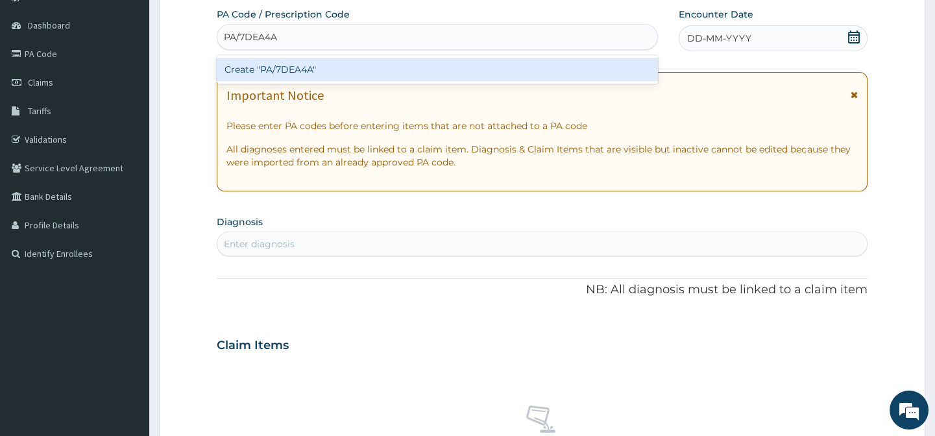
click at [351, 69] on div "Create "PA/7DEA4A"" at bounding box center [437, 69] width 441 height 23
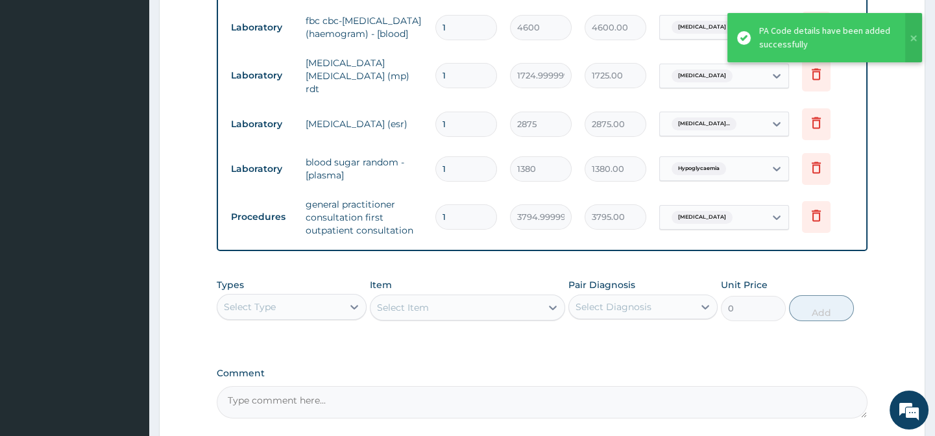
scroll to position [470, 0]
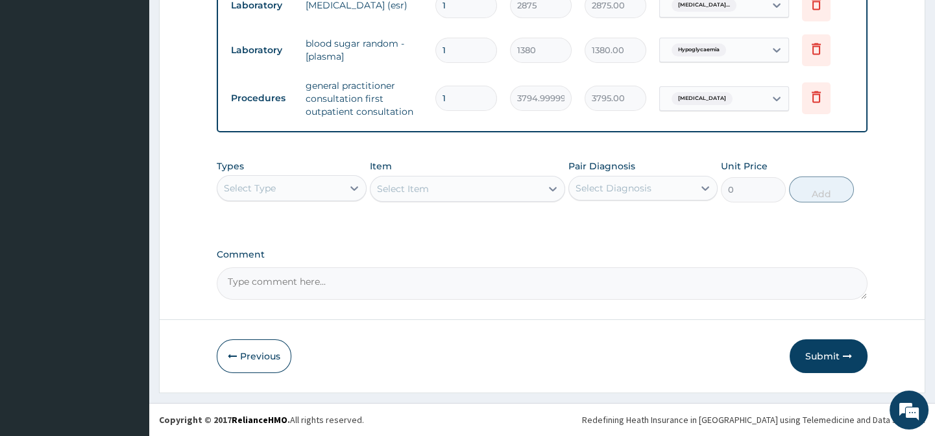
click at [827, 350] on button "Submit" at bounding box center [829, 356] width 78 height 34
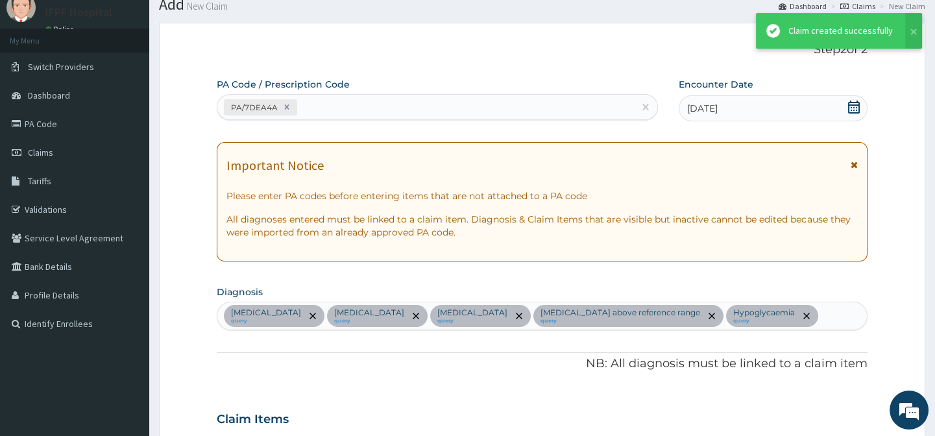
scroll to position [775, 0]
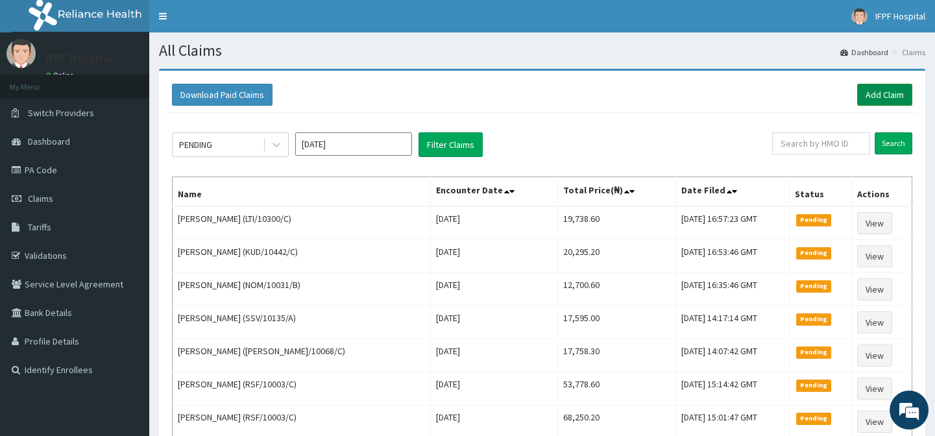
click at [897, 101] on link "Add Claim" at bounding box center [884, 95] width 55 height 22
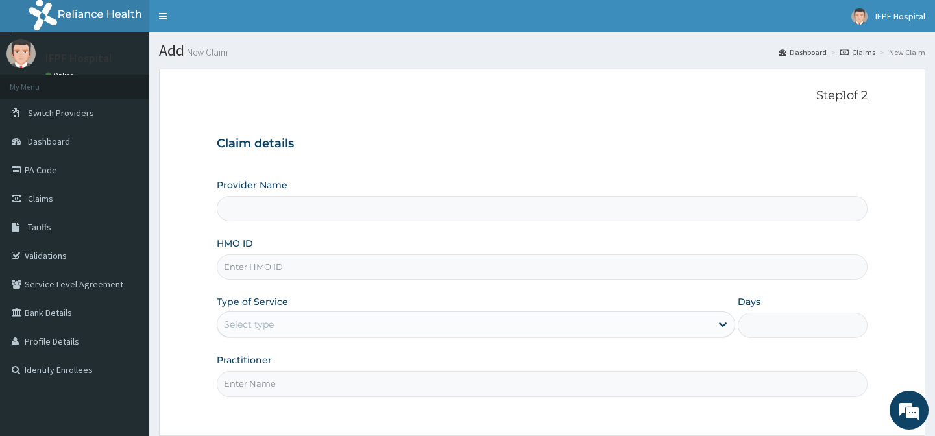
type input "IFPF Hospital"
click at [240, 263] on input "HMO ID" at bounding box center [542, 266] width 650 height 25
paste input "KIG/10005/A"
type input "KIG/10005/A"
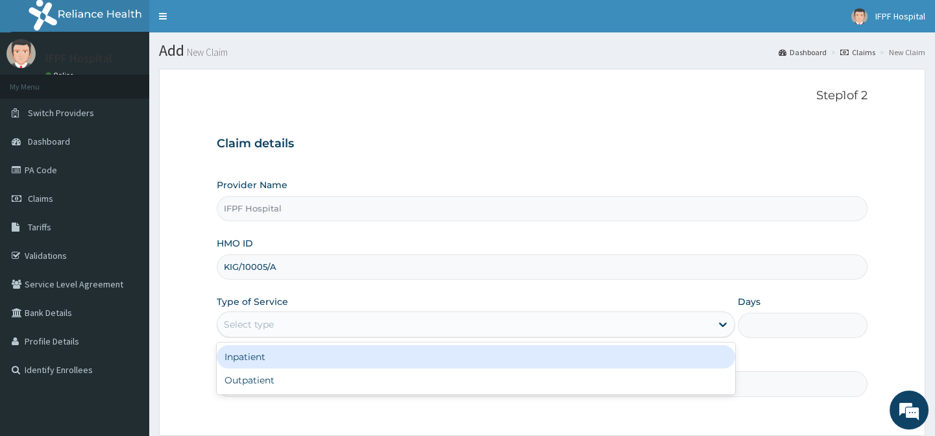
click at [242, 323] on div "Select type" at bounding box center [249, 324] width 50 height 13
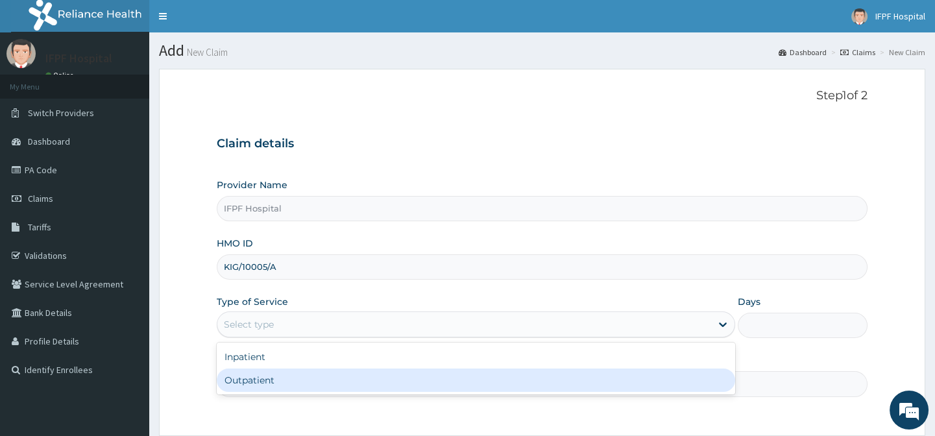
click at [247, 373] on div "Outpatient" at bounding box center [476, 380] width 519 height 23
type input "1"
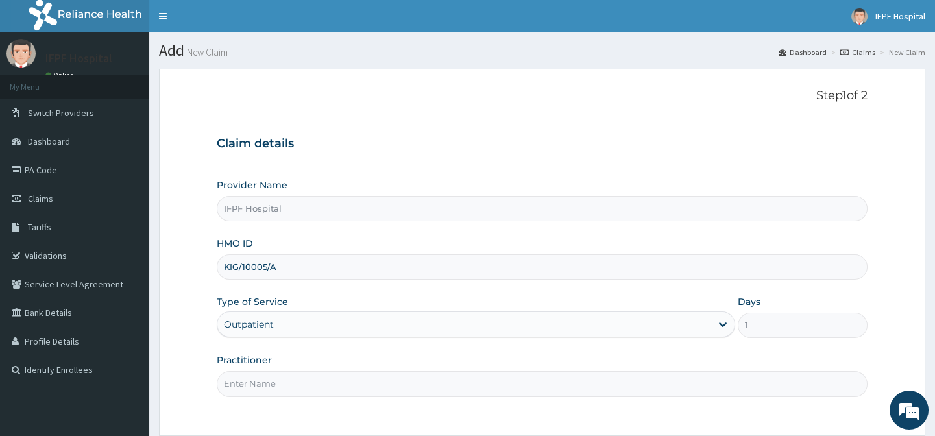
click at [247, 373] on input "Practitioner" at bounding box center [542, 383] width 650 height 25
type input "DR MORONKOLA"
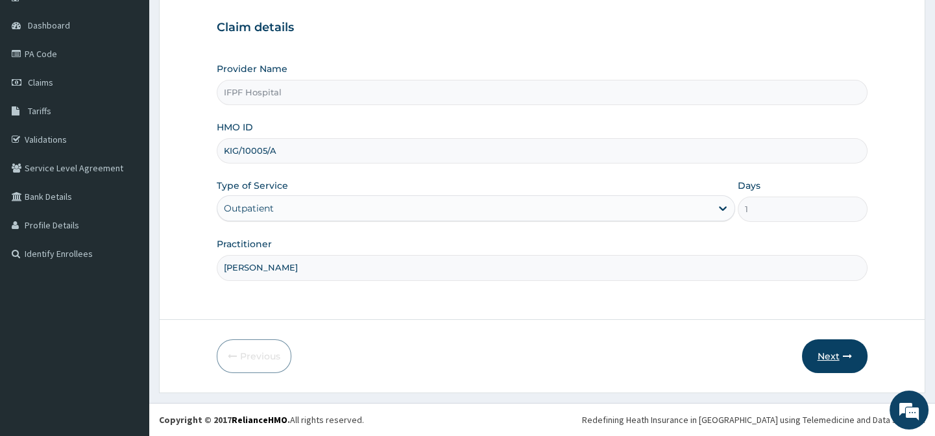
click at [831, 370] on button "Next" at bounding box center [835, 356] width 66 height 34
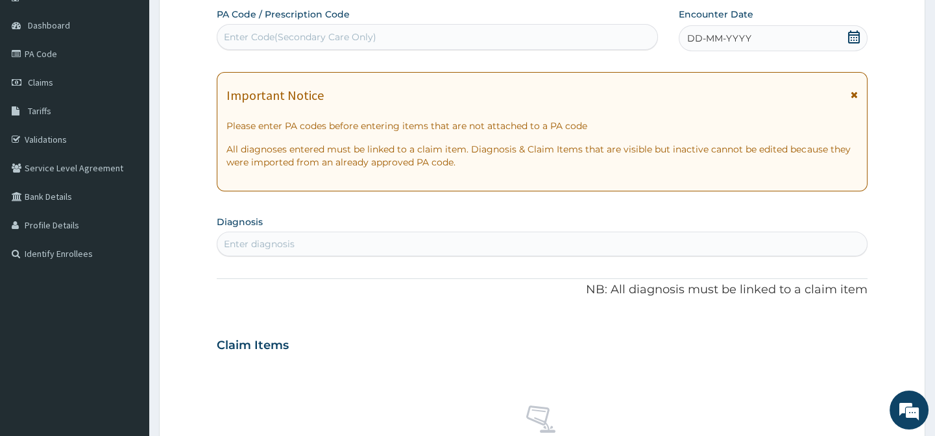
click at [308, 44] on div "Enter Code(Secondary Care Only)" at bounding box center [436, 37] width 439 height 21
type input "PA/F86FDB"
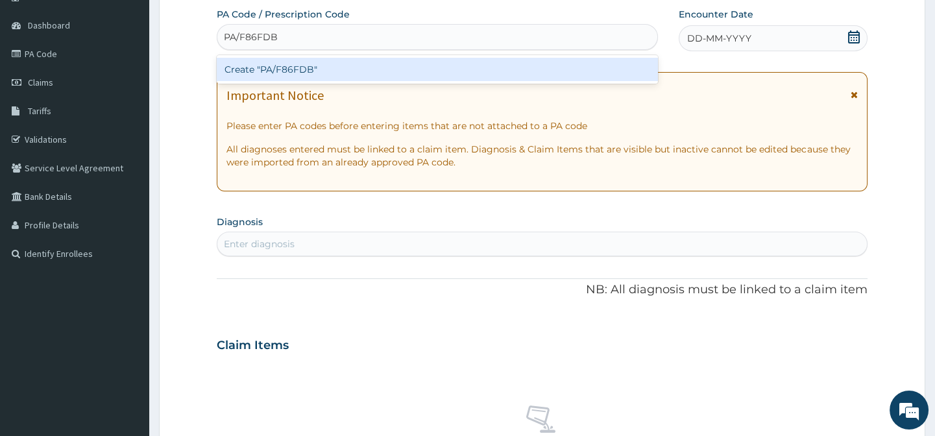
click at [282, 71] on div "Create "PA/F86FDB"" at bounding box center [437, 69] width 441 height 23
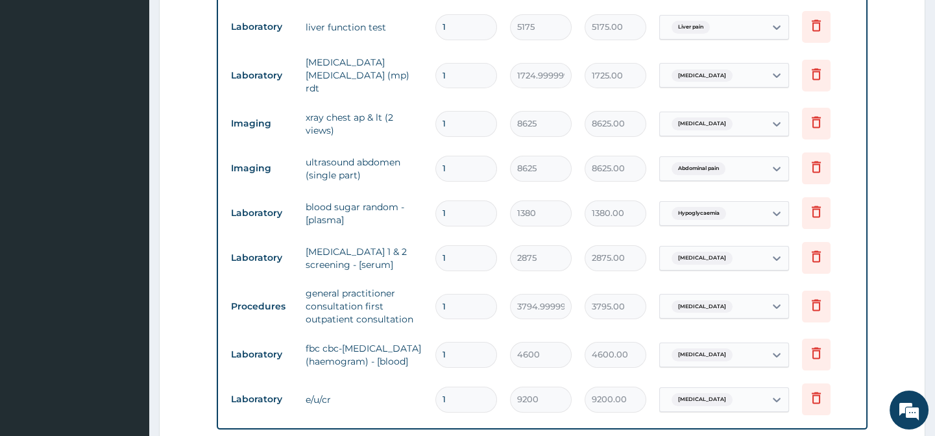
scroll to position [946, 0]
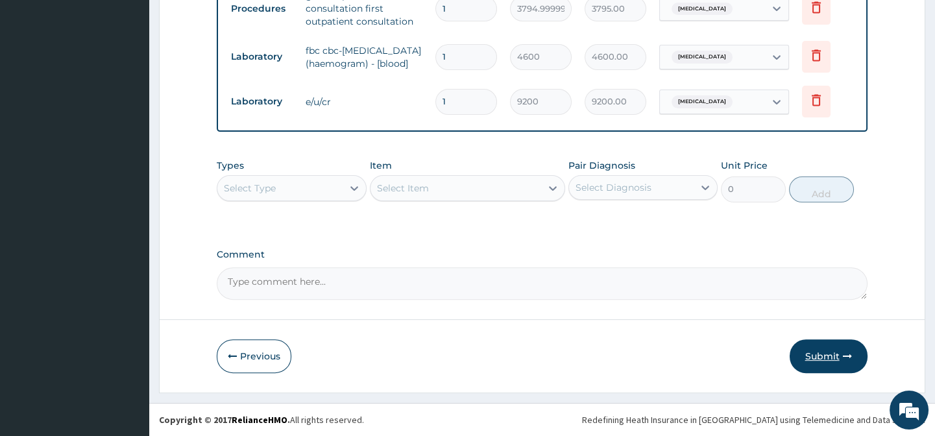
click at [820, 352] on button "Submit" at bounding box center [829, 356] width 78 height 34
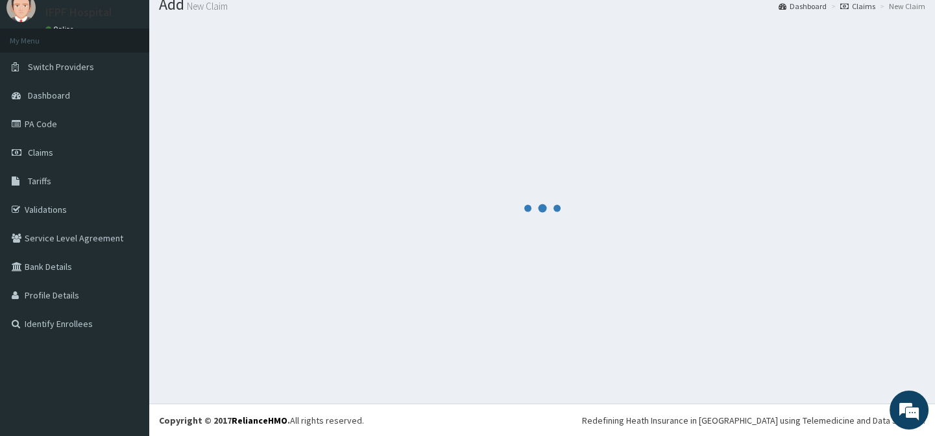
scroll to position [1070, 0]
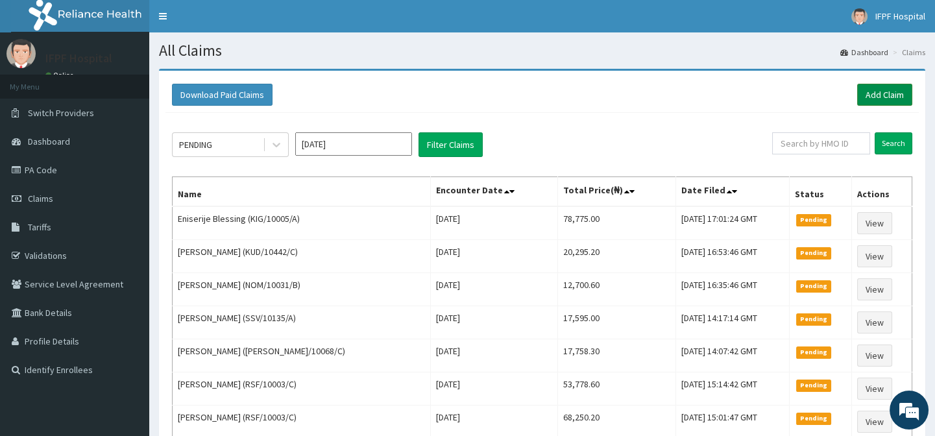
click at [877, 93] on link "Add Claim" at bounding box center [884, 95] width 55 height 22
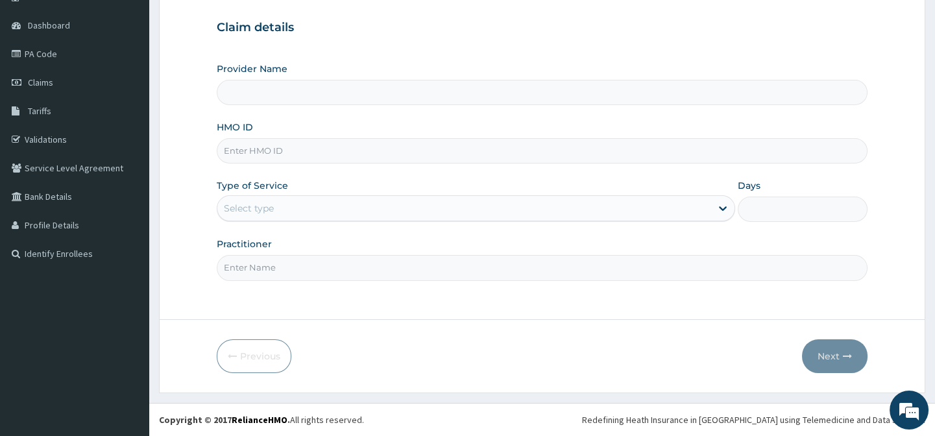
click at [253, 149] on input "HMO ID" at bounding box center [542, 150] width 650 height 25
type input "IFPF Hospital"
paste input "ICH/10002/B"
type input "ICH/10002/B"
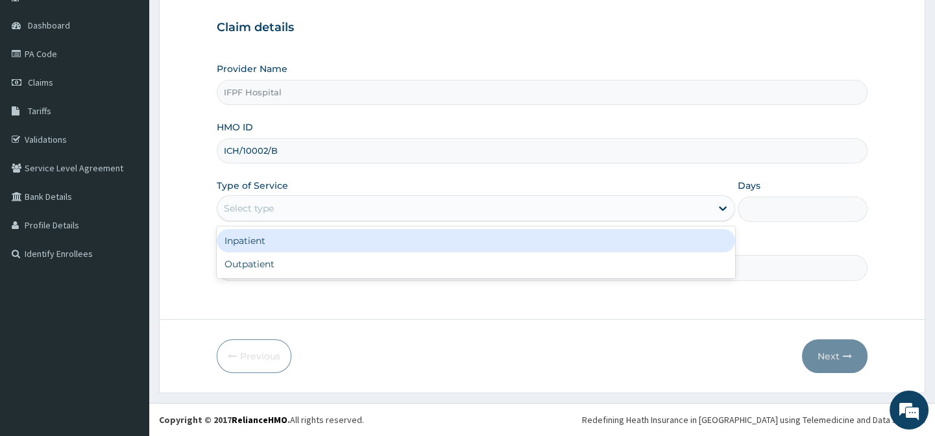
click at [262, 211] on div "Select type" at bounding box center [249, 208] width 50 height 13
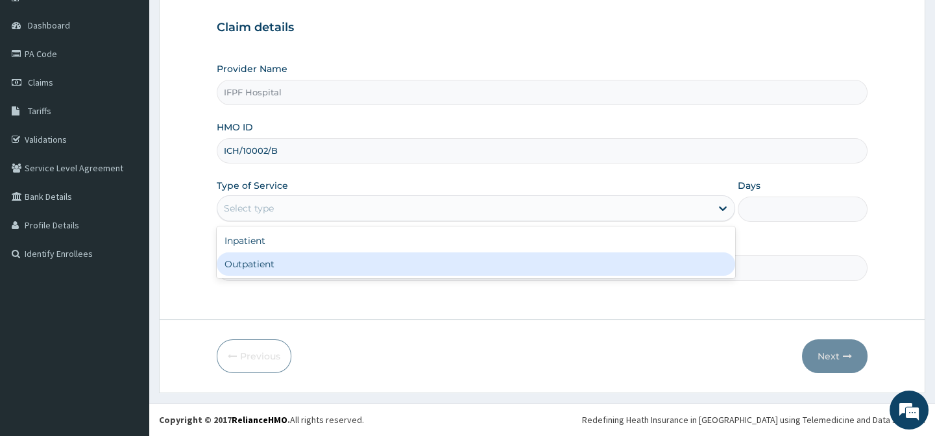
click at [255, 265] on div "Outpatient" at bounding box center [476, 263] width 519 height 23
type input "1"
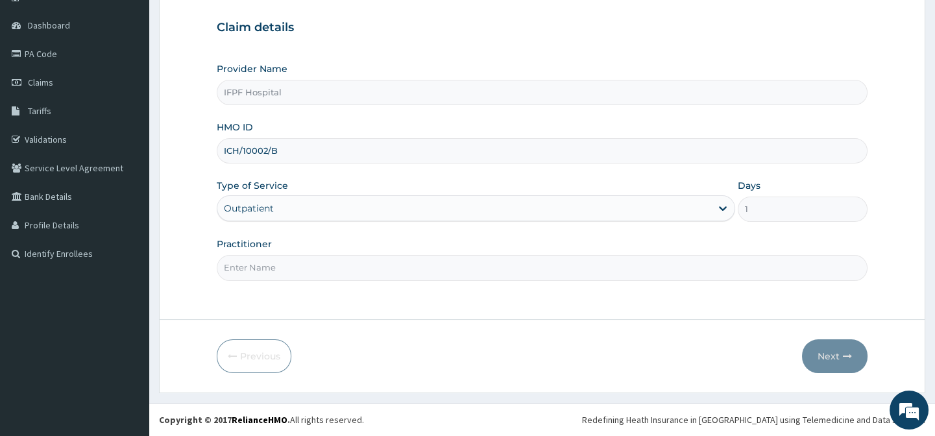
click at [253, 269] on input "Practitioner" at bounding box center [542, 267] width 650 height 25
type input "DR MORONKOLA"
click at [837, 363] on button "Next" at bounding box center [835, 356] width 66 height 34
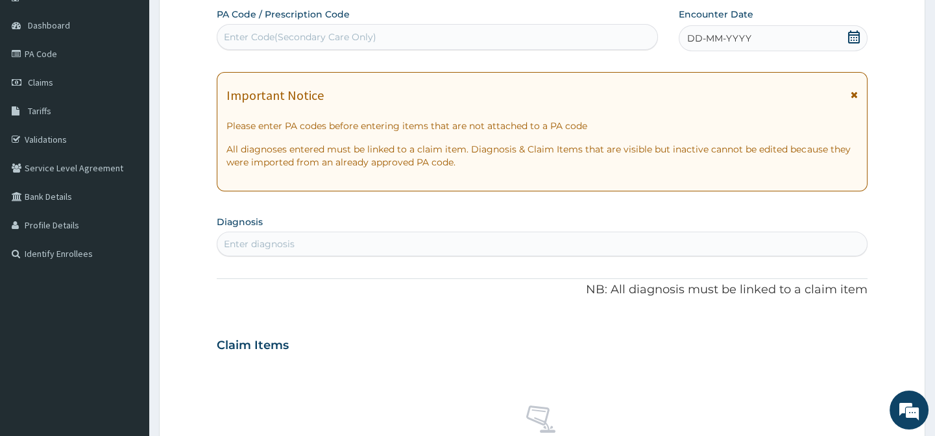
click at [374, 32] on div "Enter Code(Secondary Care Only)" at bounding box center [436, 37] width 439 height 21
type input "PA/CD1130"
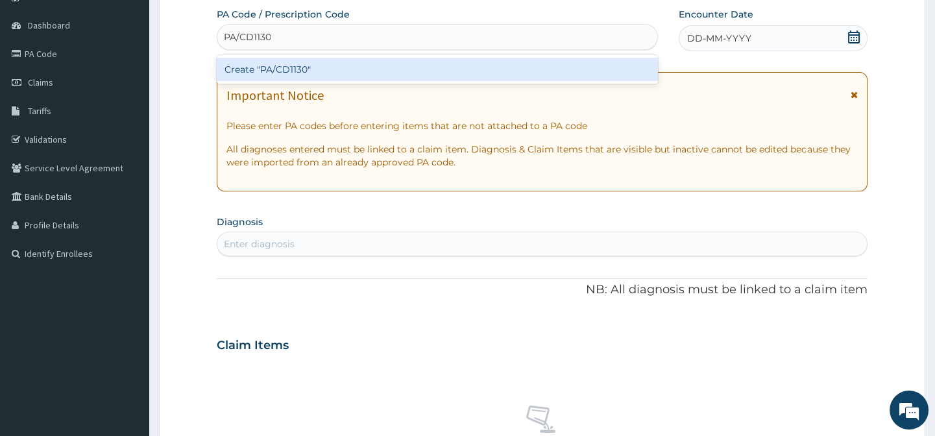
click at [361, 71] on div "Create "PA/CD1130"" at bounding box center [437, 69] width 441 height 23
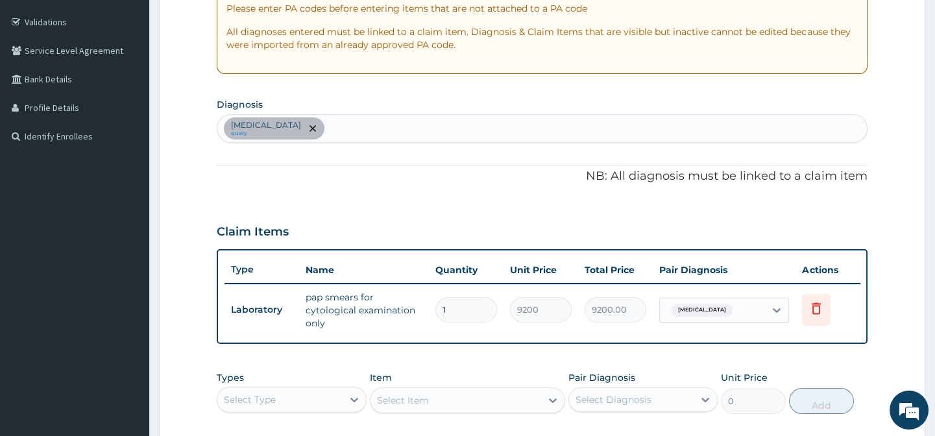
scroll to position [446, 0]
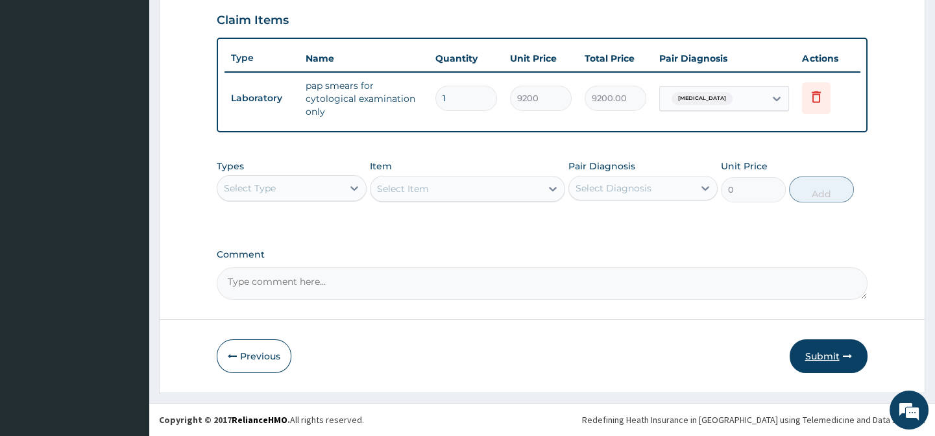
click at [837, 363] on button "Submit" at bounding box center [829, 356] width 78 height 34
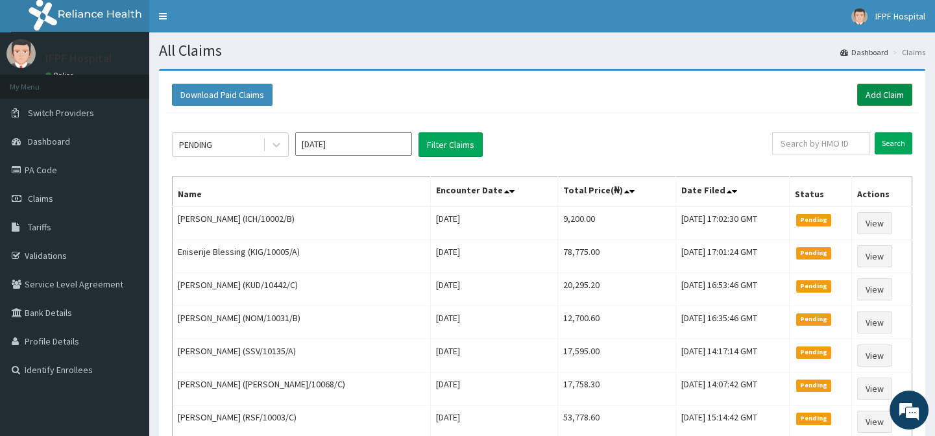
click at [870, 88] on link "Add Claim" at bounding box center [884, 95] width 55 height 22
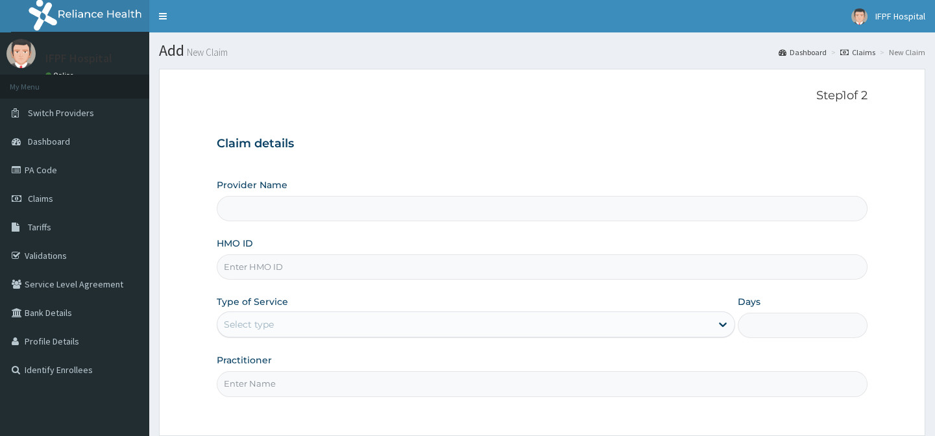
type input "IFPF Hospital"
click at [257, 266] on input "HMO ID" at bounding box center [542, 266] width 650 height 25
paste input "VOL/10022/B"
type input "VOL/10022/B"
click at [238, 328] on div "Select type" at bounding box center [249, 324] width 50 height 13
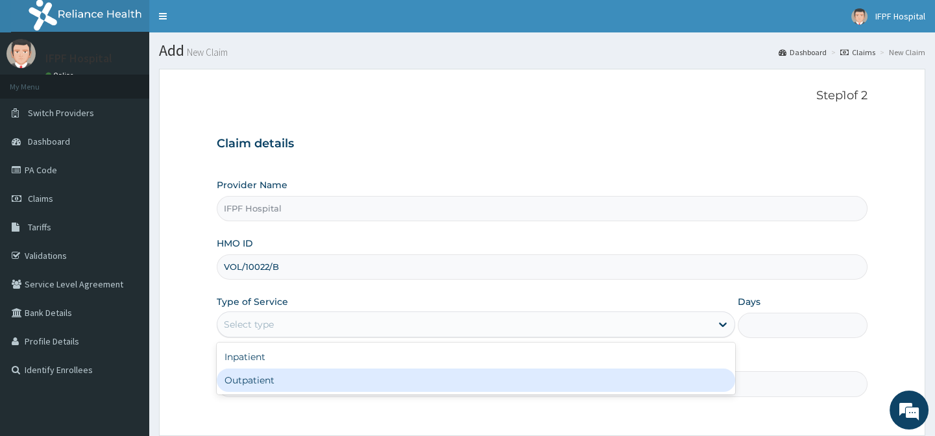
click at [247, 379] on div "Outpatient" at bounding box center [476, 380] width 519 height 23
type input "1"
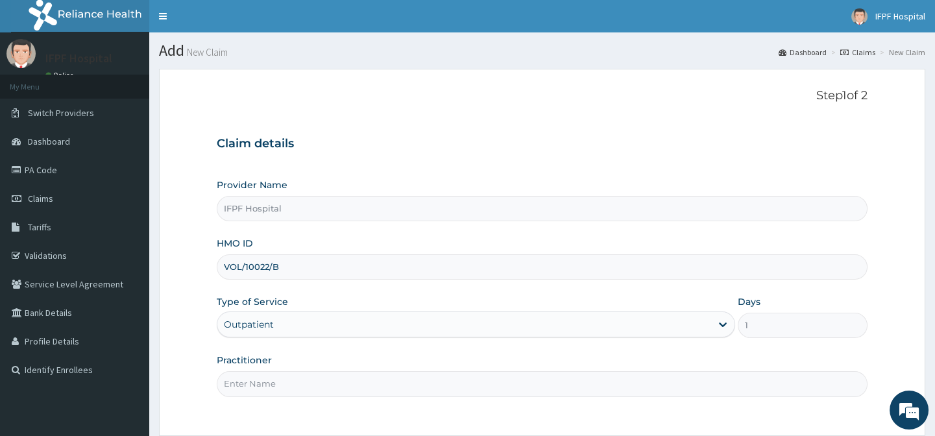
click at [247, 382] on input "Practitioner" at bounding box center [542, 383] width 650 height 25
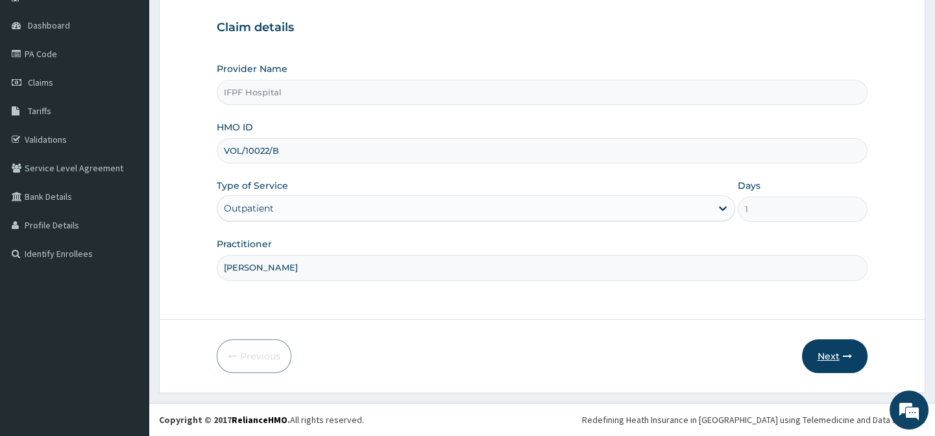
type input "DR ADENIYI"
click at [838, 354] on button "Next" at bounding box center [835, 356] width 66 height 34
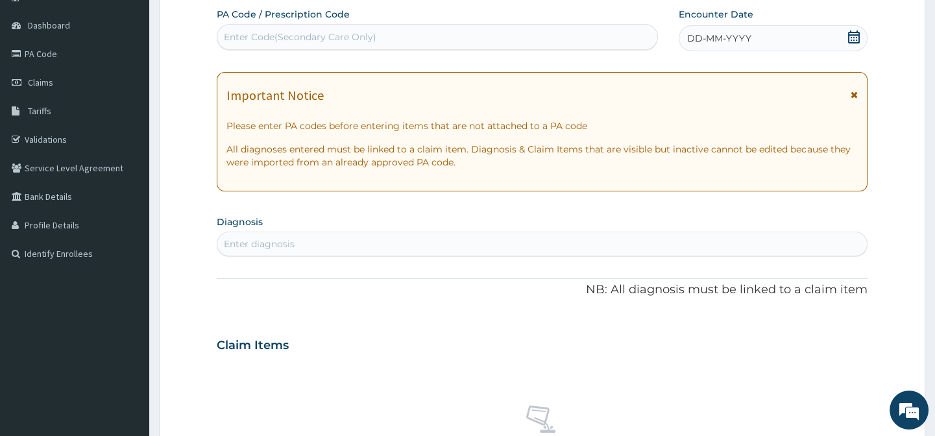
click at [397, 36] on div "Enter Code(Secondary Care Only)" at bounding box center [436, 37] width 439 height 21
type input "PA/266A4F"
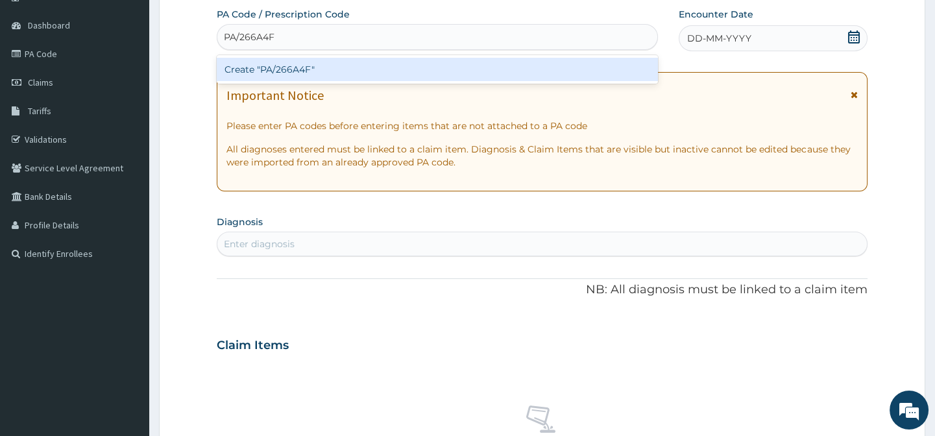
click at [359, 75] on div "Create "PA/266A4F"" at bounding box center [437, 69] width 441 height 23
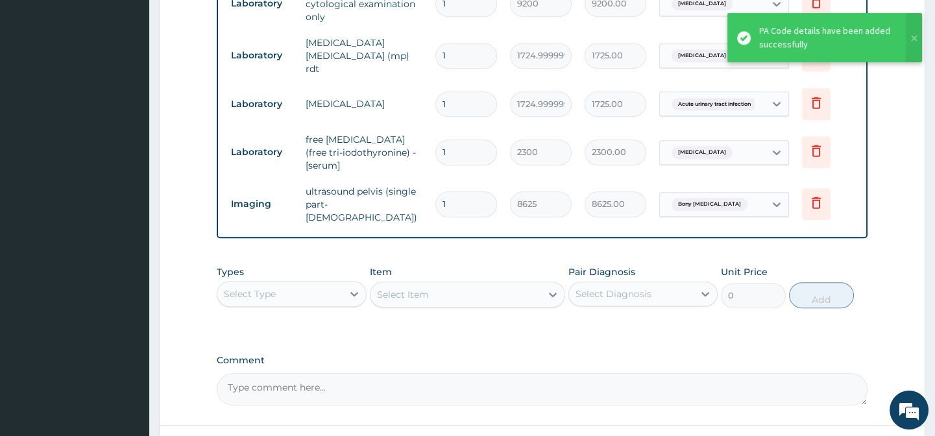
scroll to position [1365, 0]
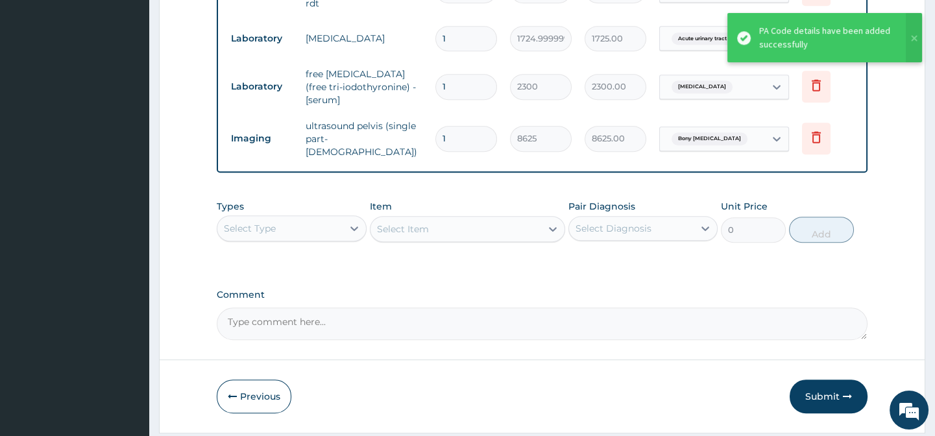
click at [827, 380] on button "Submit" at bounding box center [829, 397] width 78 height 34
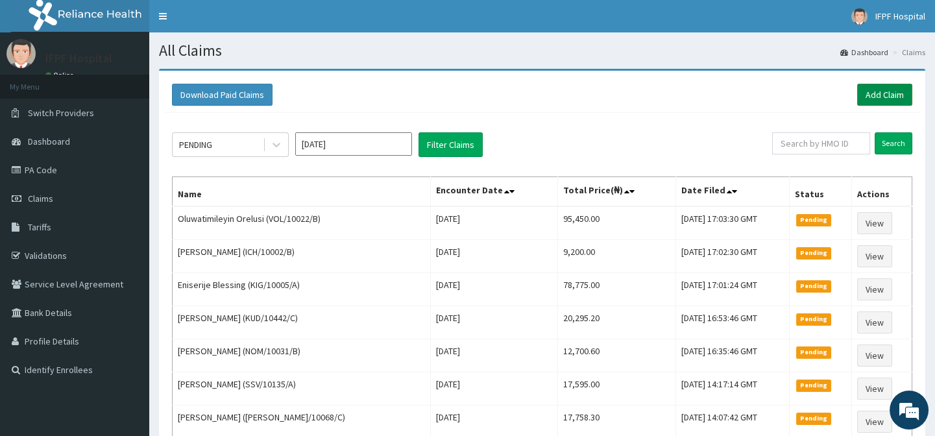
click at [865, 95] on link "Add Claim" at bounding box center [884, 95] width 55 height 22
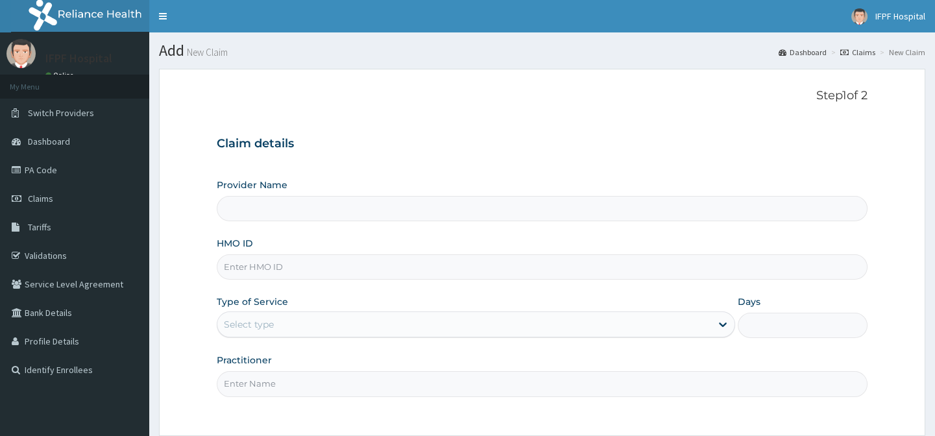
type input "IFPF Hospital"
click at [245, 263] on input "HMO ID" at bounding box center [542, 266] width 650 height 25
paste input "VOL/10022/C"
type input "VOL/10022/C"
click at [245, 318] on div "Select type" at bounding box center [249, 324] width 50 height 13
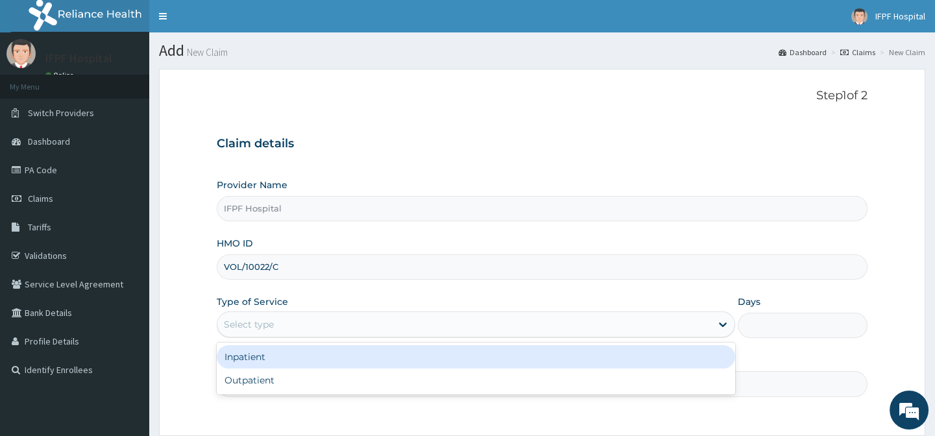
click at [252, 324] on div "Select type" at bounding box center [249, 324] width 50 height 13
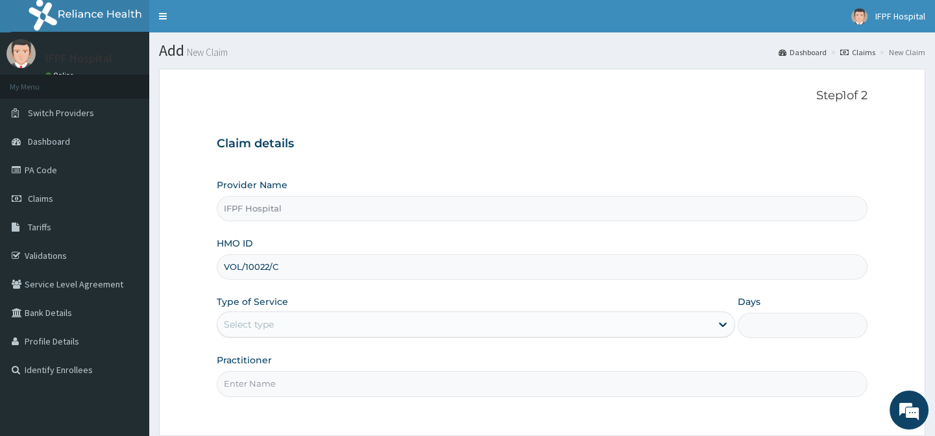
click at [256, 321] on div "Select type" at bounding box center [249, 324] width 50 height 13
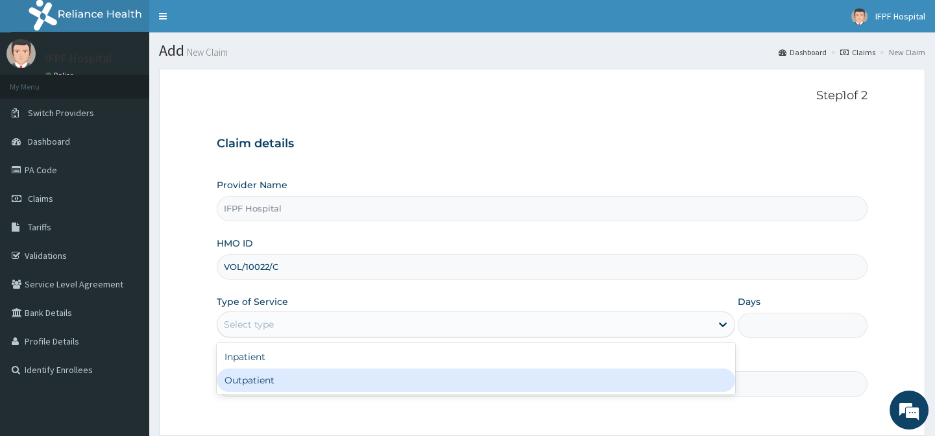
click at [258, 376] on div "Outpatient" at bounding box center [476, 380] width 519 height 23
type input "1"
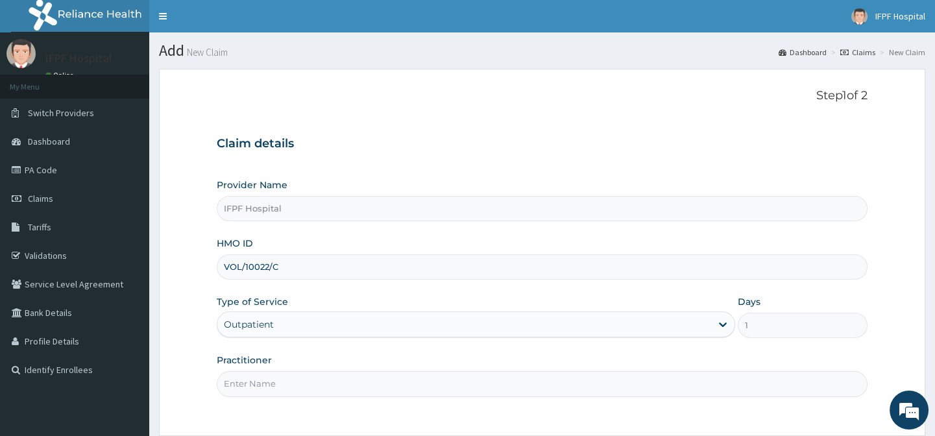
click at [254, 381] on input "Practitioner" at bounding box center [542, 383] width 650 height 25
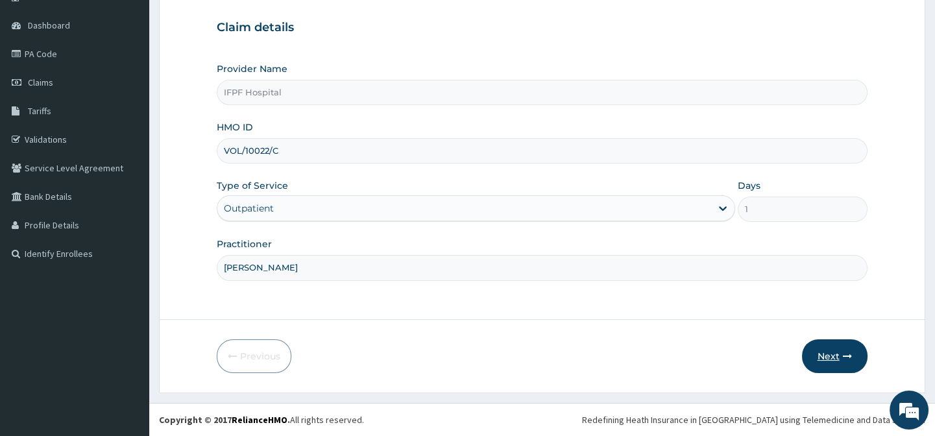
type input "DR ADENIYI"
click at [824, 349] on button "Next" at bounding box center [835, 356] width 66 height 34
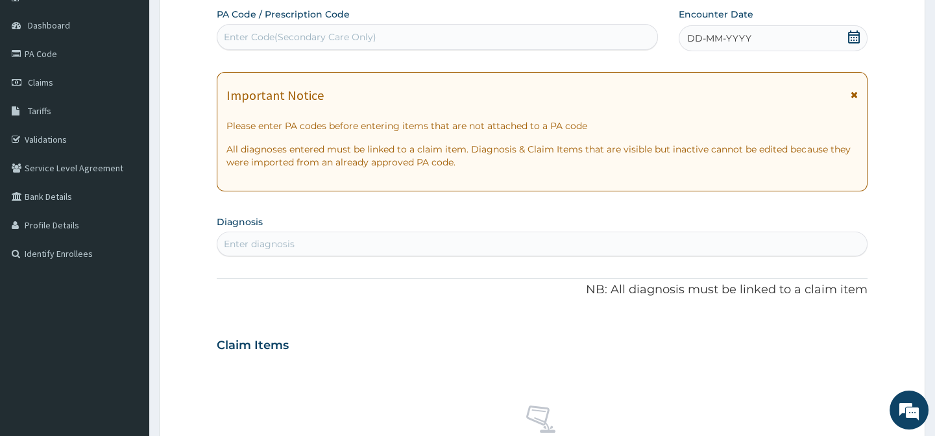
click at [352, 42] on div "Enter Code(Secondary Care Only)" at bounding box center [300, 37] width 153 height 13
type input "PA/F4A45C"
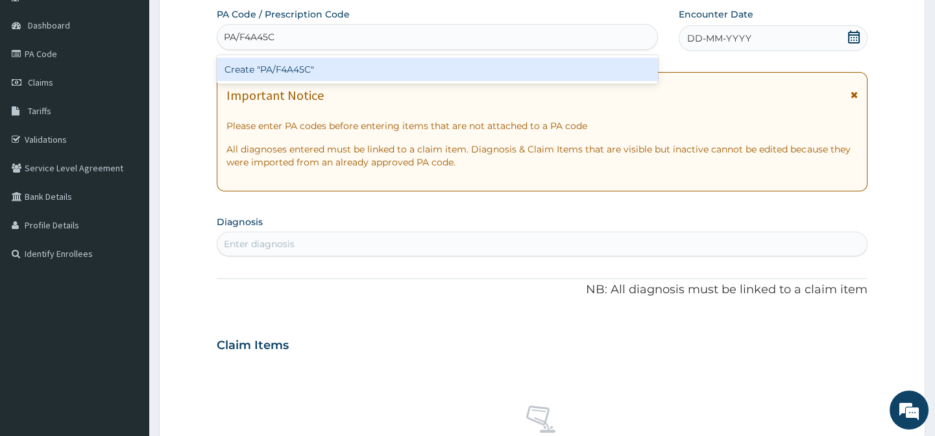
click at [340, 59] on div "Create "PA/F4A45C"" at bounding box center [437, 69] width 441 height 23
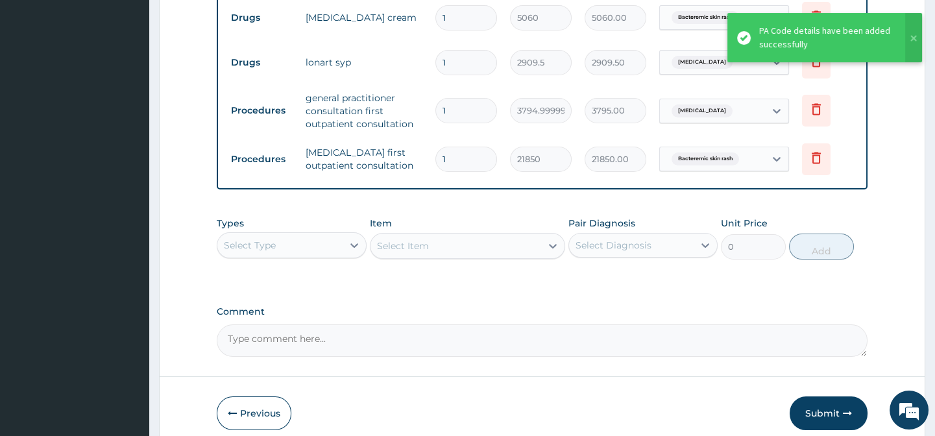
scroll to position [685, 0]
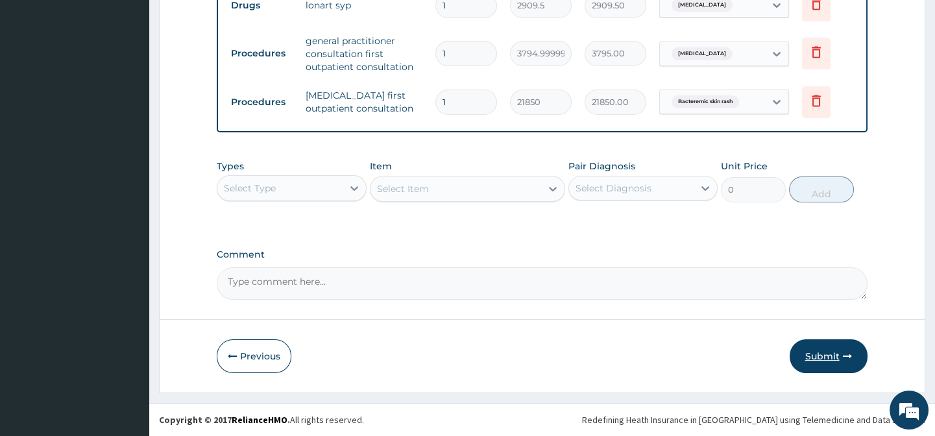
click at [855, 355] on button "Submit" at bounding box center [829, 356] width 78 height 34
